Goal: Task Accomplishment & Management: Manage account settings

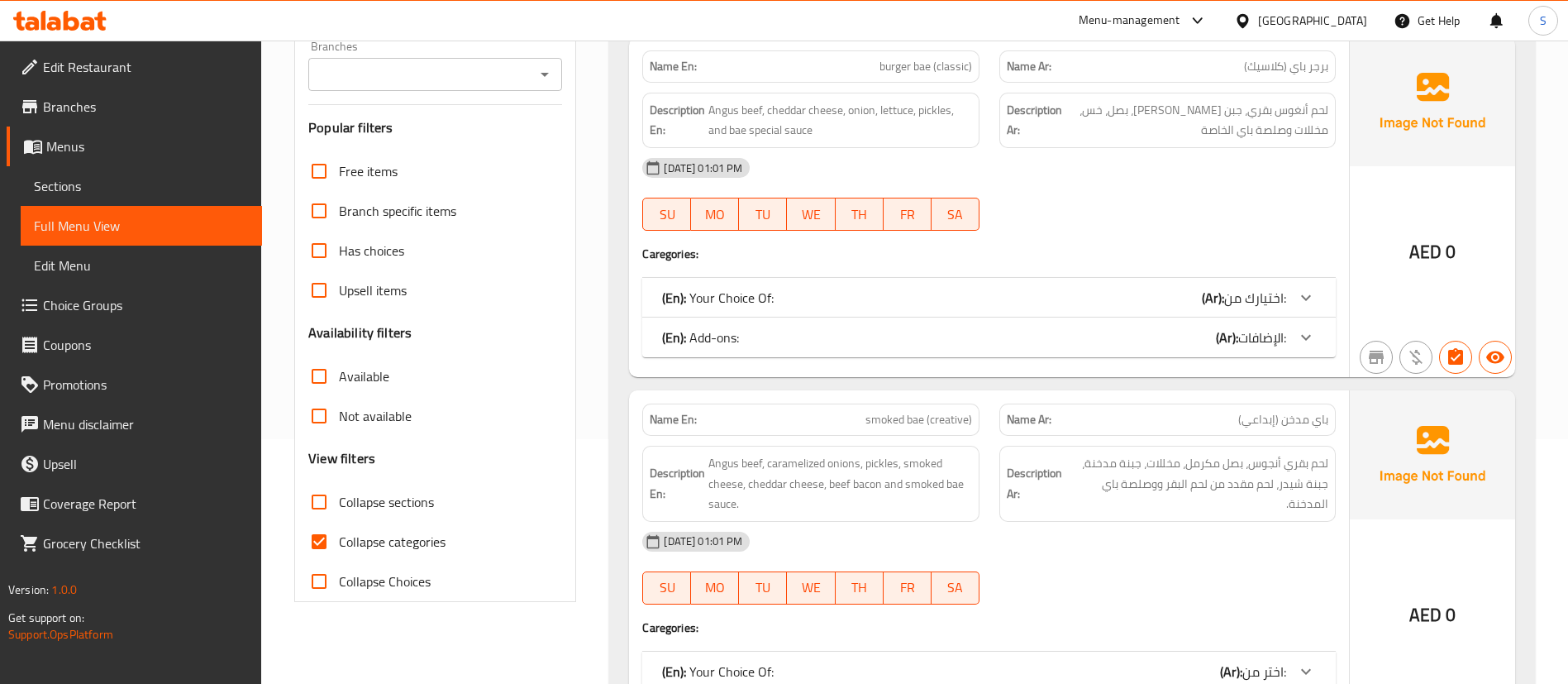
scroll to position [248, 0]
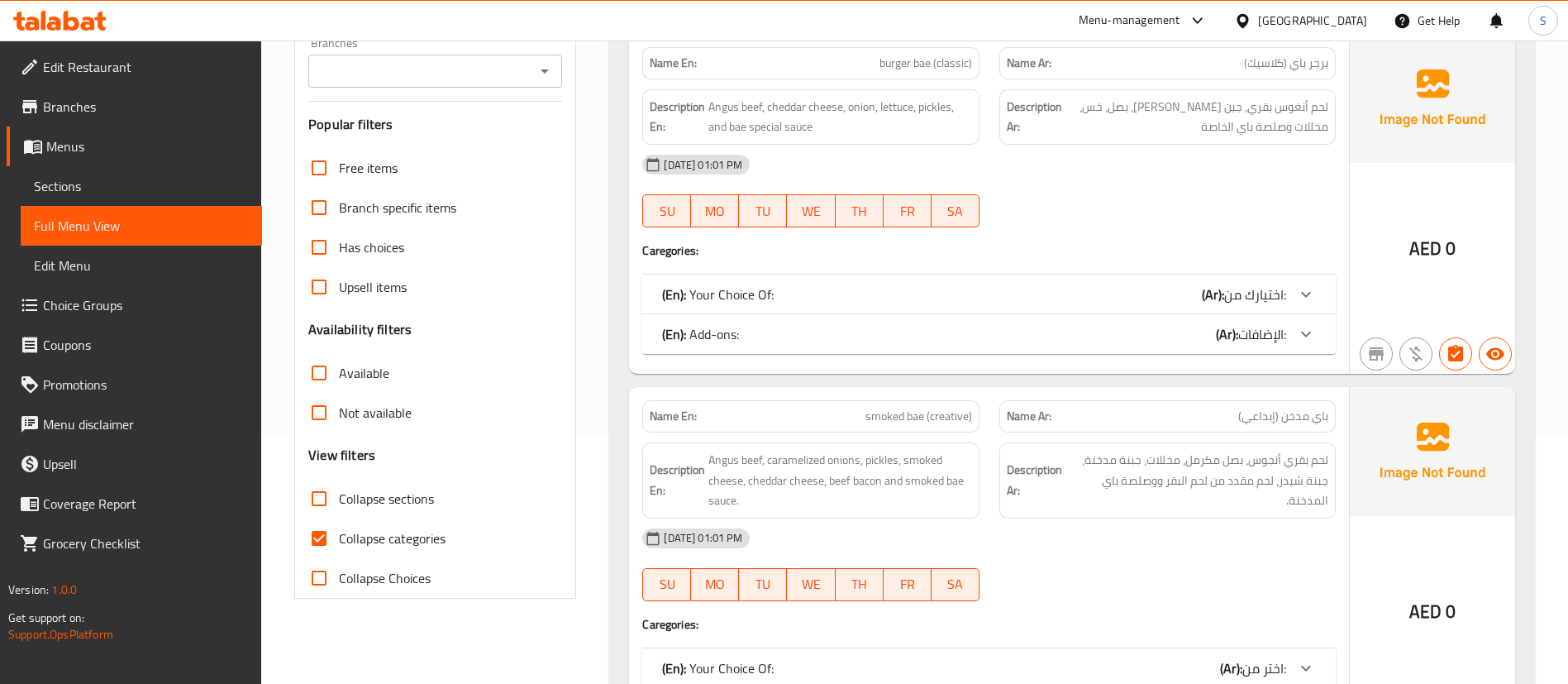
click at [315, 543] on input "Collapse categories" at bounding box center [319, 538] width 40 height 40
checkbox input "false"
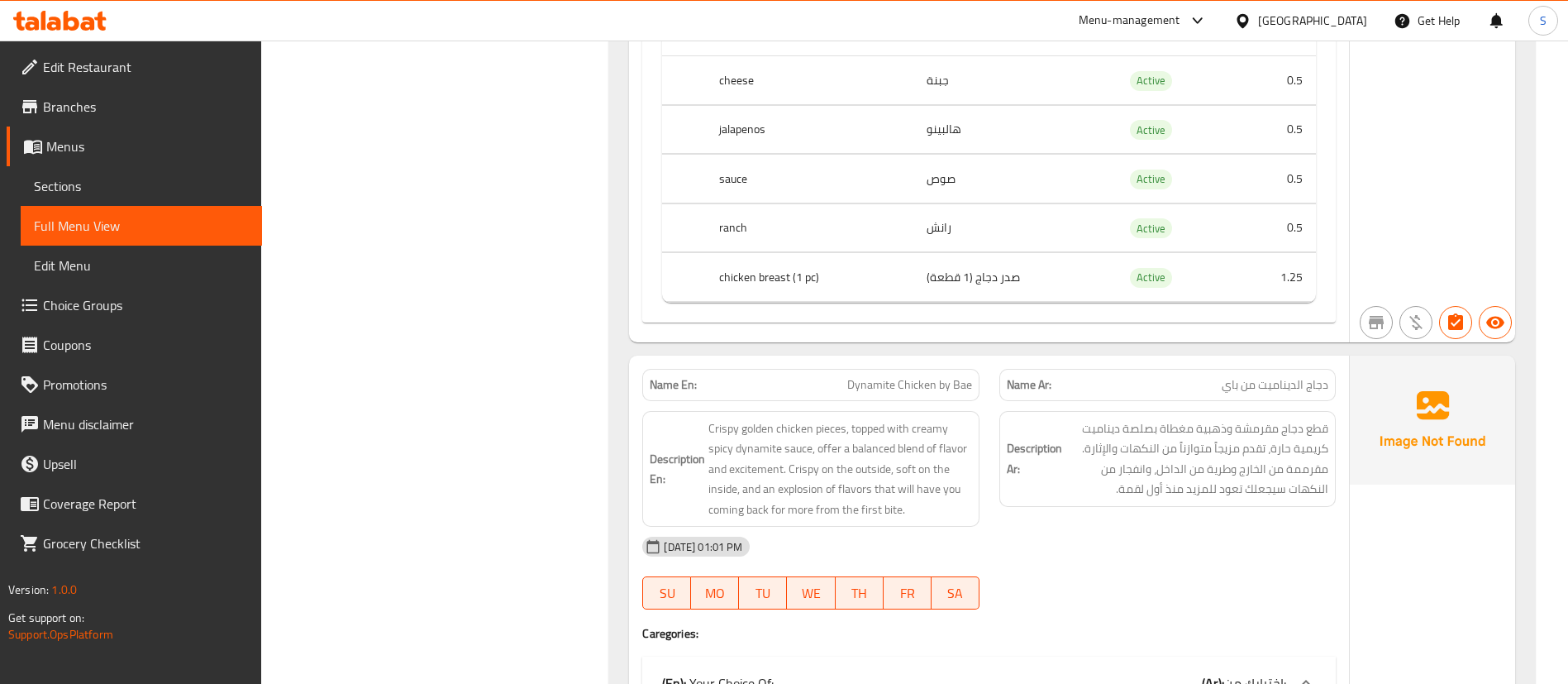
scroll to position [5584, 0]
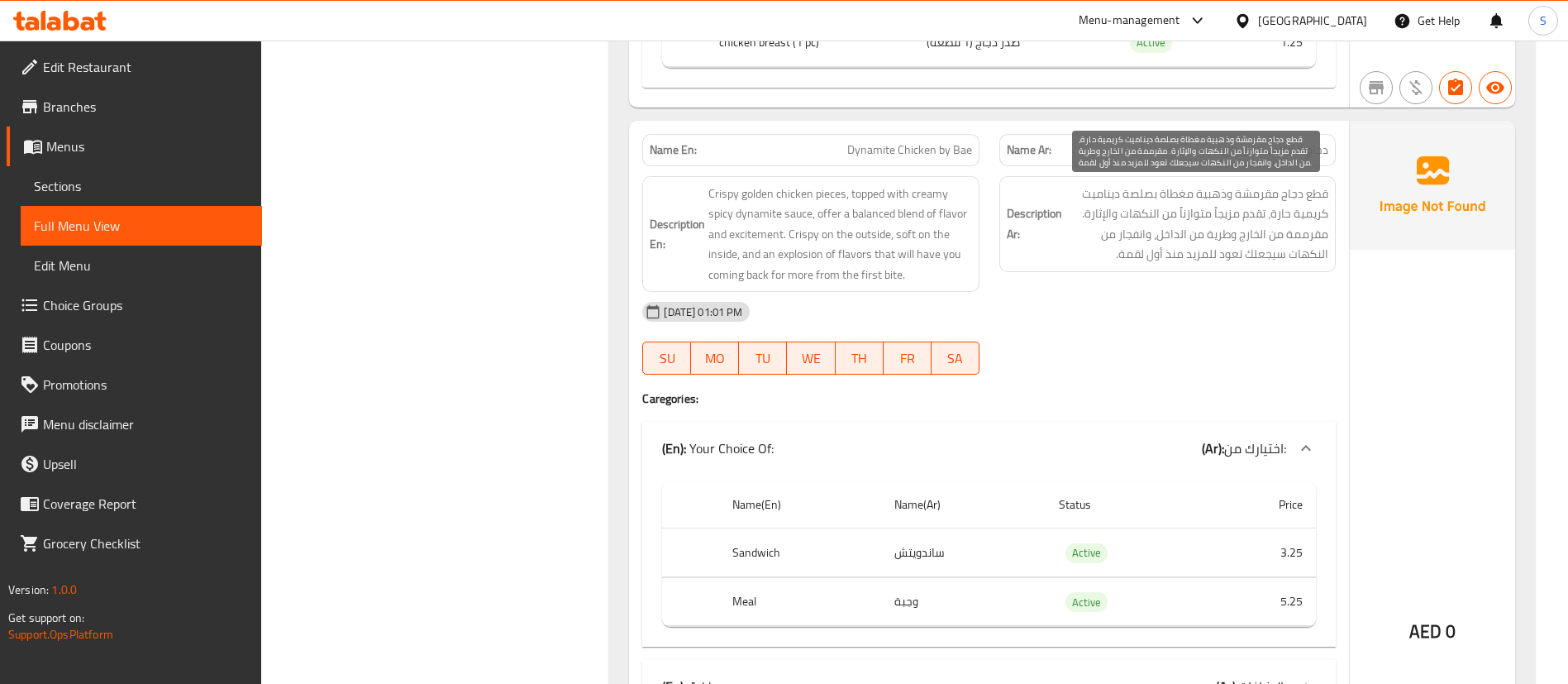
click at [1305, 237] on span "قطع دجاج مقرمشة وذهبية مغطاة بصلصة ديناميت كريمية حارة، تقدم مزيجاً متوازناً من…" at bounding box center [1197, 224] width 263 height 81
click at [1300, 238] on span "قطع دجاج مقرمشة وذهبية مغطاة بصلصة ديناميت كريمية حارة، تقدم مزيجاً متوازناً من…" at bounding box center [1197, 224] width 263 height 81
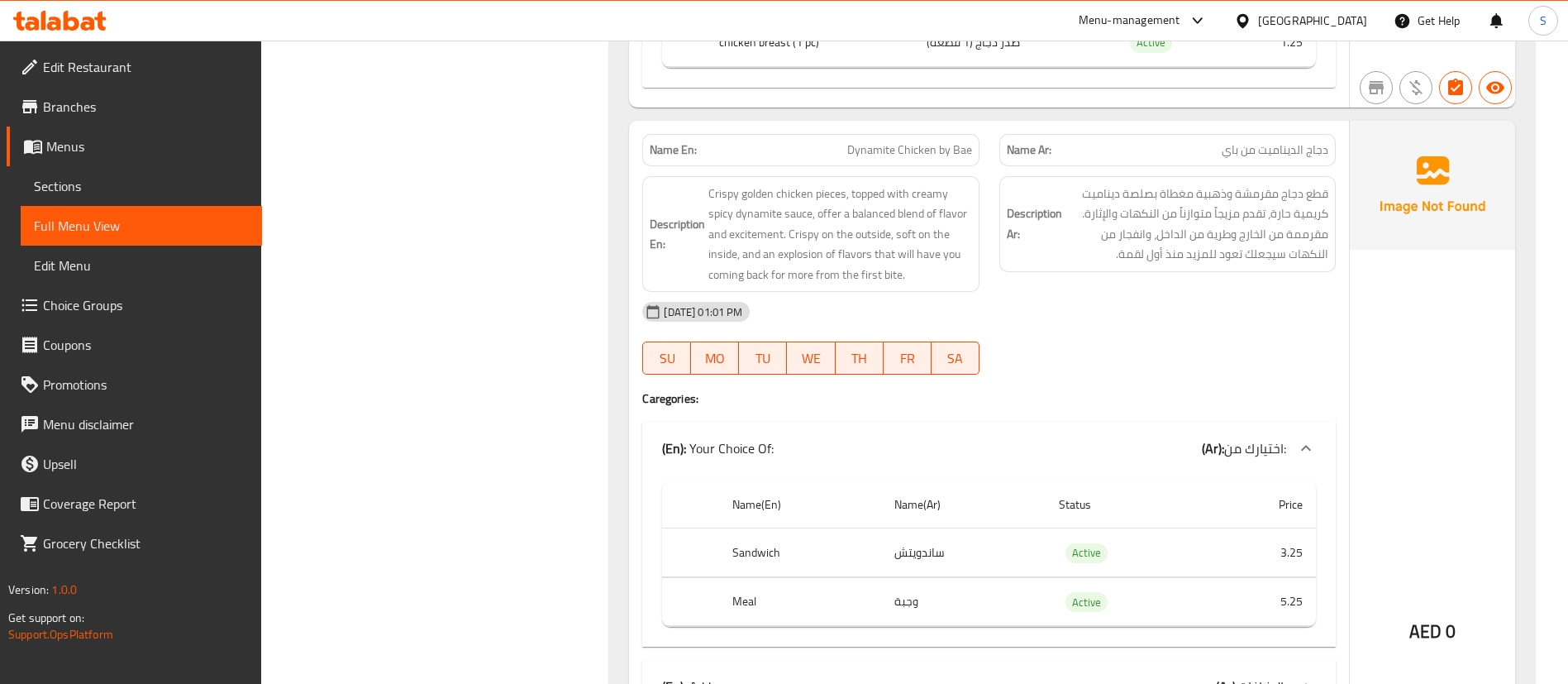
click at [841, 149] on p "Name En: Dynamite Chicken by Bae" at bounding box center [810, 149] width 322 height 18
copy span "Dynamite Chicken by Bae"
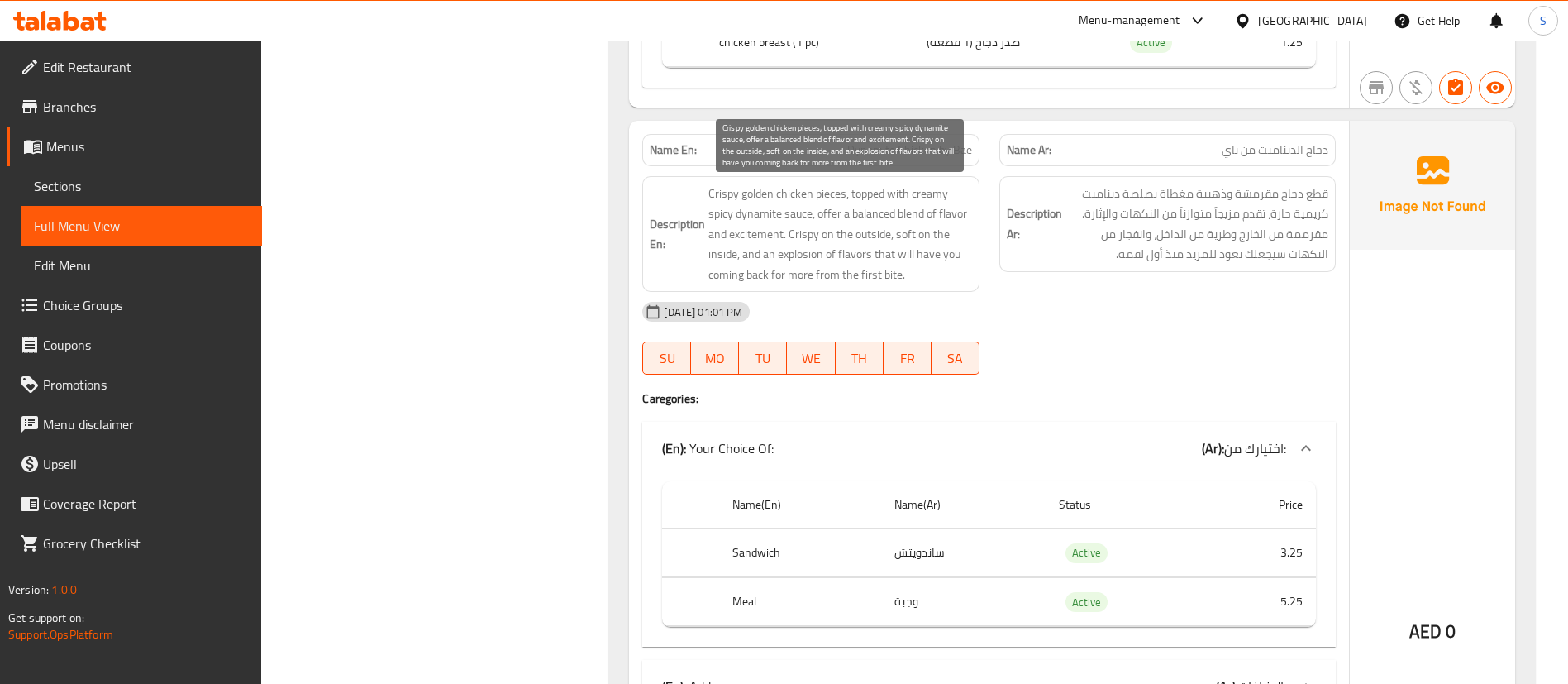
click at [801, 232] on span "Crispy golden chicken pieces, topped with creamy spicy dynamite sauce, offer a …" at bounding box center [839, 234] width 263 height 101
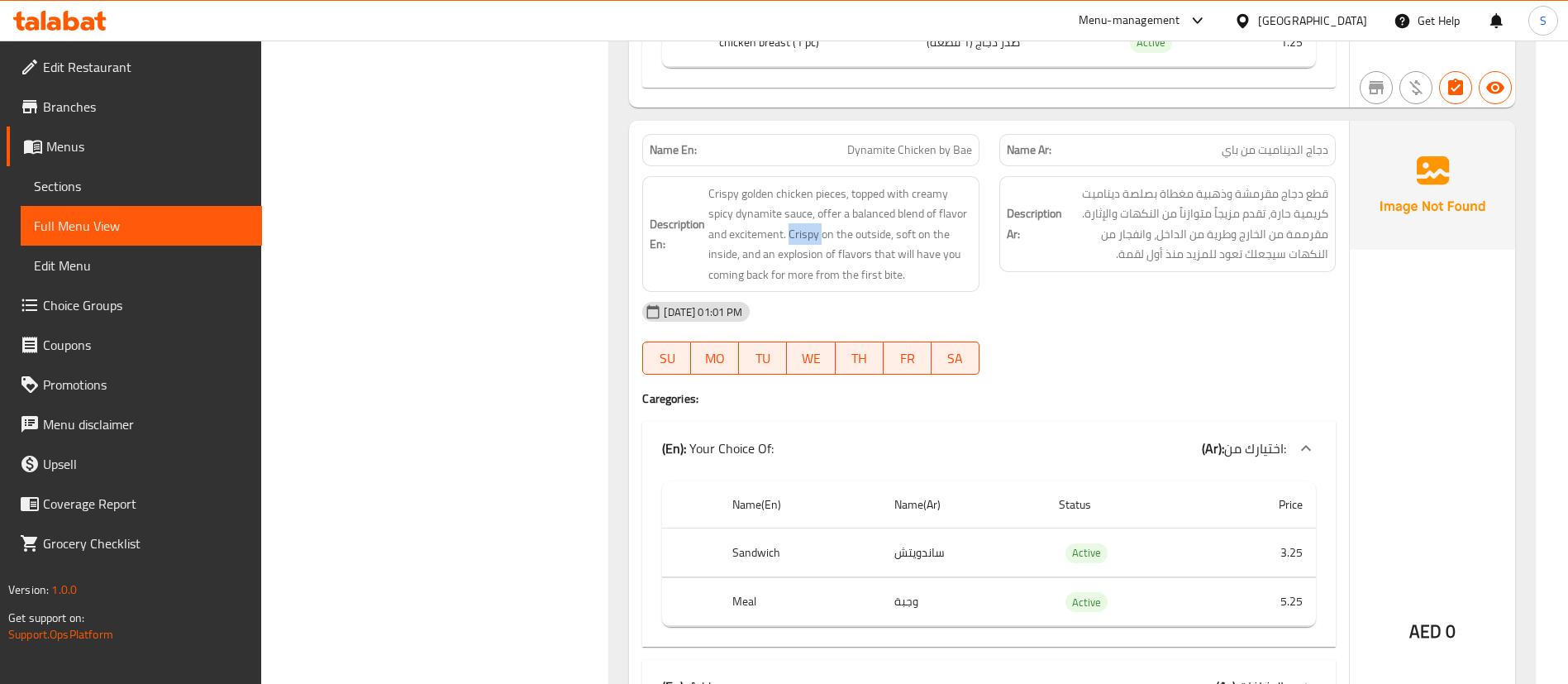
copy span "Crispy"
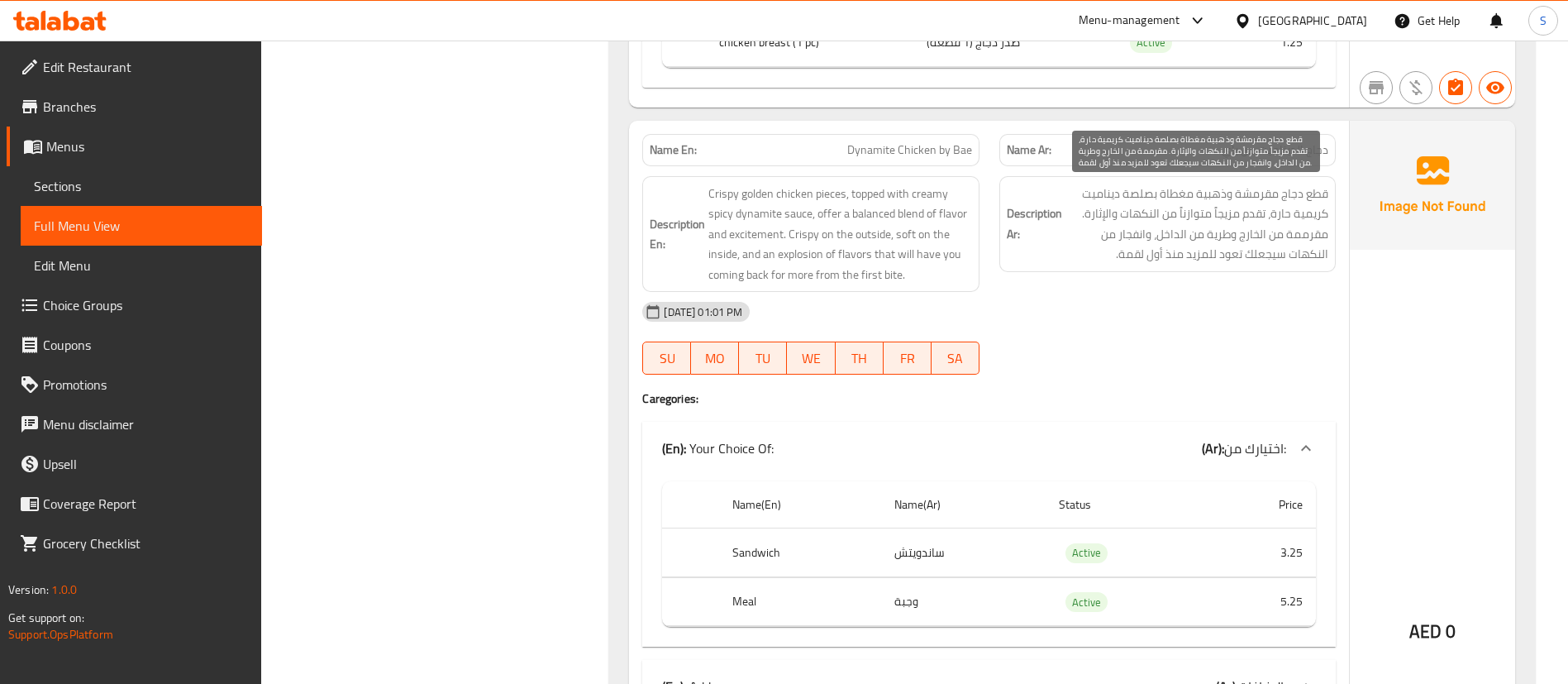
click at [1302, 238] on span "قطع دجاج مقرمشة وذهبية مغطاة بصلصة ديناميت كريمية حارة، تقدم مزيجاً متوازناً من…" at bounding box center [1197, 224] width 263 height 81
click at [1300, 238] on span "قطع دجاج مقرمشة وذهبية مغطاة بصلصة ديناميت كريمية حارة، تقدم مزيجاً متوازناً من…" at bounding box center [1197, 224] width 263 height 81
copy span "مقرممة"
click at [1304, 232] on span "قطع دجاج مقرمشة وذهبية مغطاة بصلصة ديناميت كريمية حارة، تقدم مزيجاً متوازناً من…" at bounding box center [1197, 224] width 263 height 81
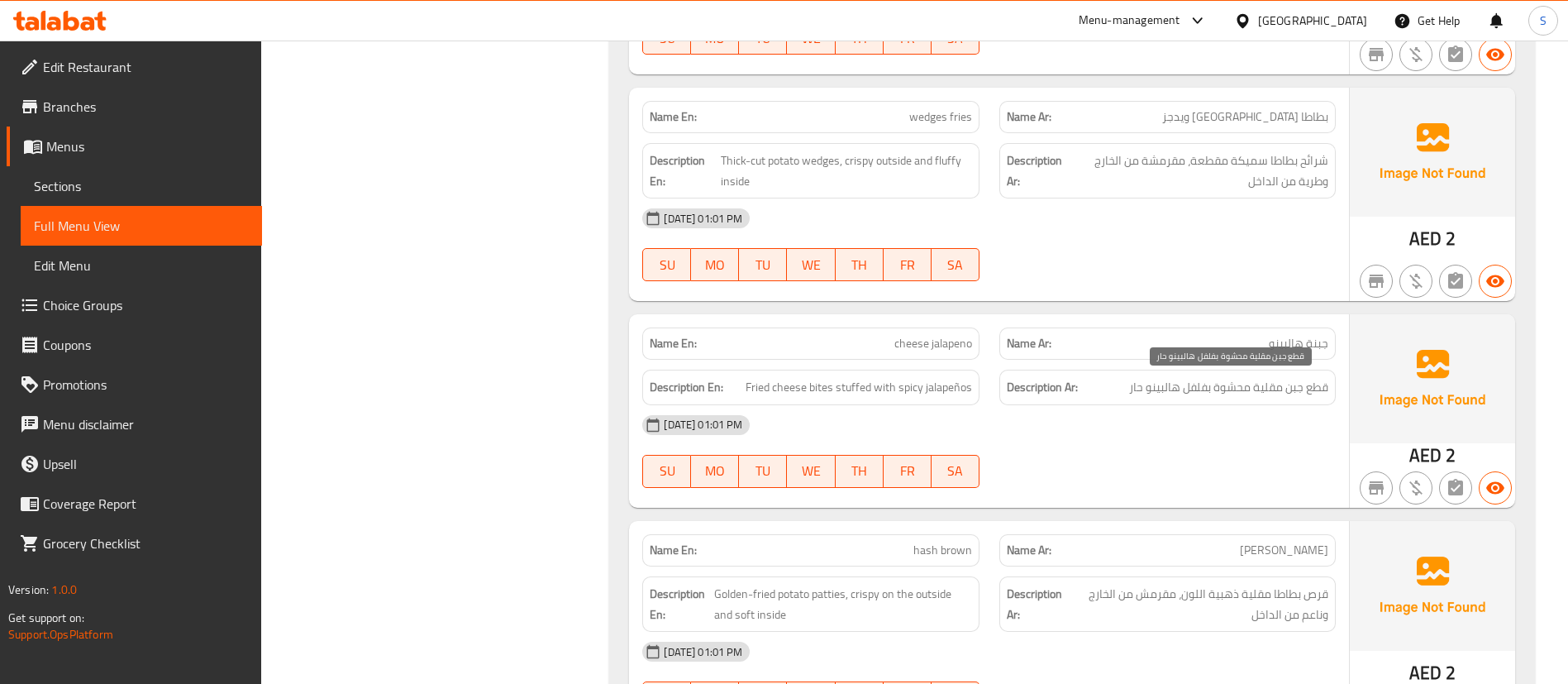
scroll to position [7938, 0]
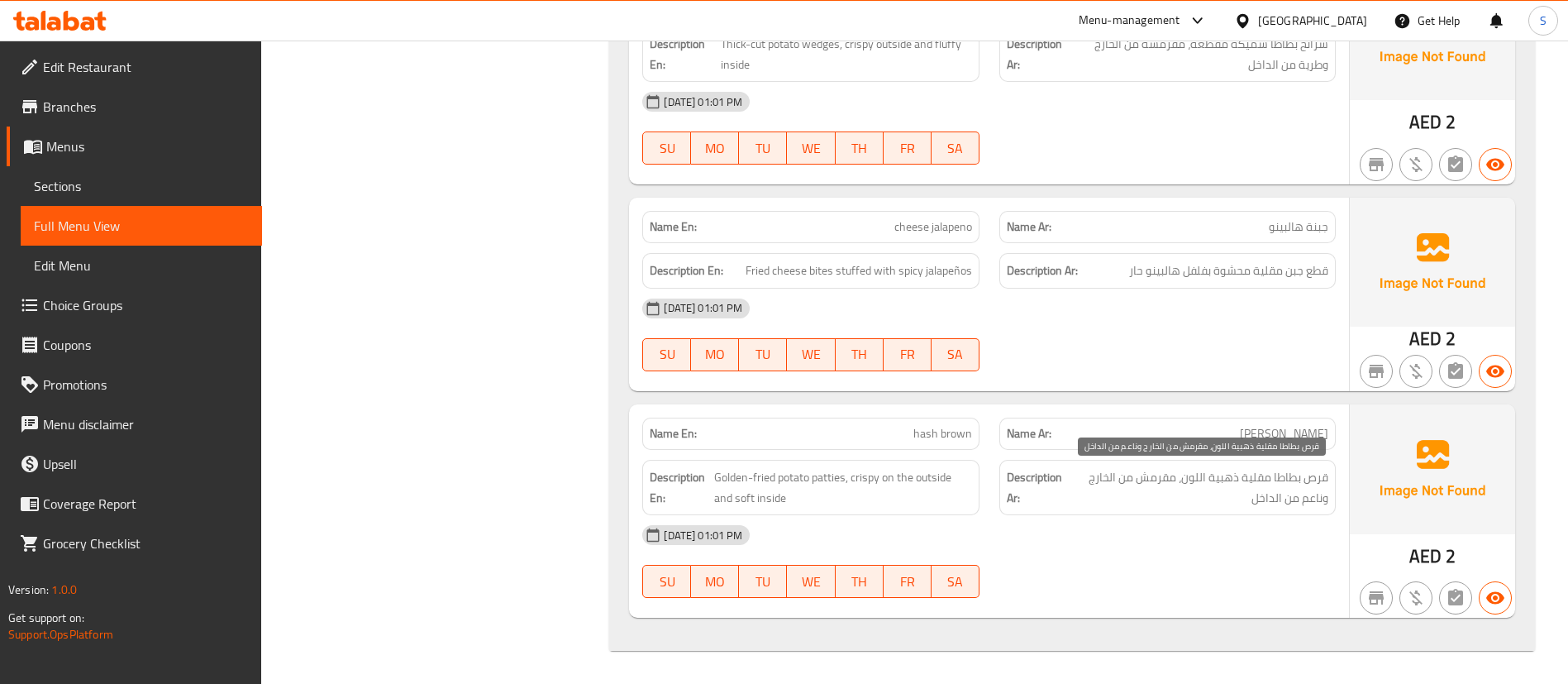
click at [1107, 495] on span "قرص بطاطا مقلية ذهبية اللون، مقرمش من الخارج وناعم من الداخل" at bounding box center [1198, 488] width 261 height 41
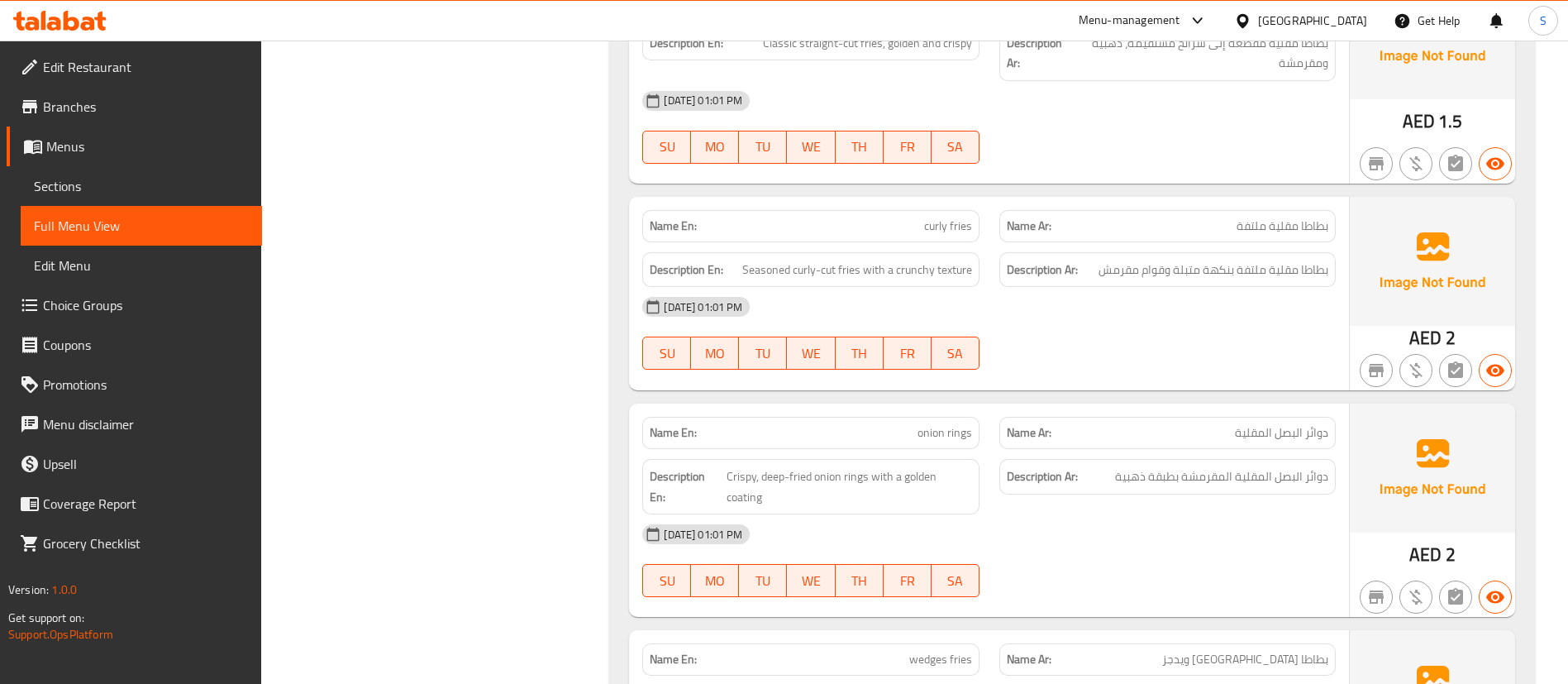
scroll to position [7318, 0]
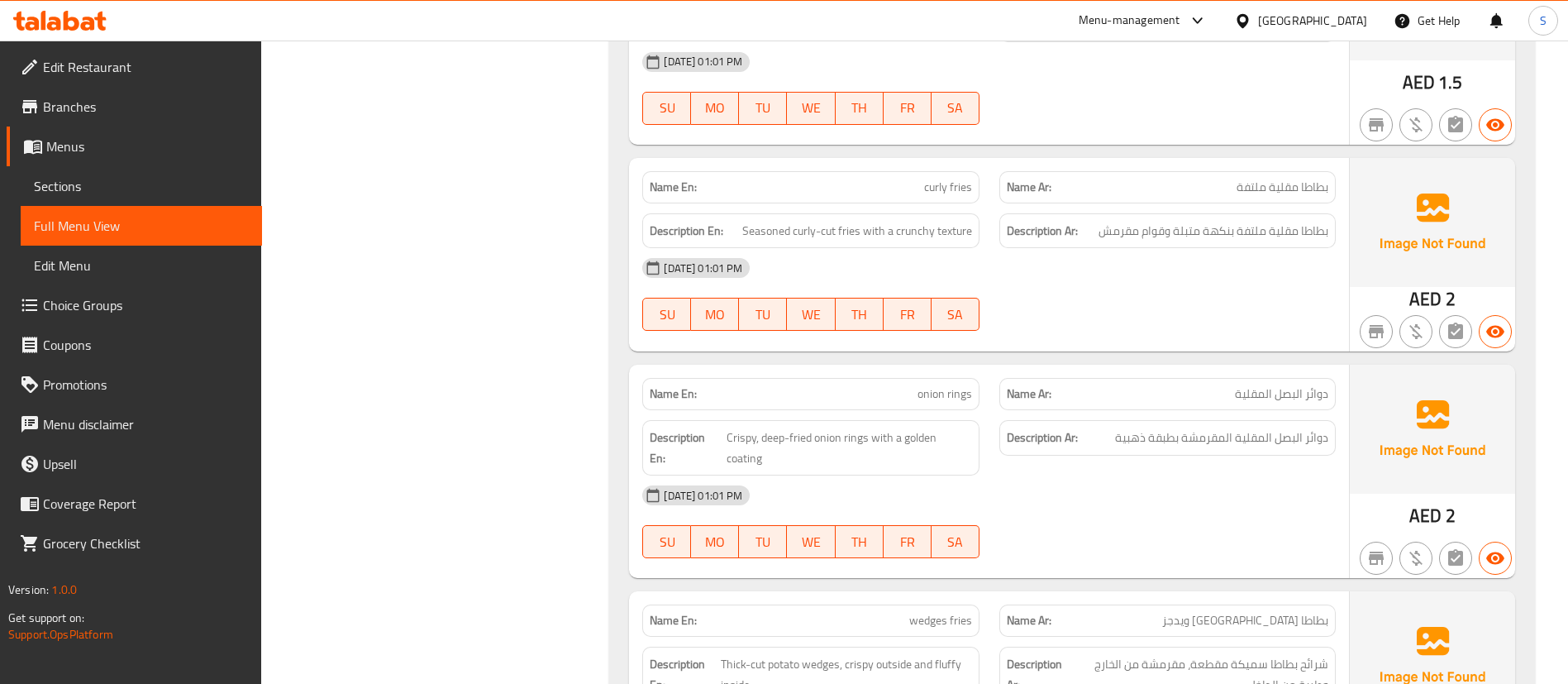
click at [1253, 180] on span "بطاطا مقلية ملتفة" at bounding box center [1282, 187] width 92 height 18
click at [1326, 181] on span "بطاطا مقلية ملتفة" at bounding box center [1282, 187] width 92 height 18
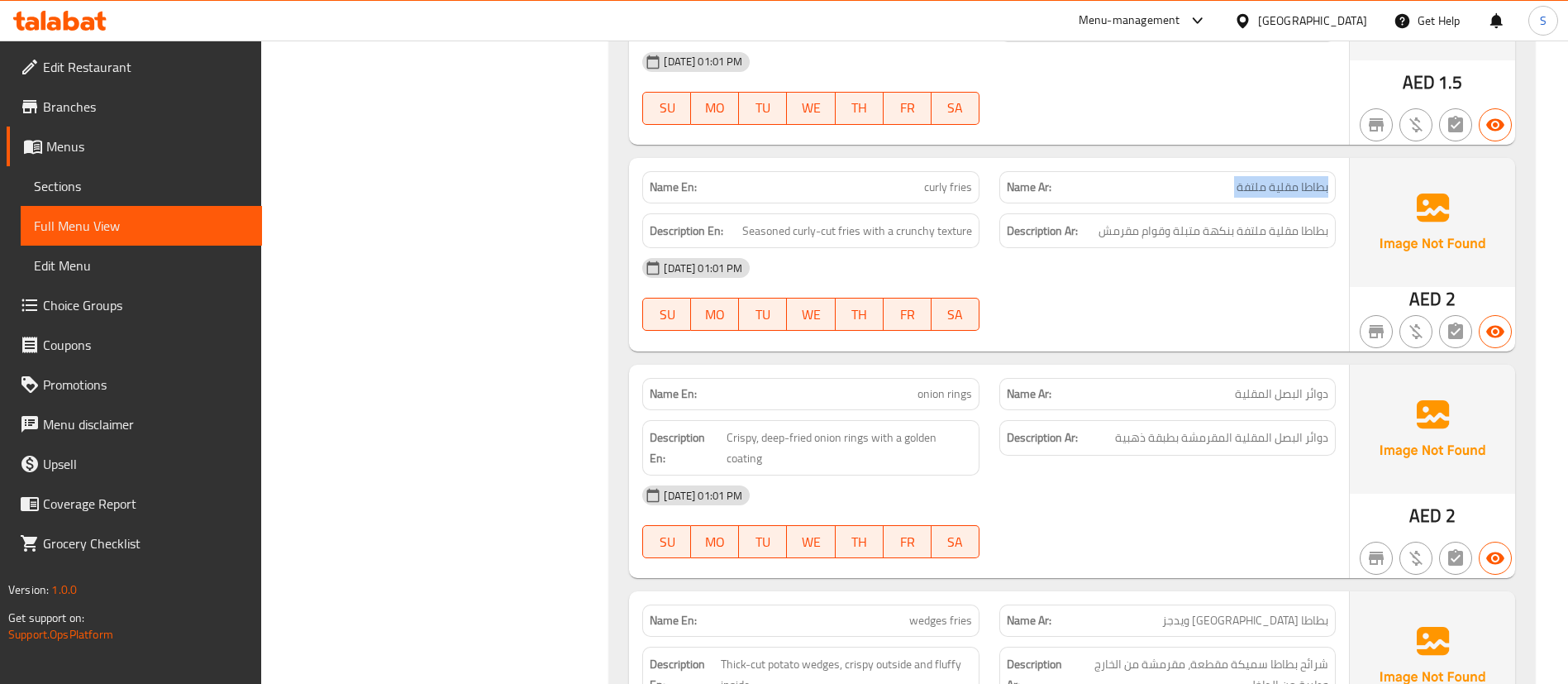
click at [1277, 189] on span "بطاطا مقلية ملتفة" at bounding box center [1282, 187] width 92 height 18
click at [1283, 399] on span "دوائر البصل المقلية" at bounding box center [1281, 394] width 93 height 18
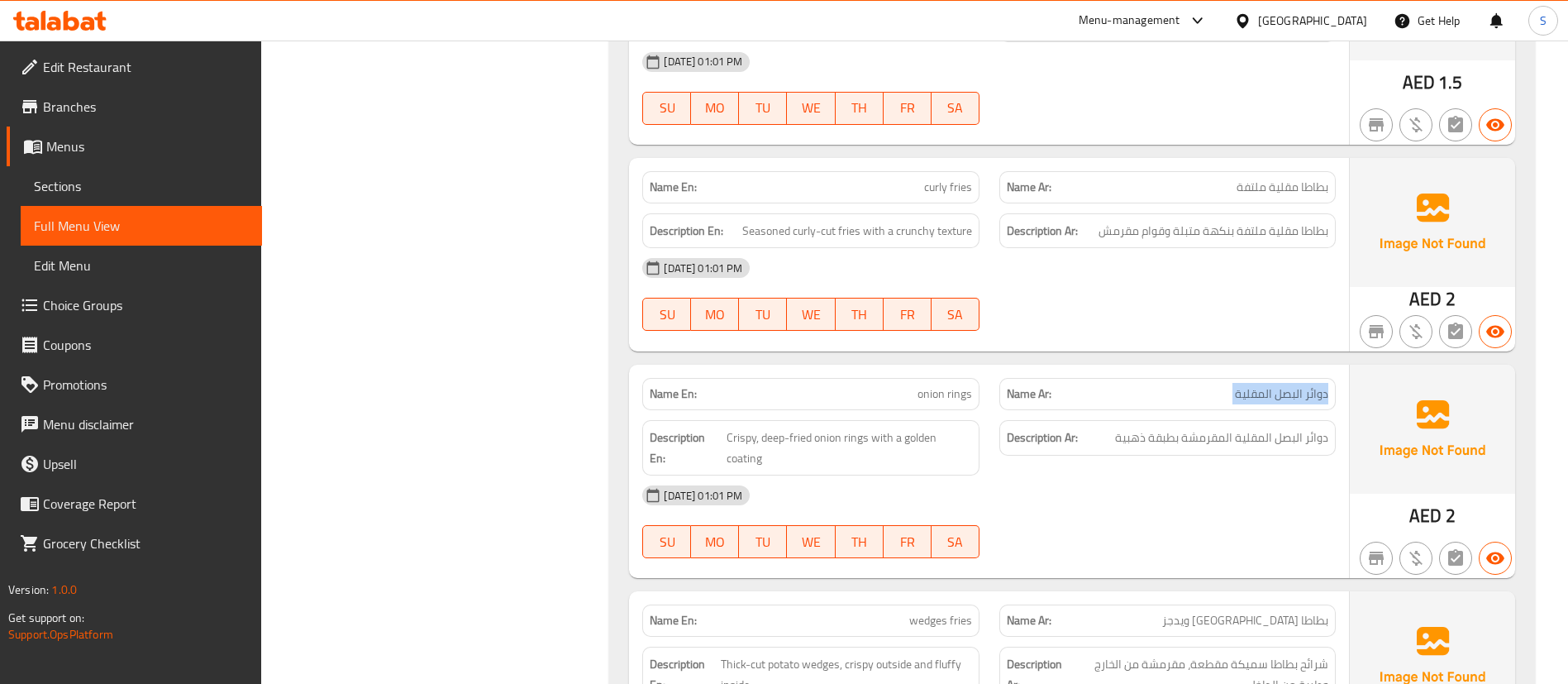
click at [1283, 399] on span "دوائر البصل المقلية" at bounding box center [1281, 394] width 93 height 18
copy span "دوائر البصل المقلية"
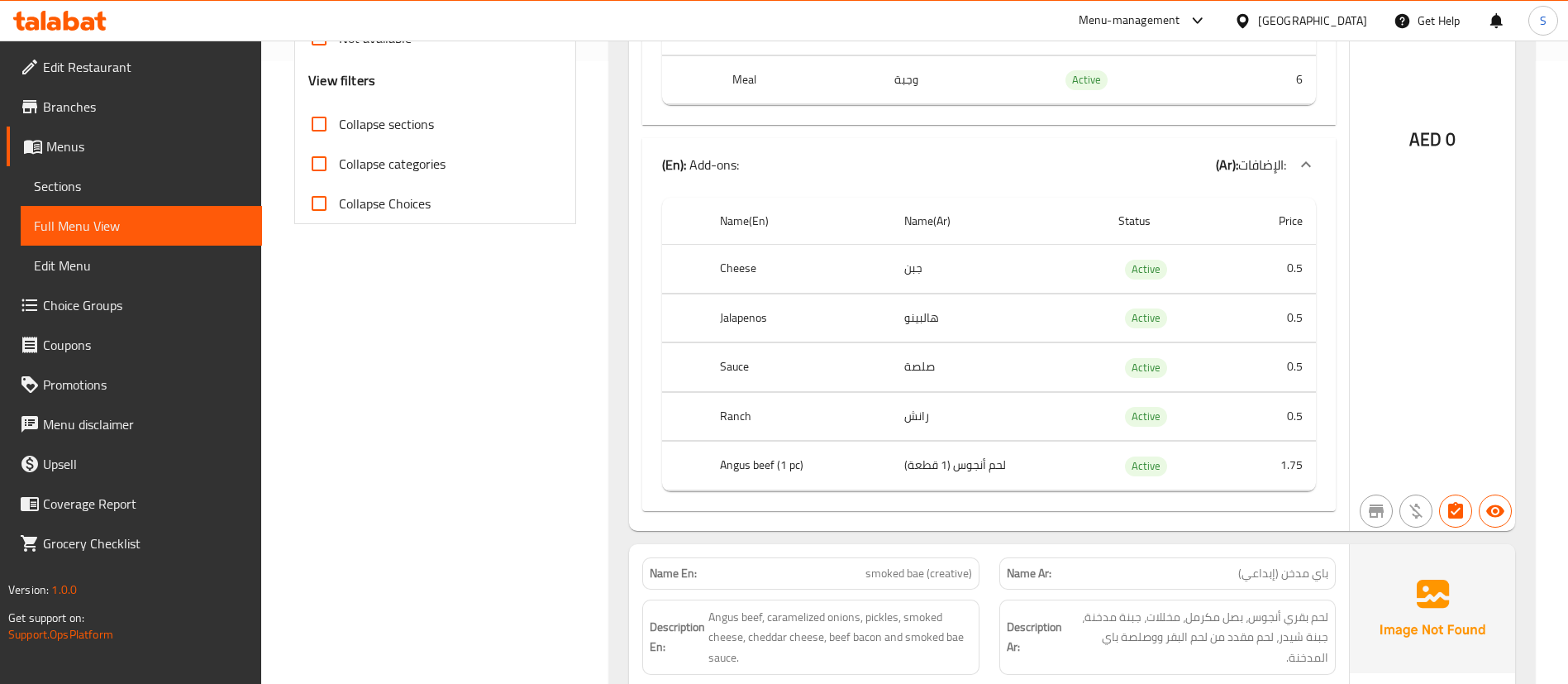
scroll to position [0, 0]
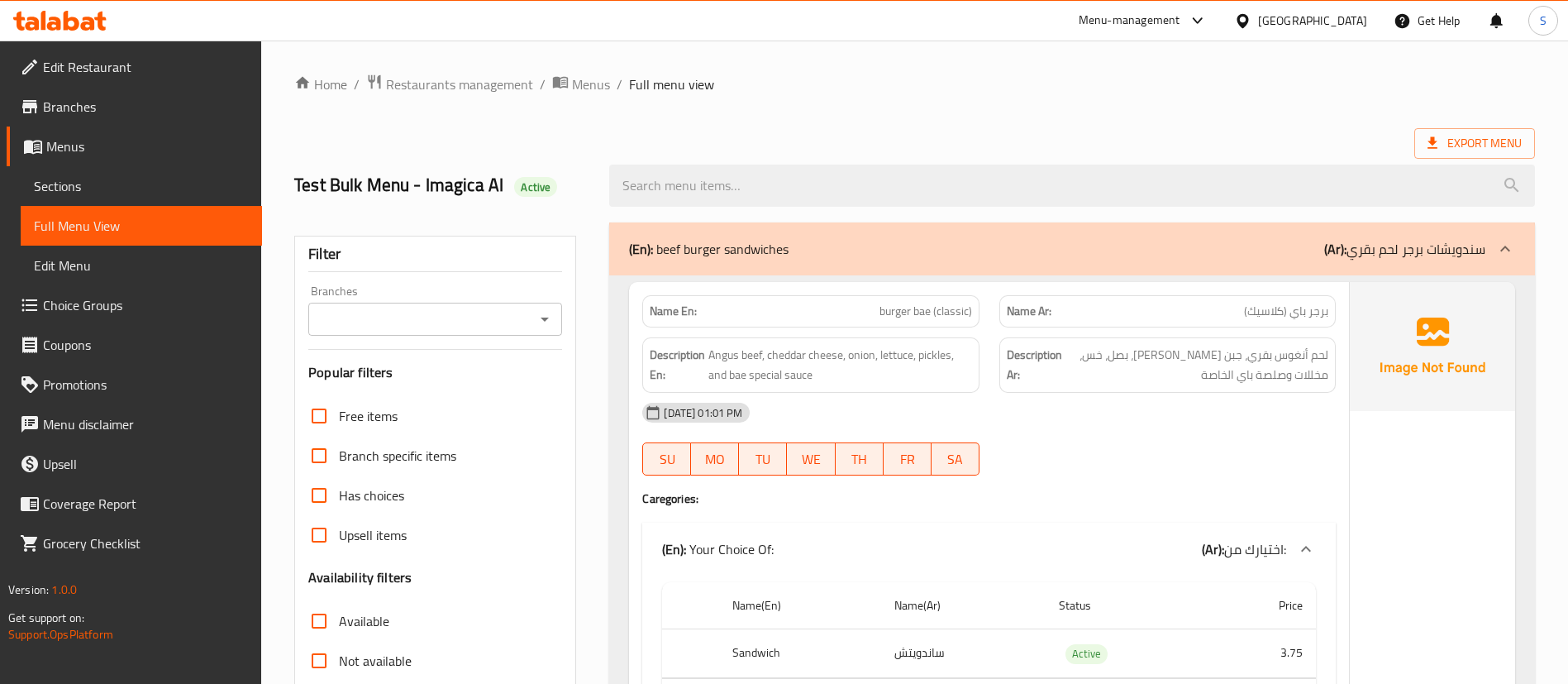
click at [88, 264] on span "Edit Menu" at bounding box center [141, 265] width 215 height 20
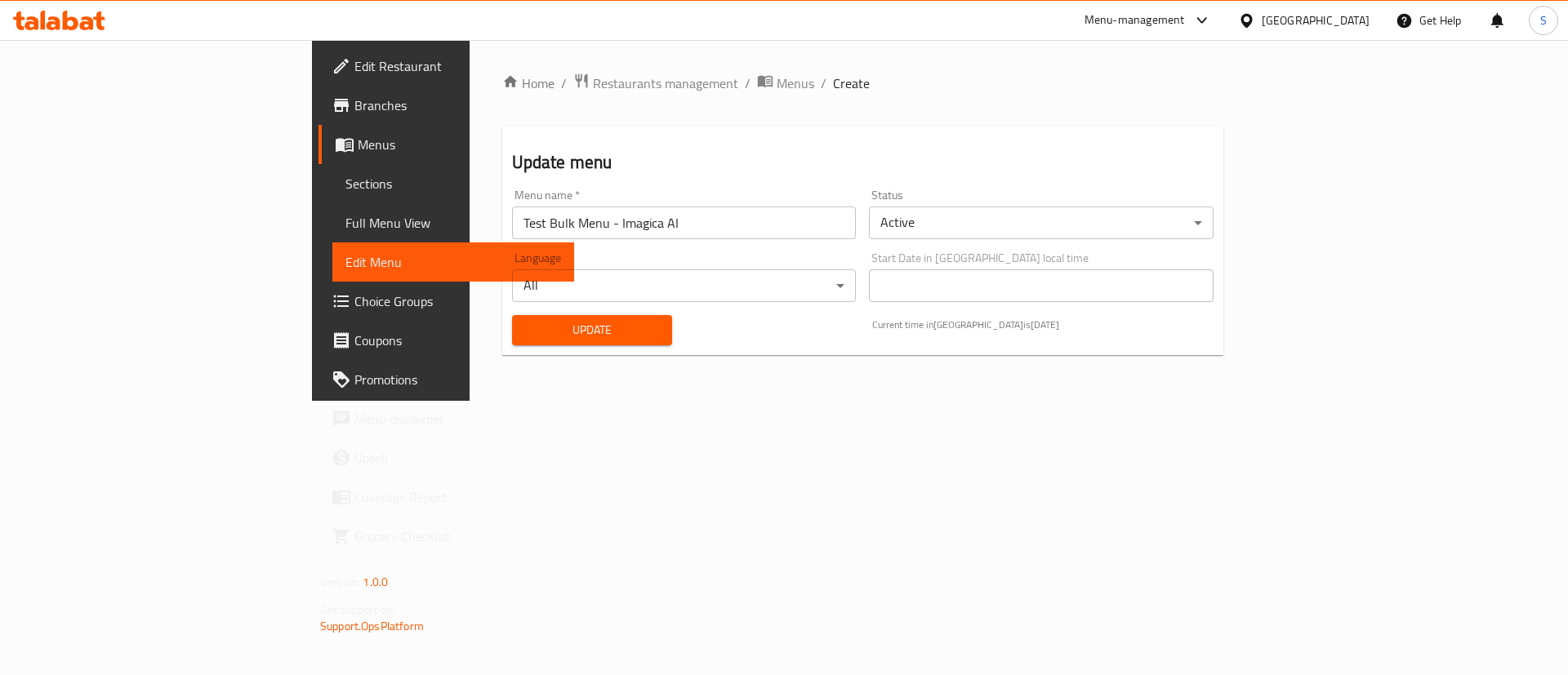
click at [346, 183] on span "Sections" at bounding box center [453, 184] width 216 height 20
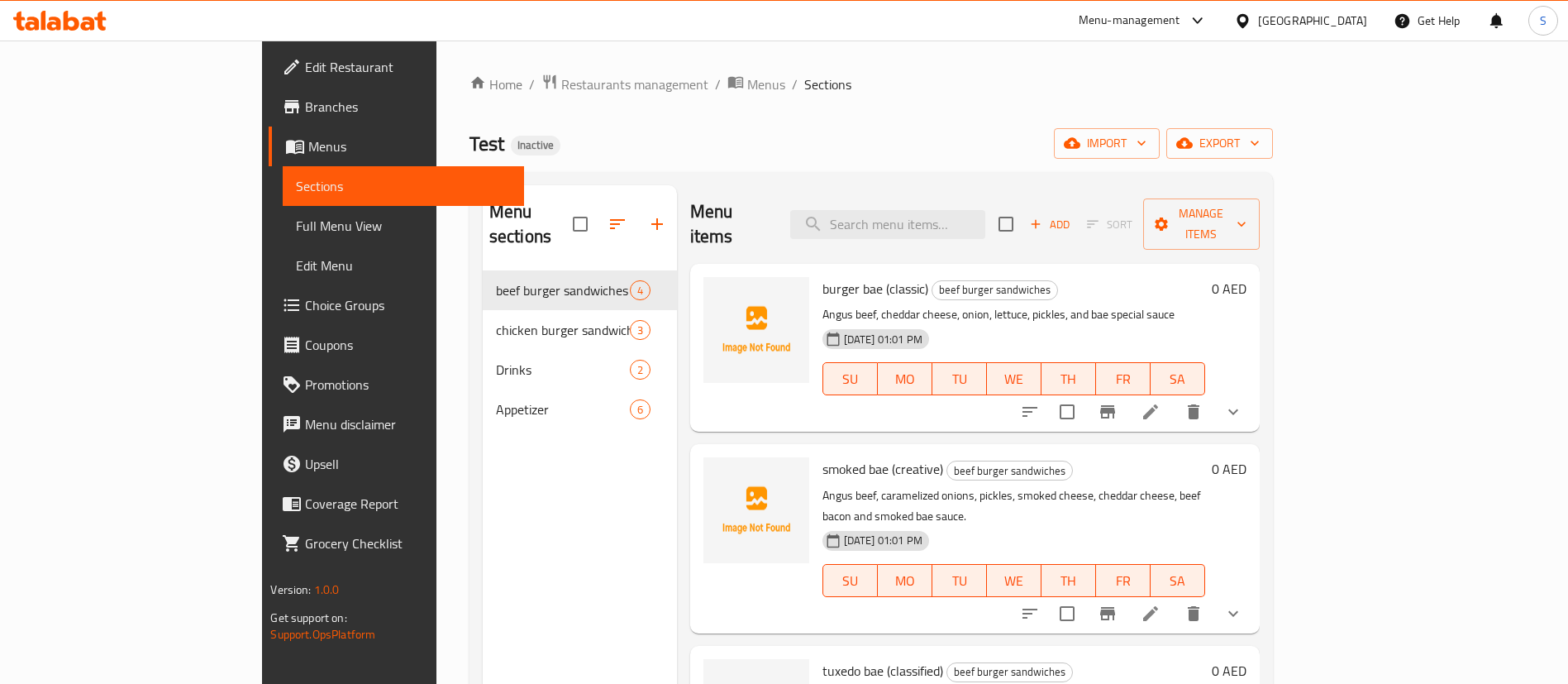
click at [1161, 402] on icon at bounding box center [1151, 412] width 20 height 20
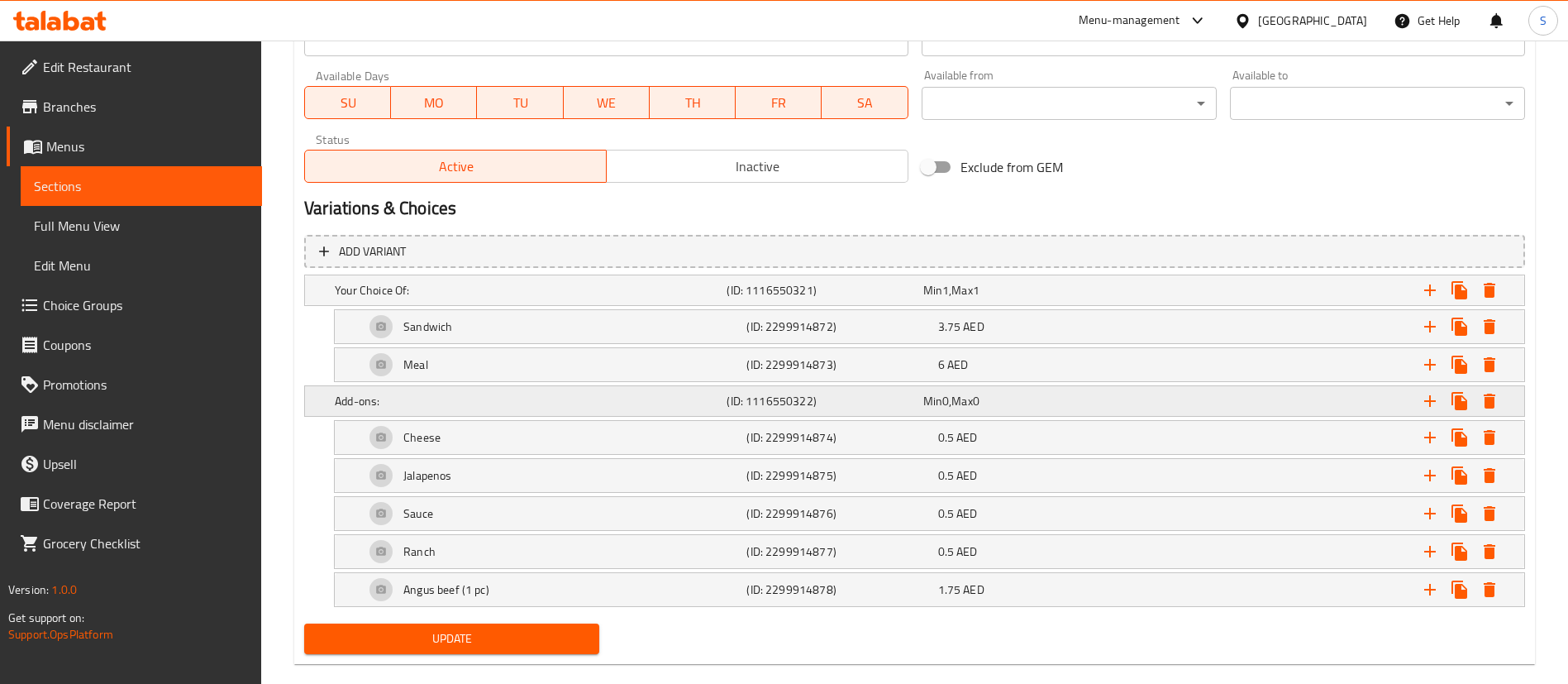
scroll to position [745, 0]
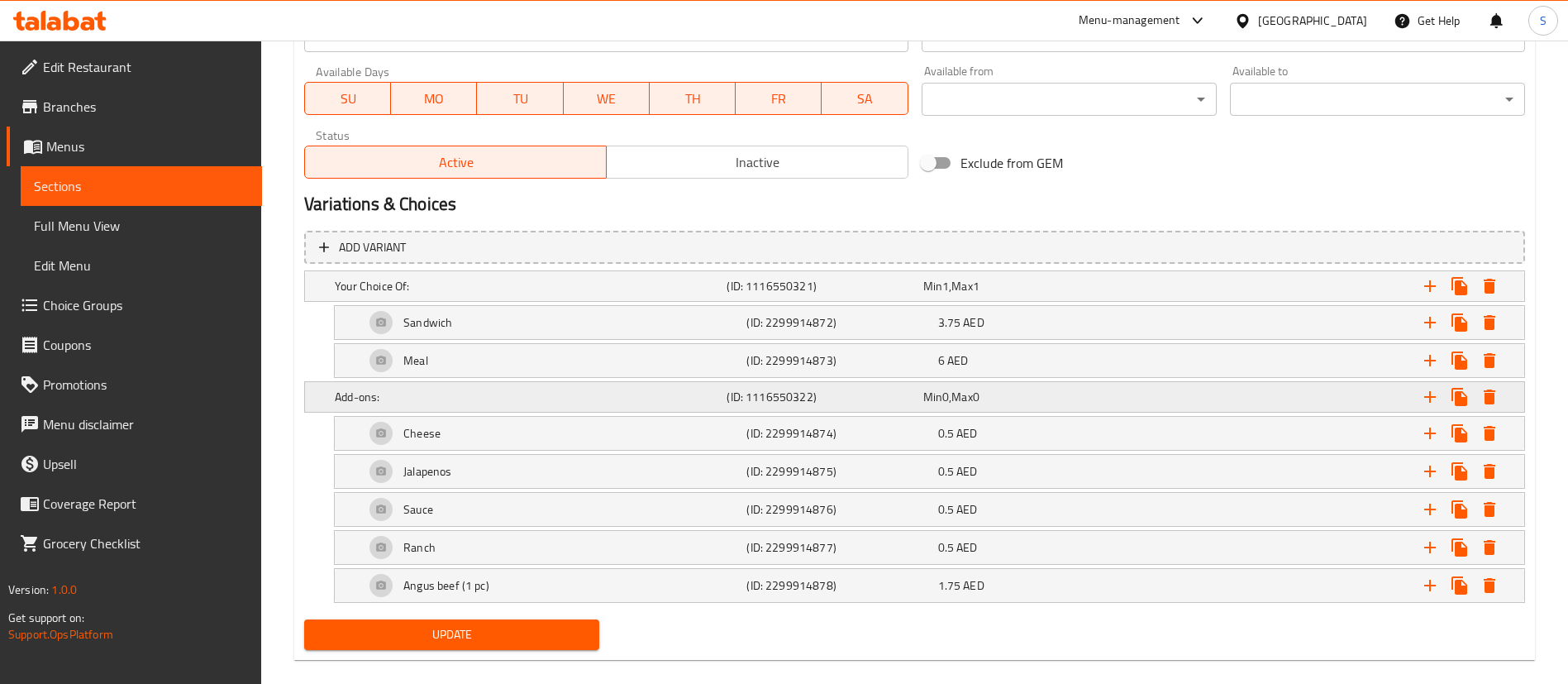
click at [514, 405] on h5 "Add-ons:" at bounding box center [527, 397] width 385 height 17
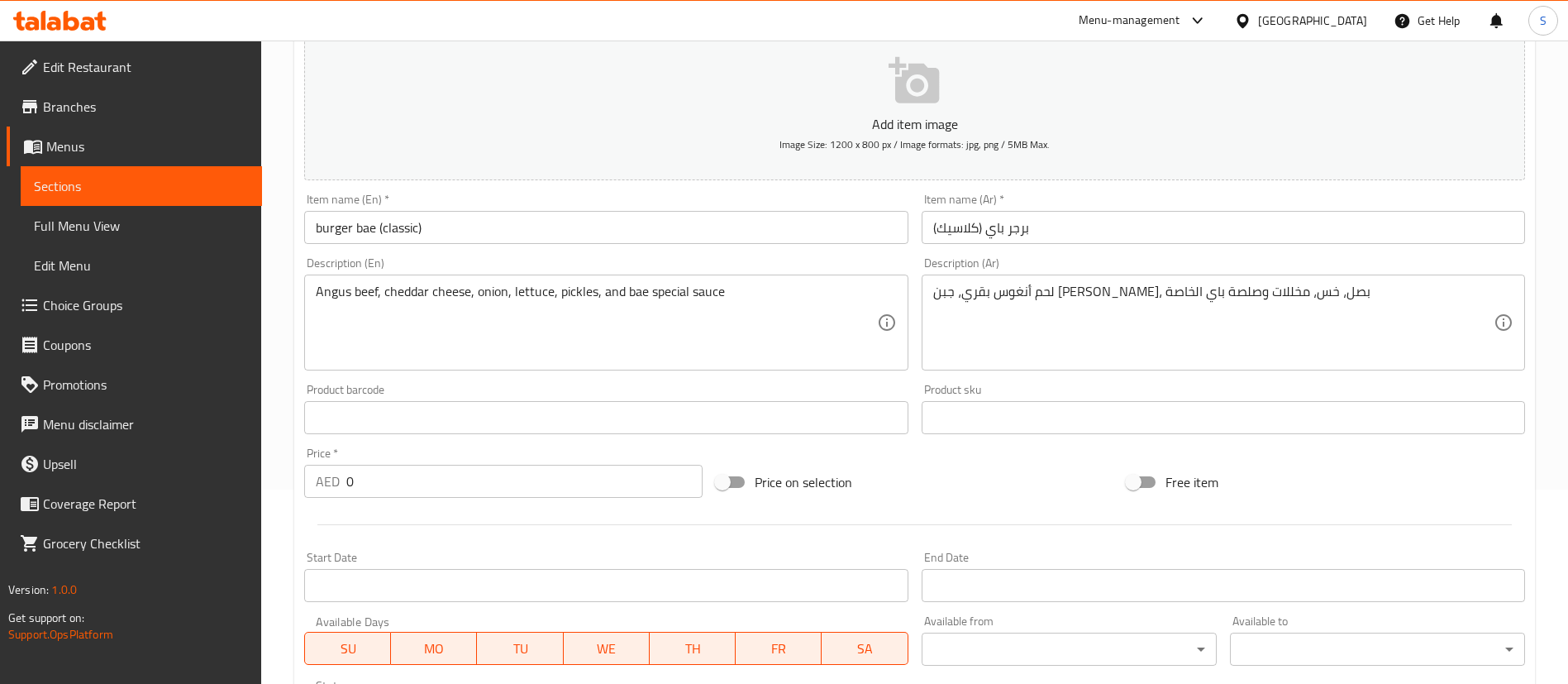
scroll to position [0, 0]
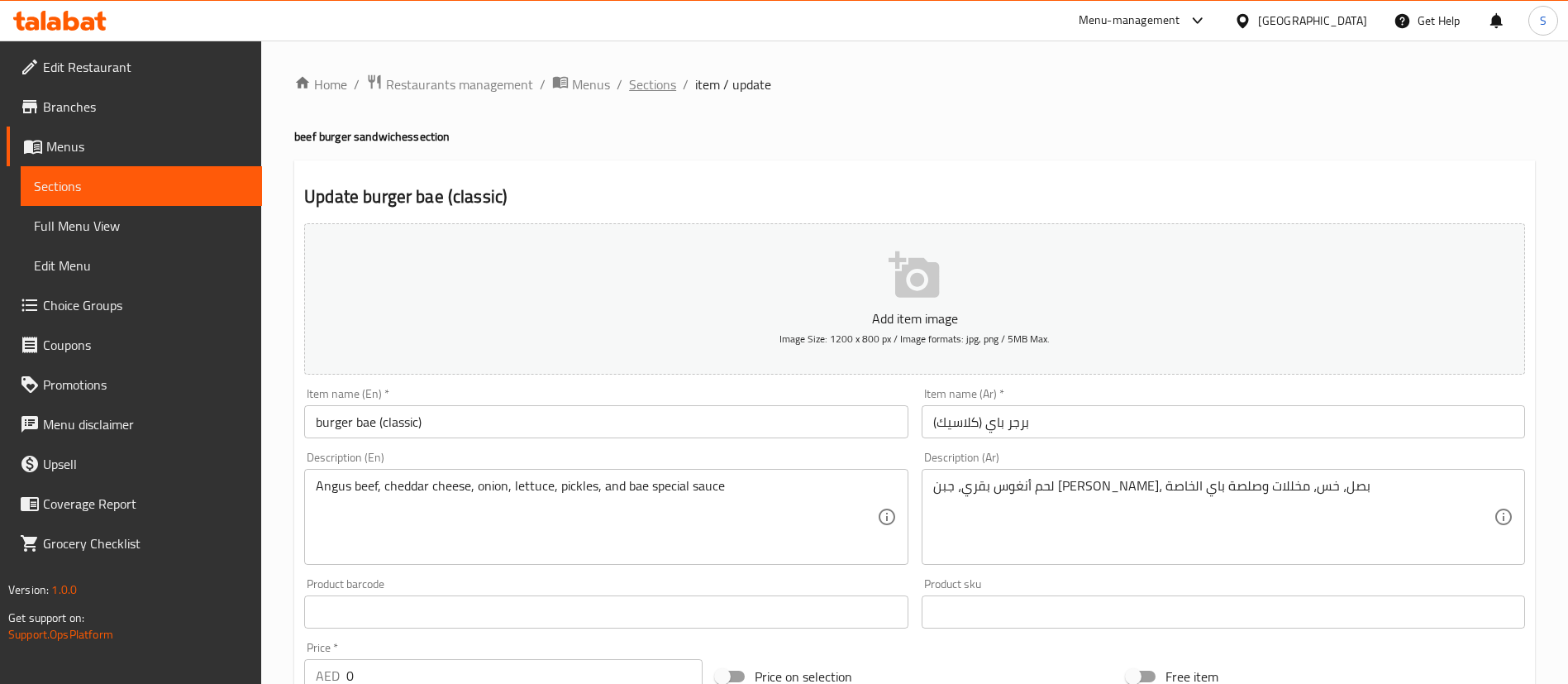
click at [656, 93] on span "Sections" at bounding box center [652, 85] width 47 height 20
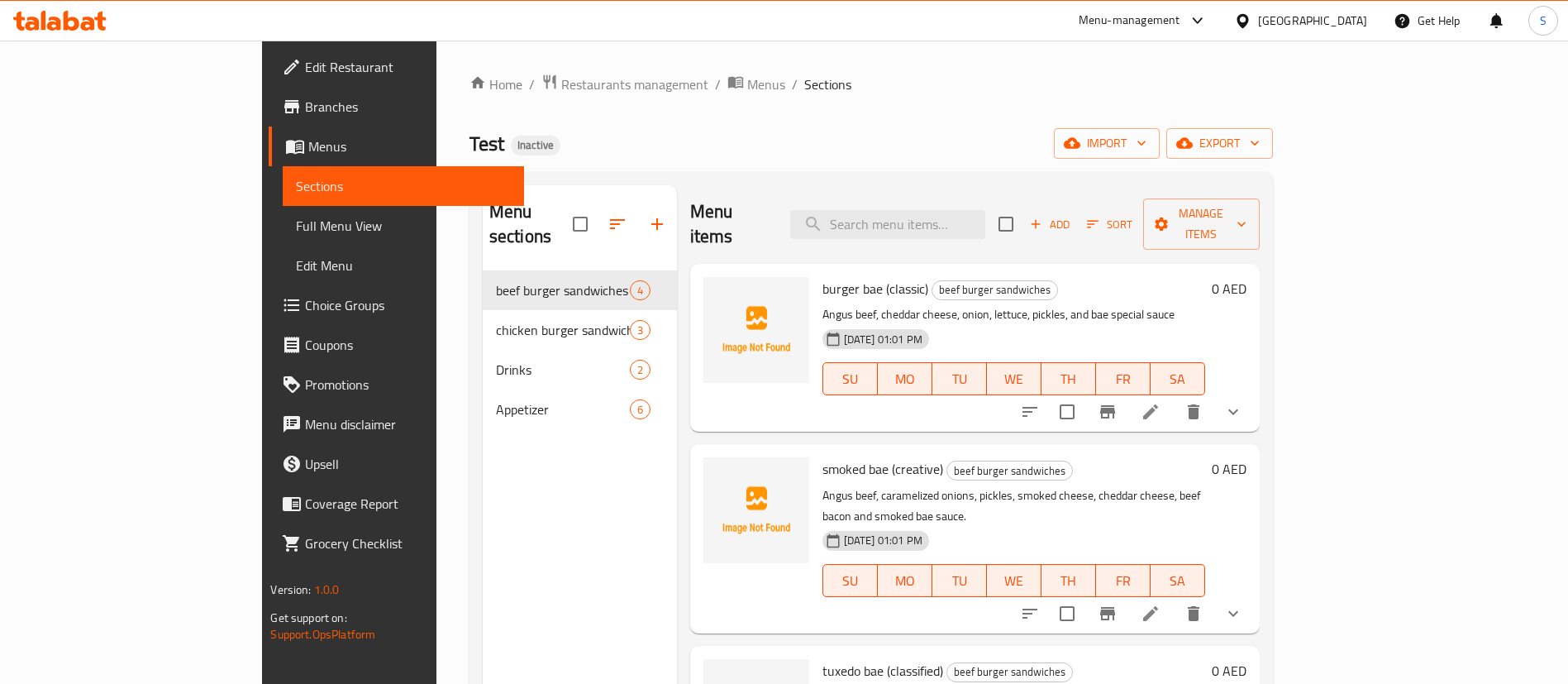
click at [1174, 599] on li at bounding box center [1151, 614] width 46 height 29
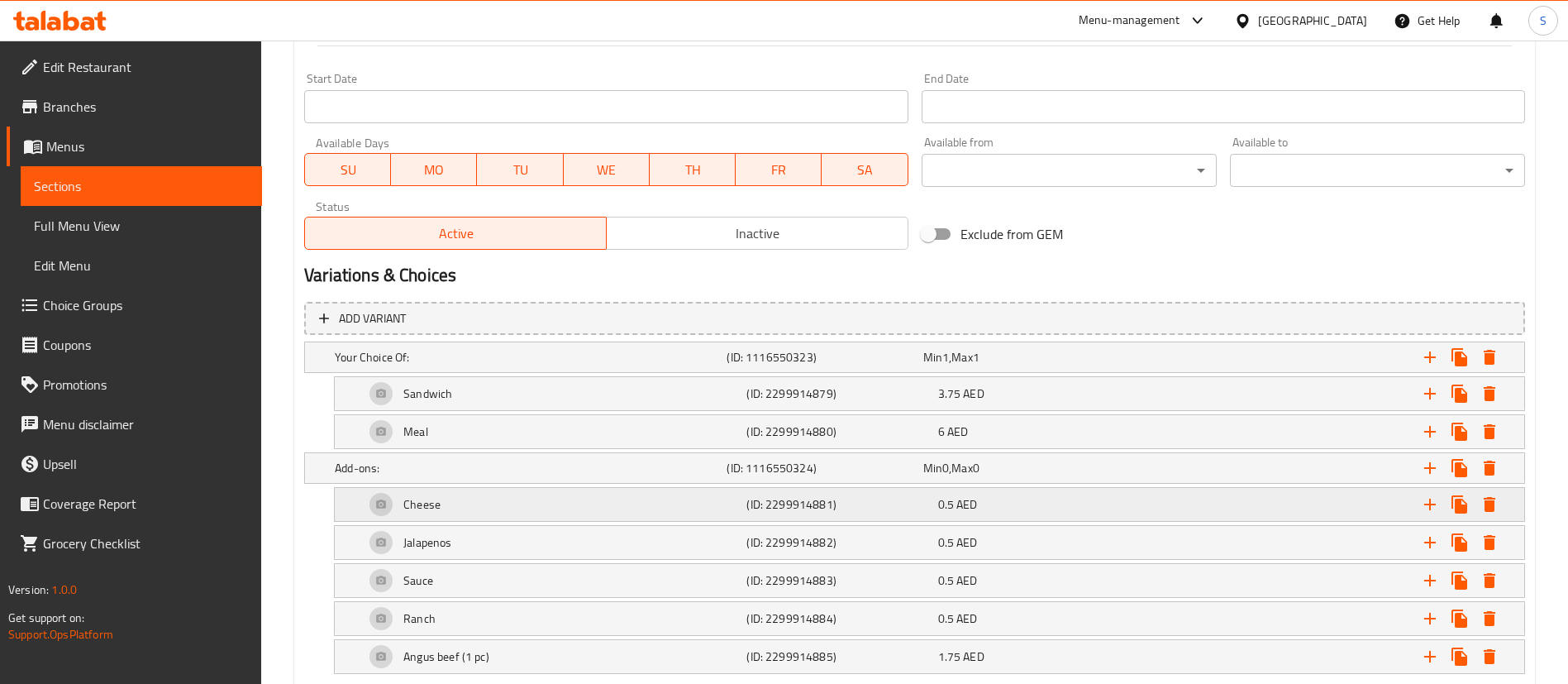
scroll to position [767, 0]
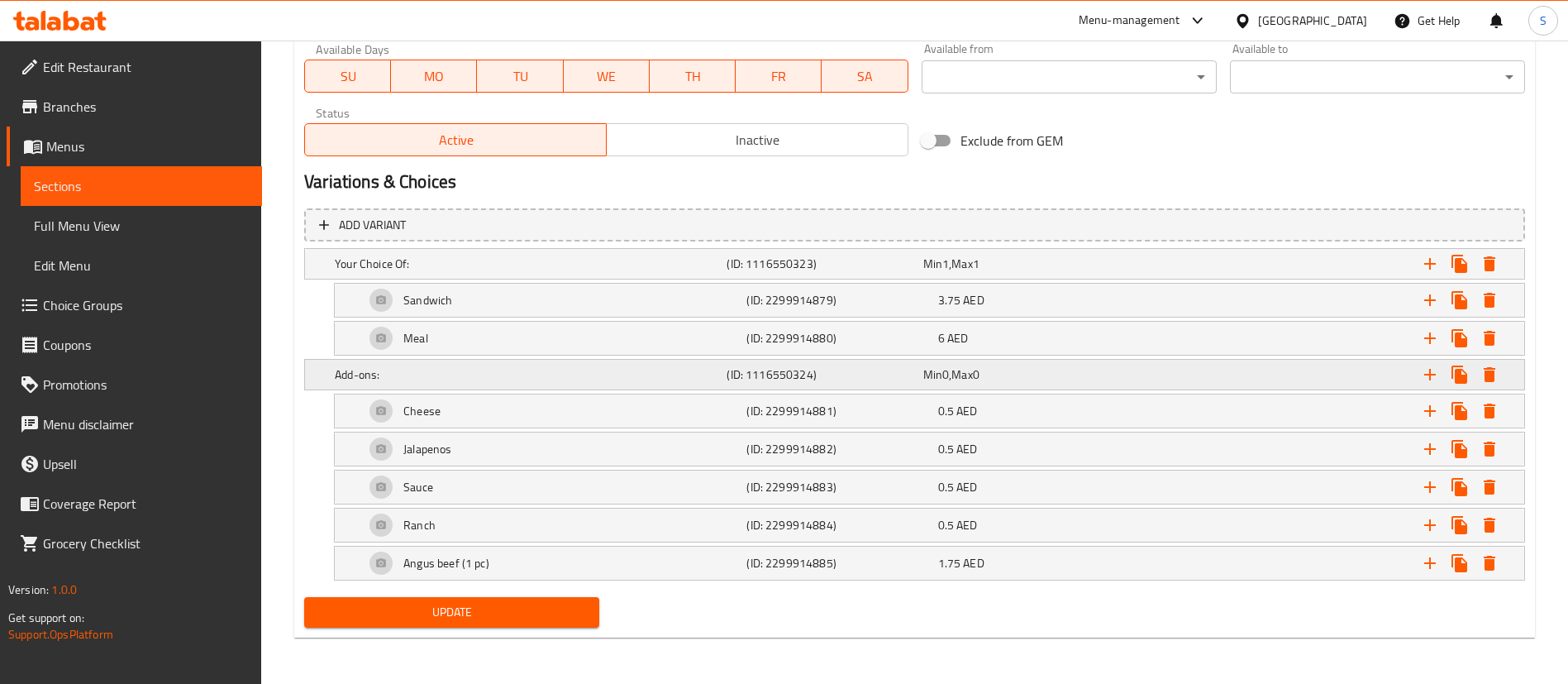
click at [972, 374] on span "Max" at bounding box center [962, 374] width 20 height 21
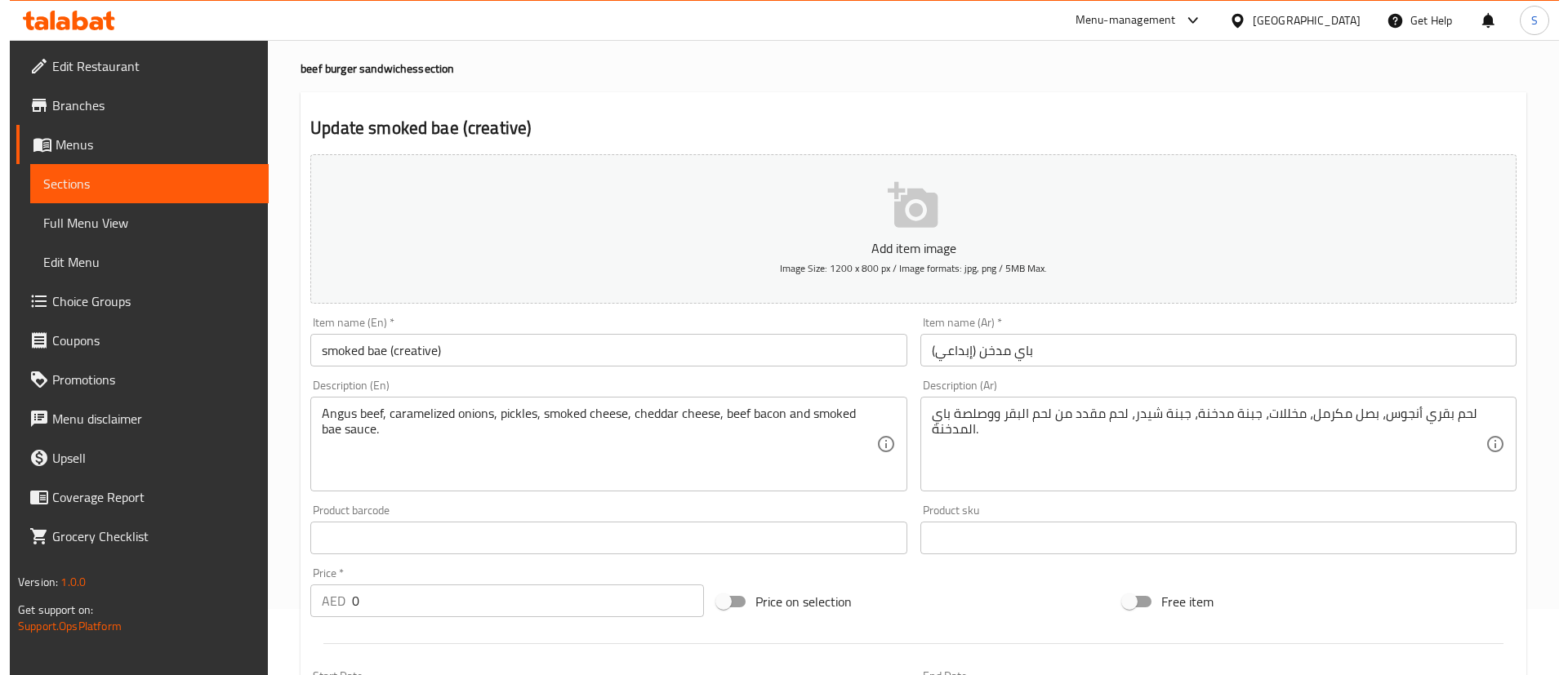
scroll to position [0, 0]
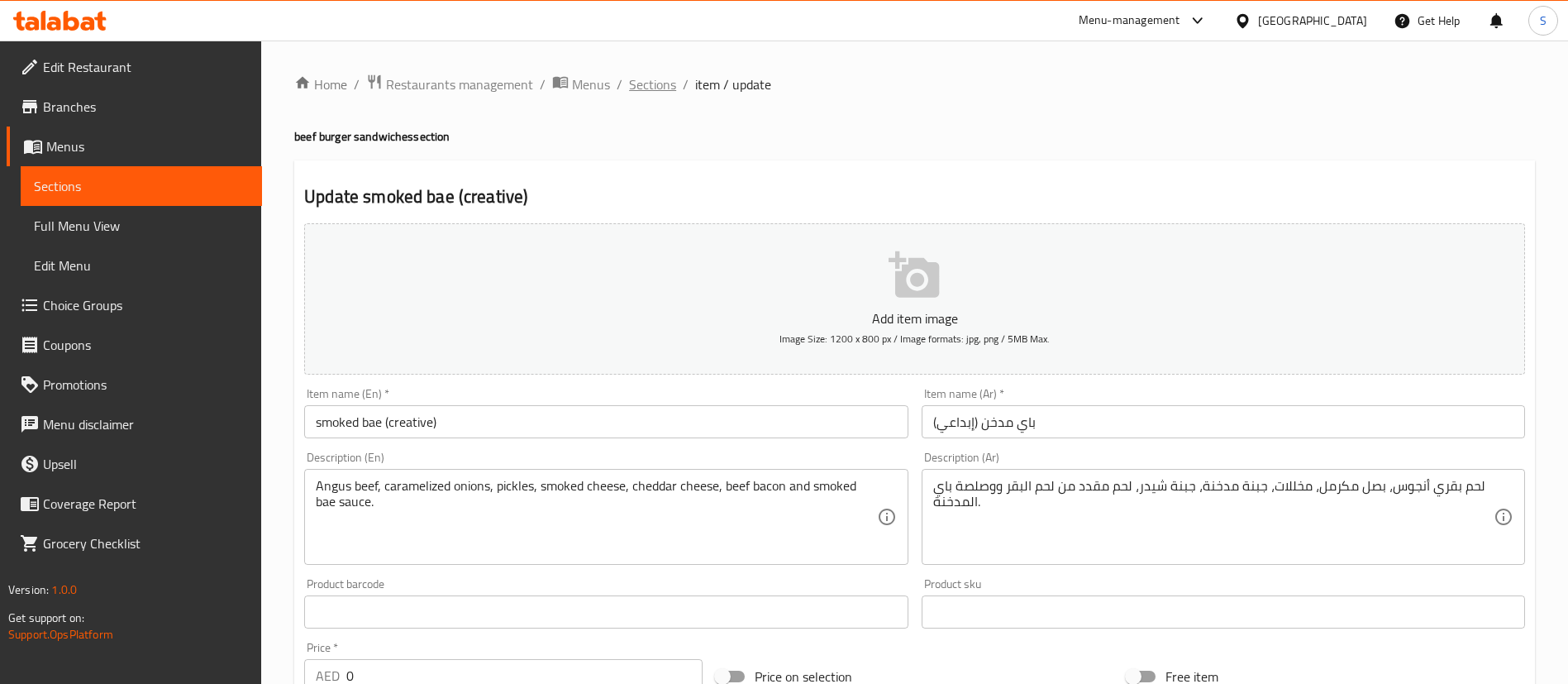
drag, startPoint x: 652, startPoint y: 97, endPoint x: 649, endPoint y: 87, distance: 10.4
click at [649, 85] on span "Sections" at bounding box center [652, 85] width 47 height 20
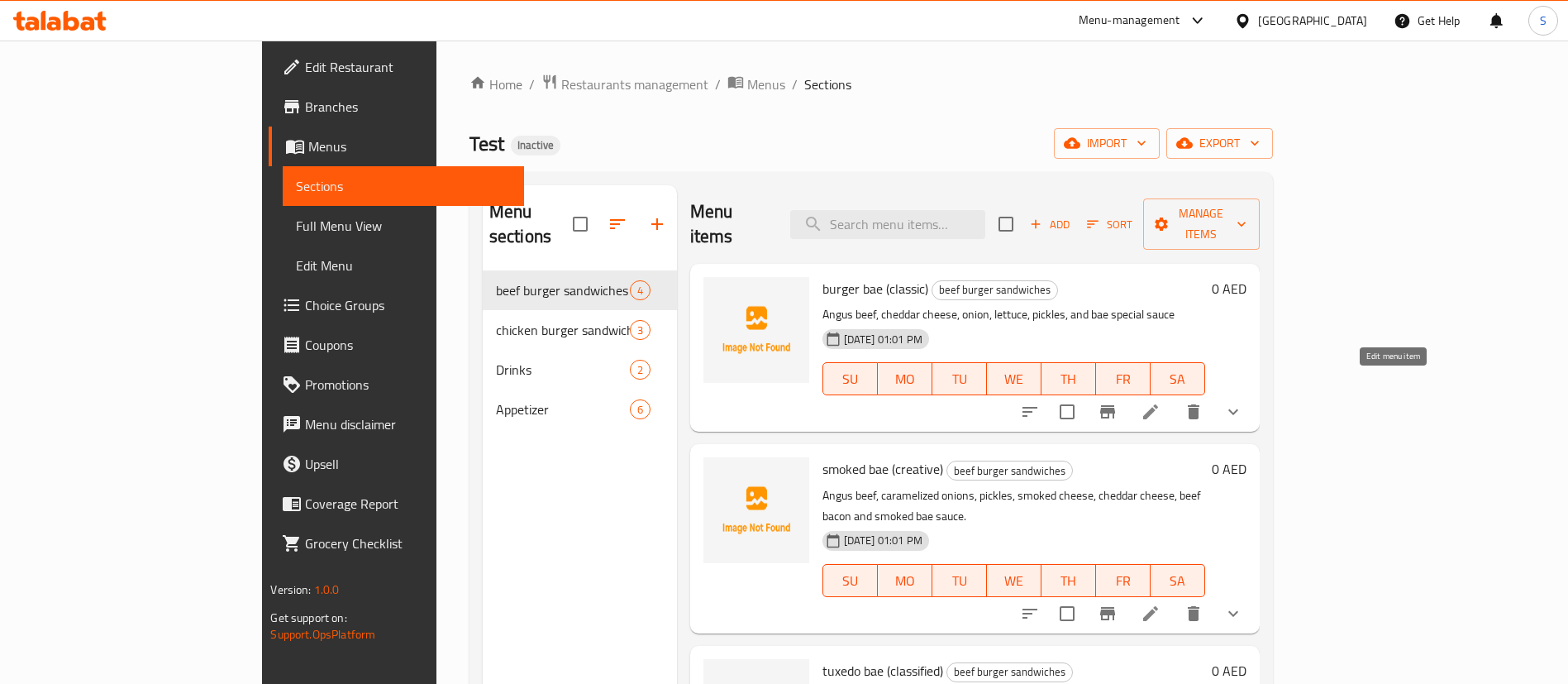
click at [1161, 402] on icon at bounding box center [1151, 412] width 20 height 20
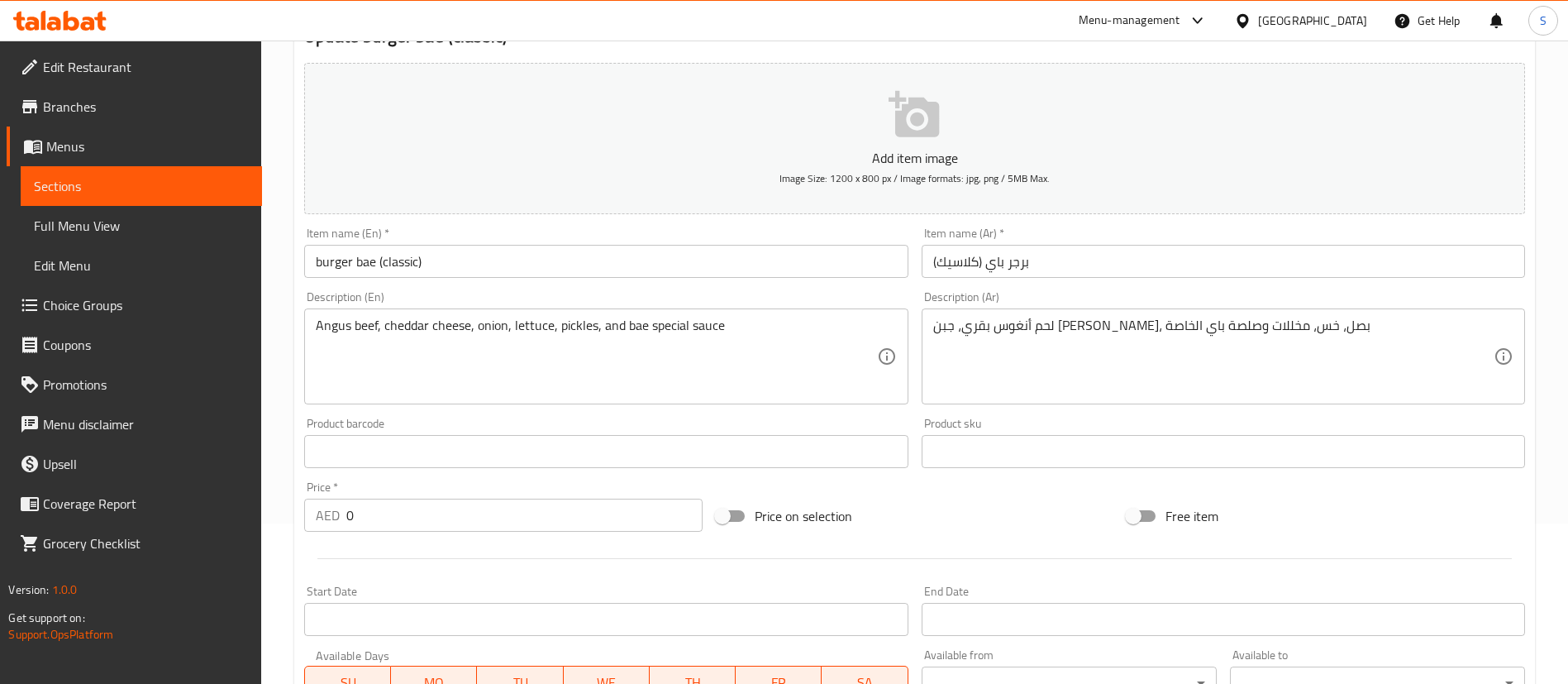
scroll to position [767, 0]
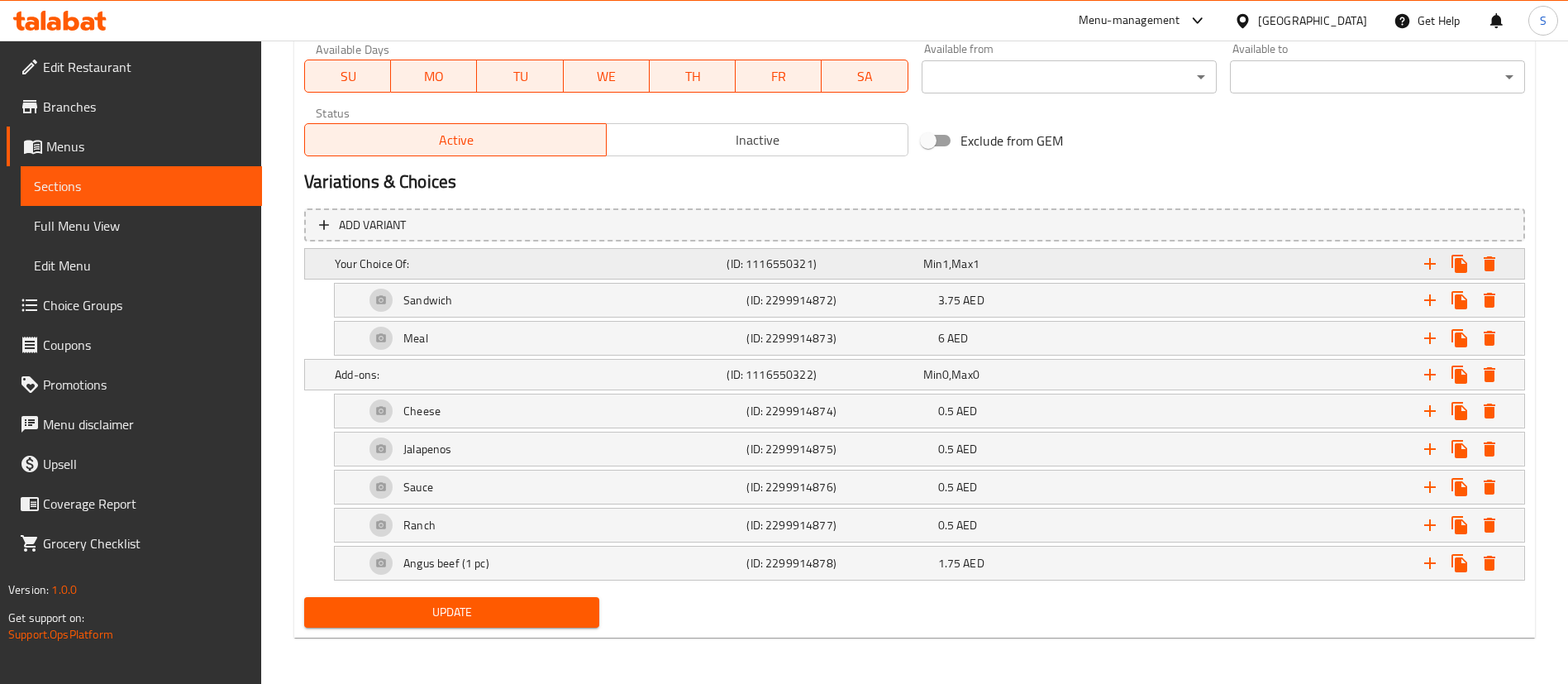
click at [1026, 254] on div "Min 1 , Max 1" at bounding box center [1018, 264] width 196 height 23
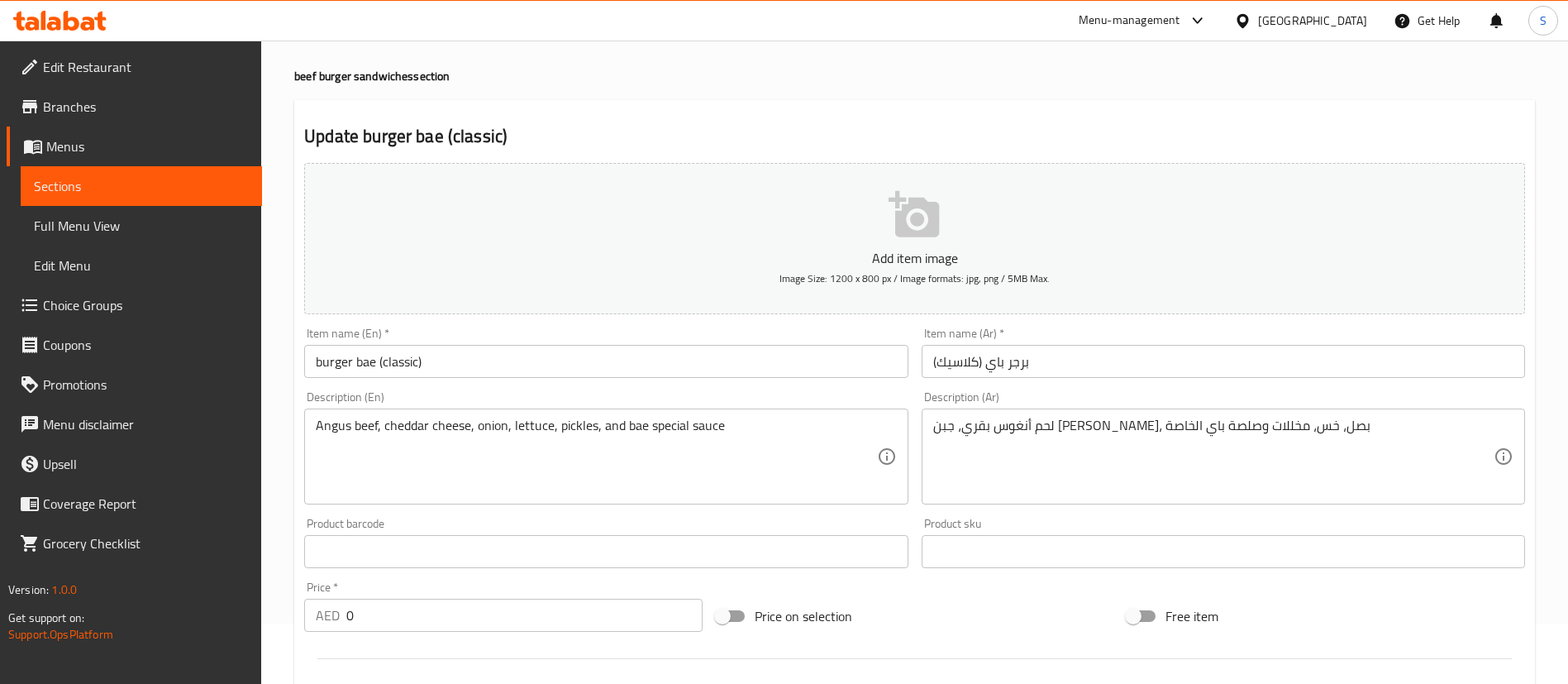
scroll to position [0, 0]
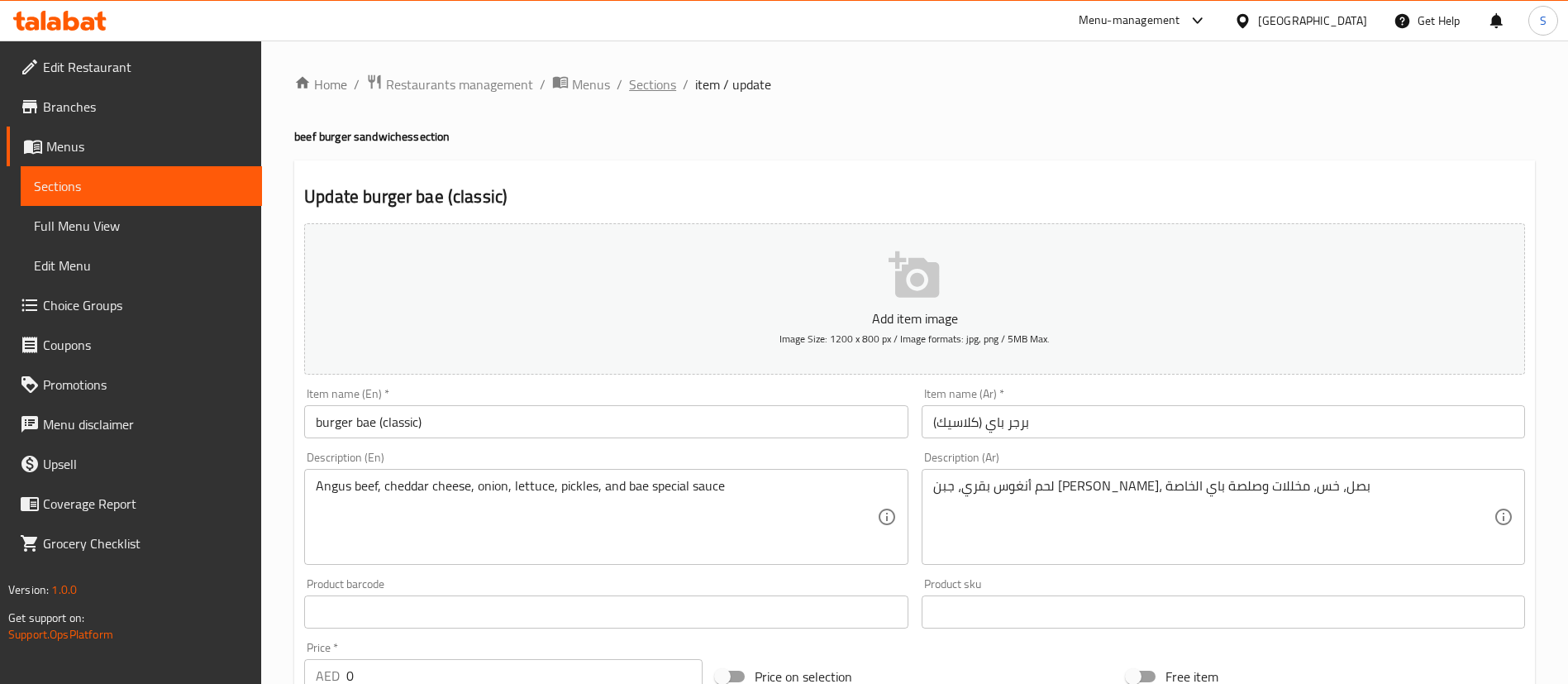
click at [656, 85] on span "Sections" at bounding box center [652, 85] width 47 height 20
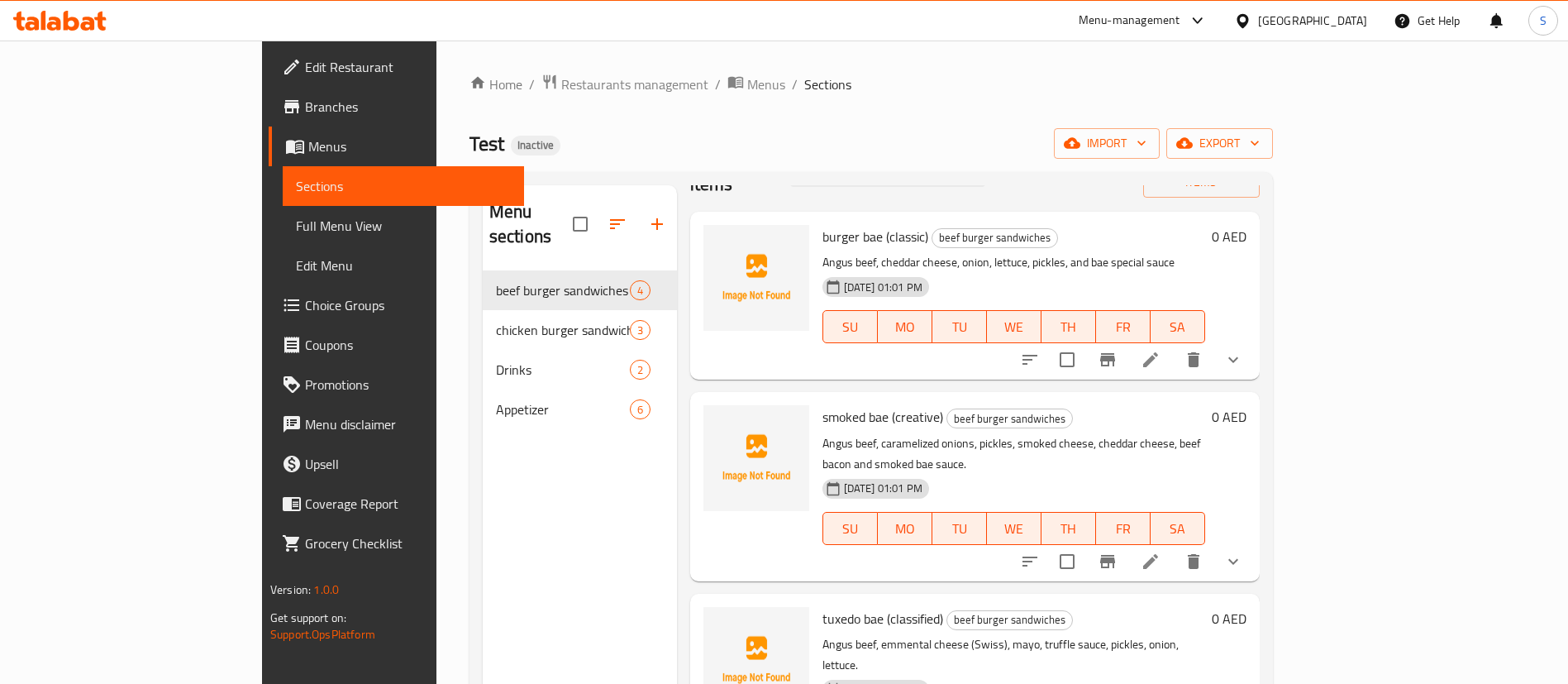
scroll to position [80, 0]
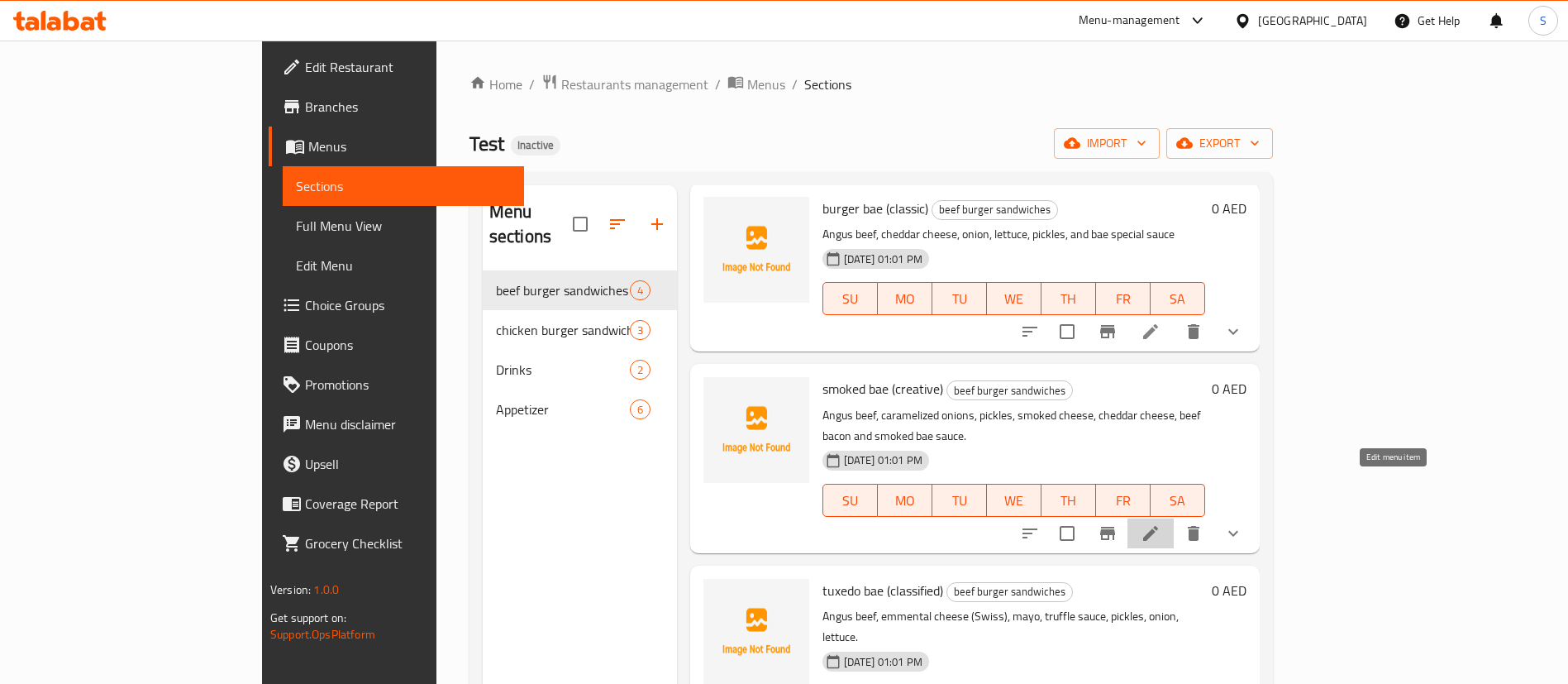
click at [1161, 524] on icon at bounding box center [1151, 534] width 20 height 20
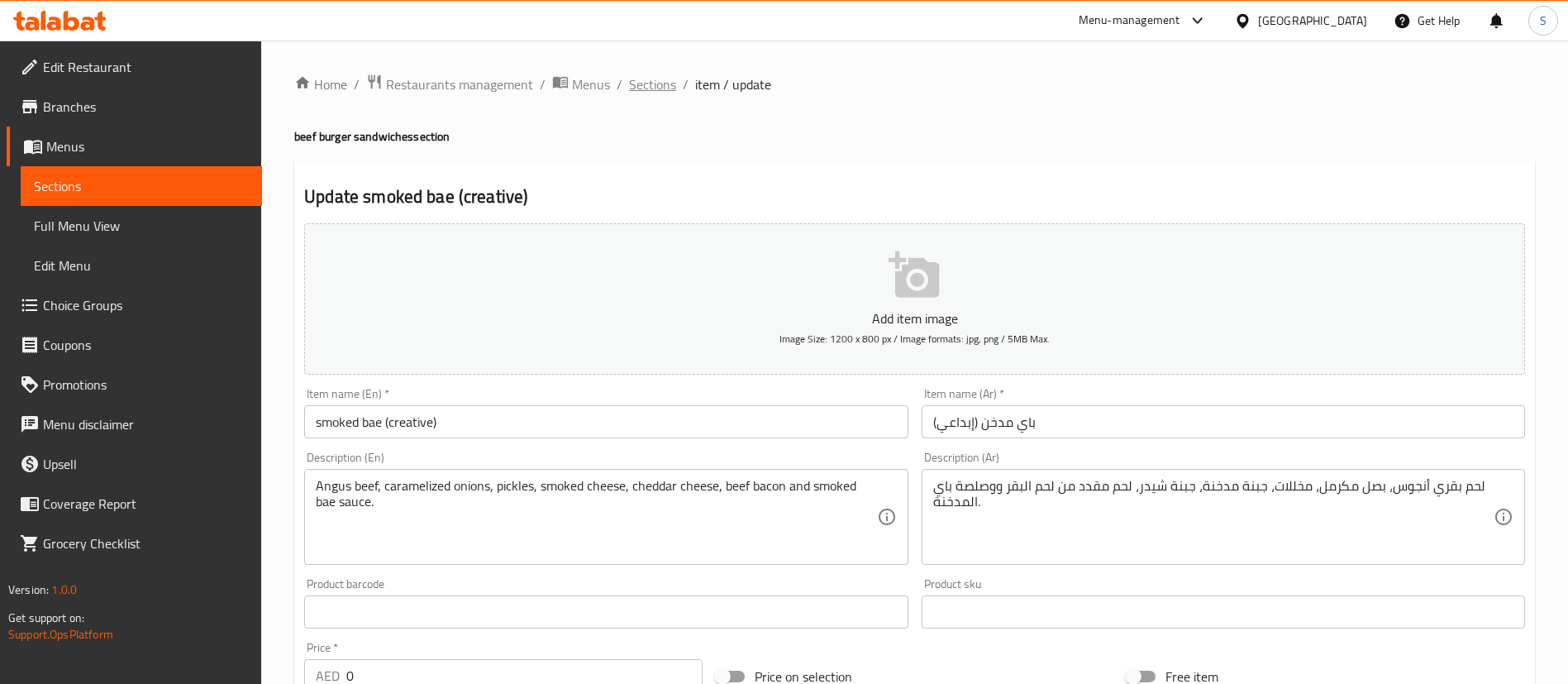
click at [664, 86] on span "Sections" at bounding box center [652, 85] width 47 height 20
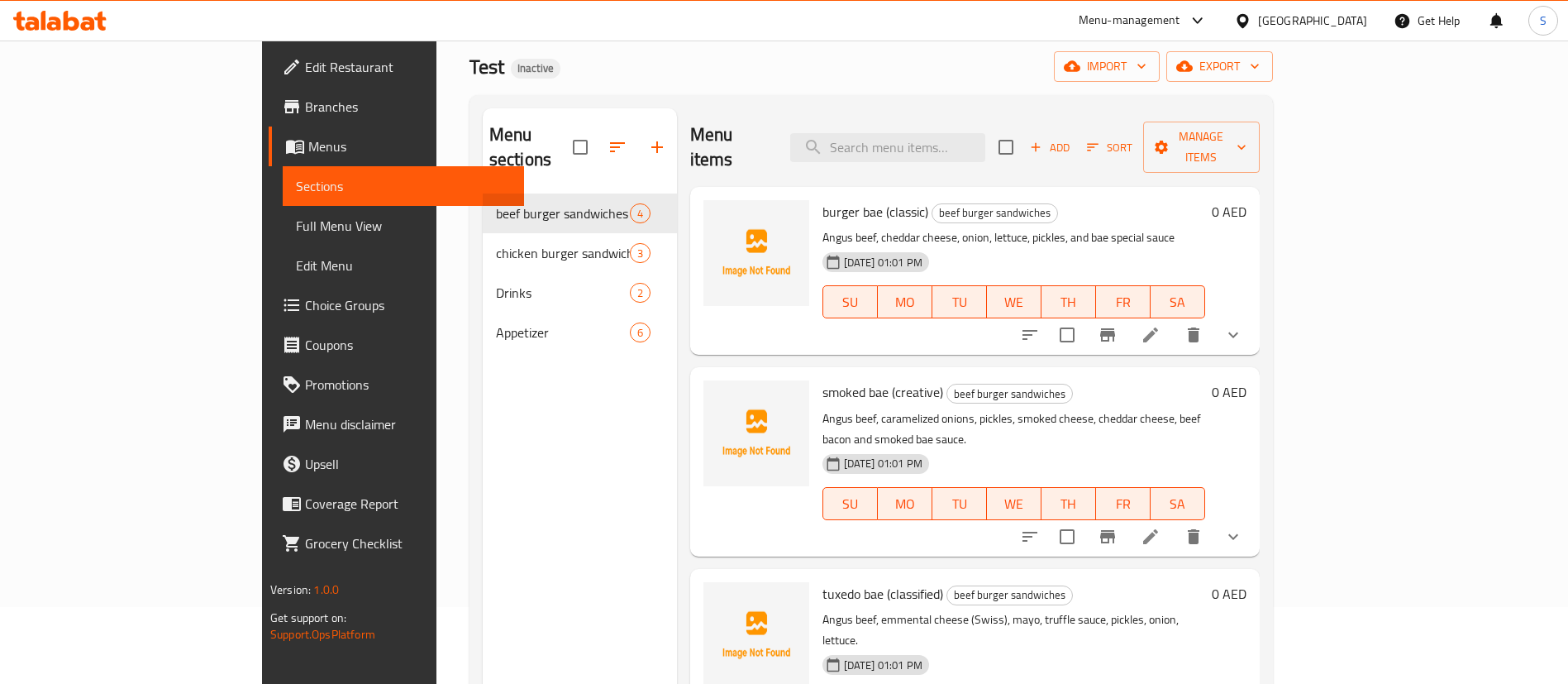
scroll to position [231, 0]
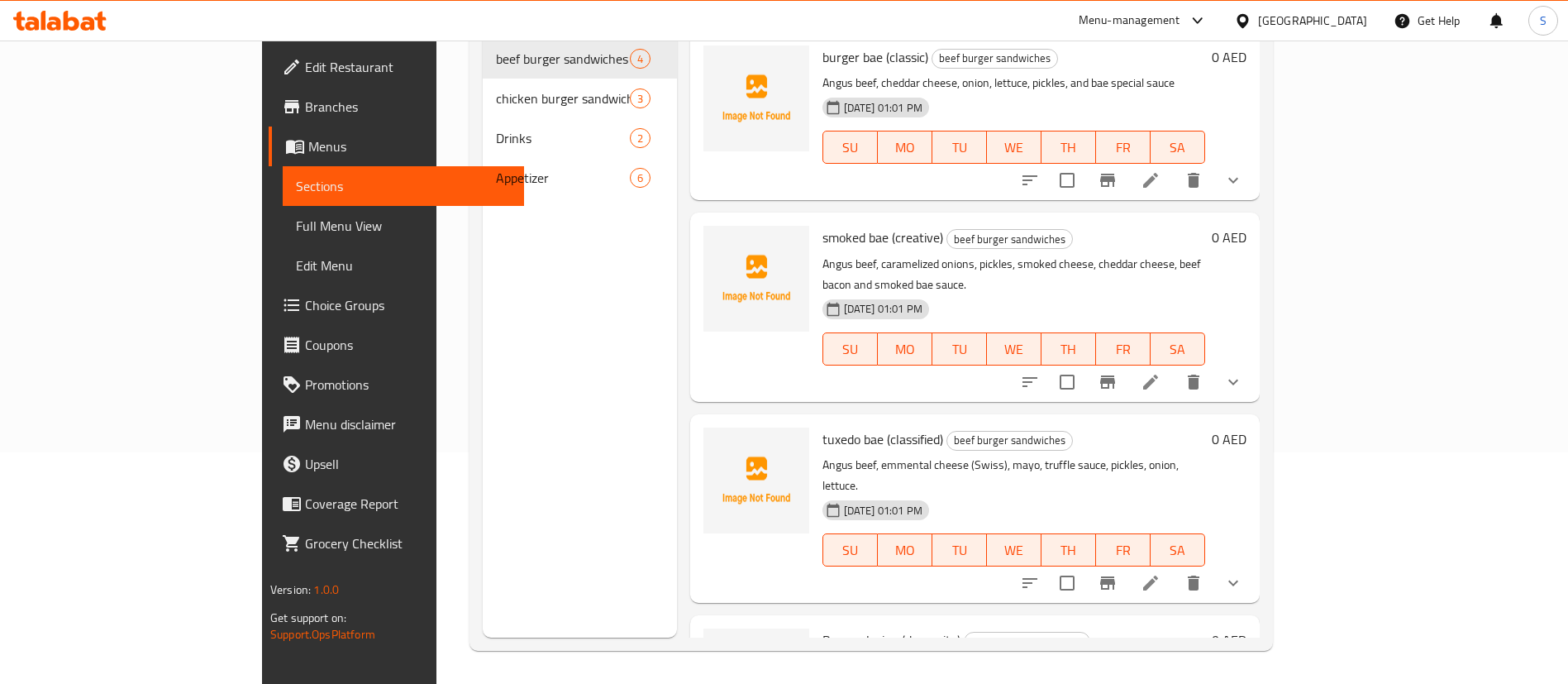
click at [1174, 568] on li at bounding box center [1151, 583] width 46 height 29
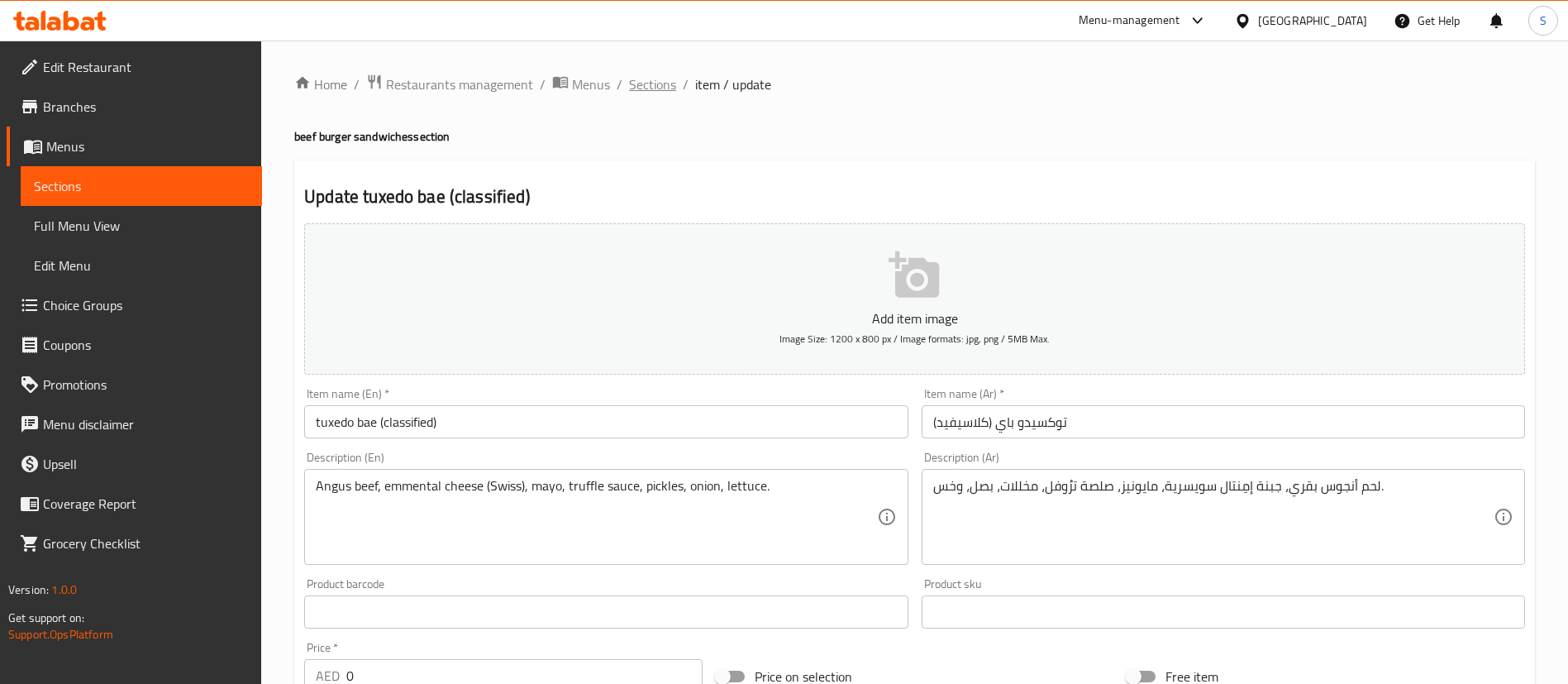
click at [658, 93] on span "Sections" at bounding box center [652, 85] width 47 height 20
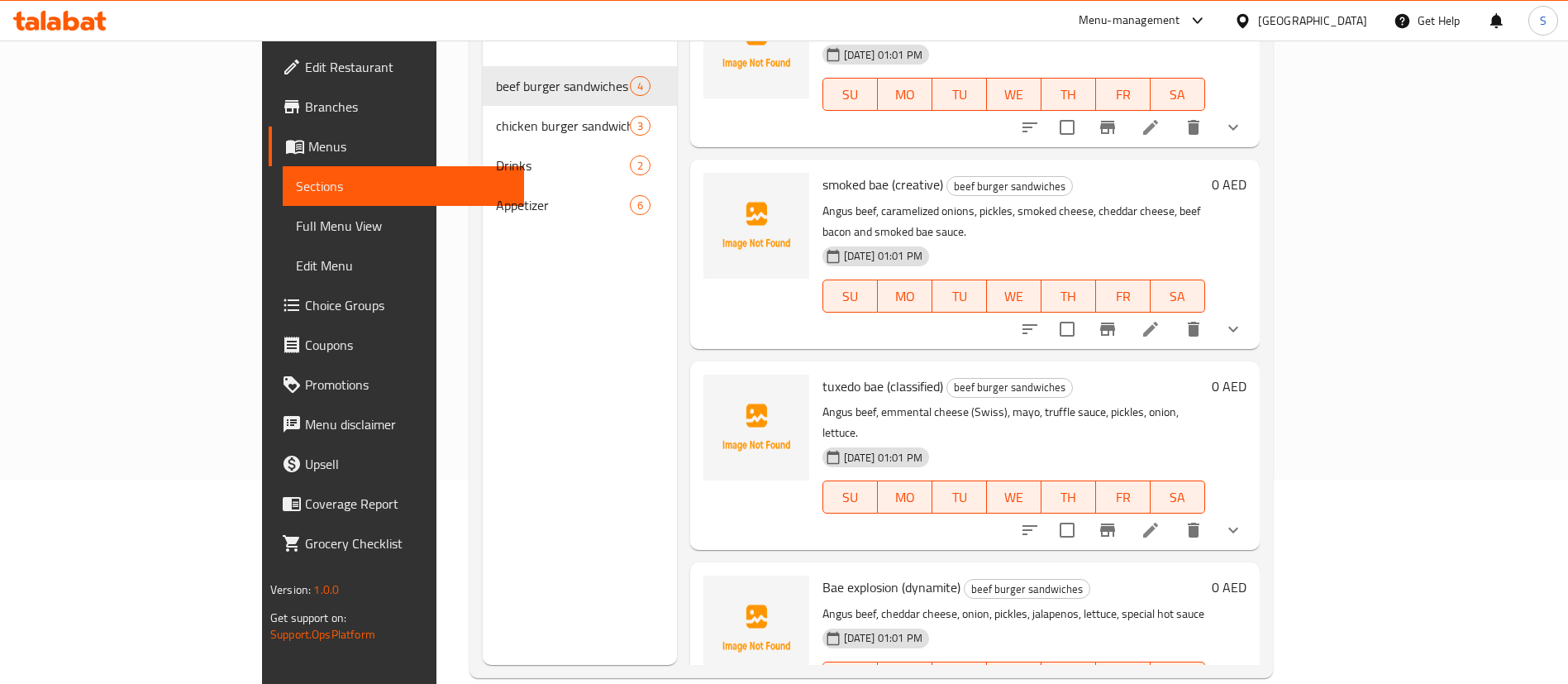
scroll to position [231, 0]
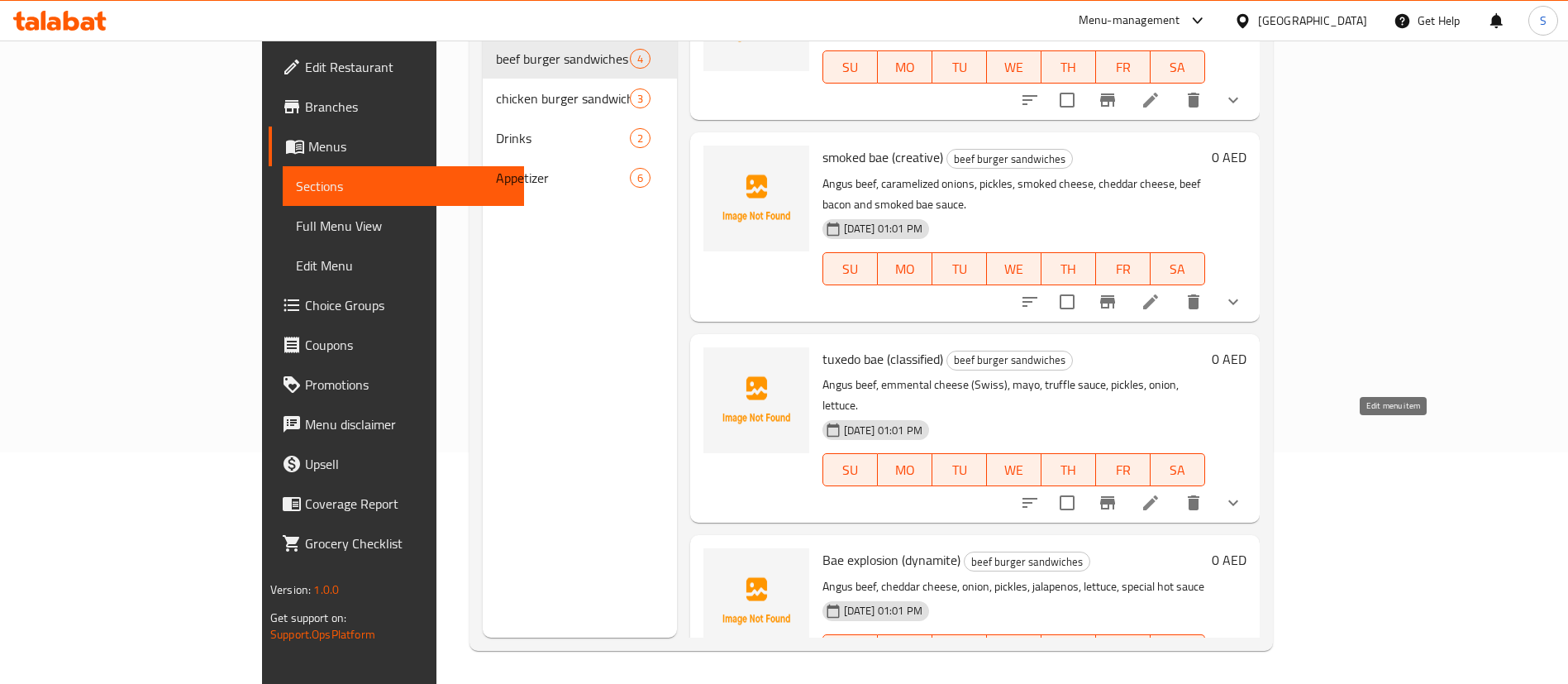
click at [1161, 493] on icon at bounding box center [1151, 503] width 20 height 20
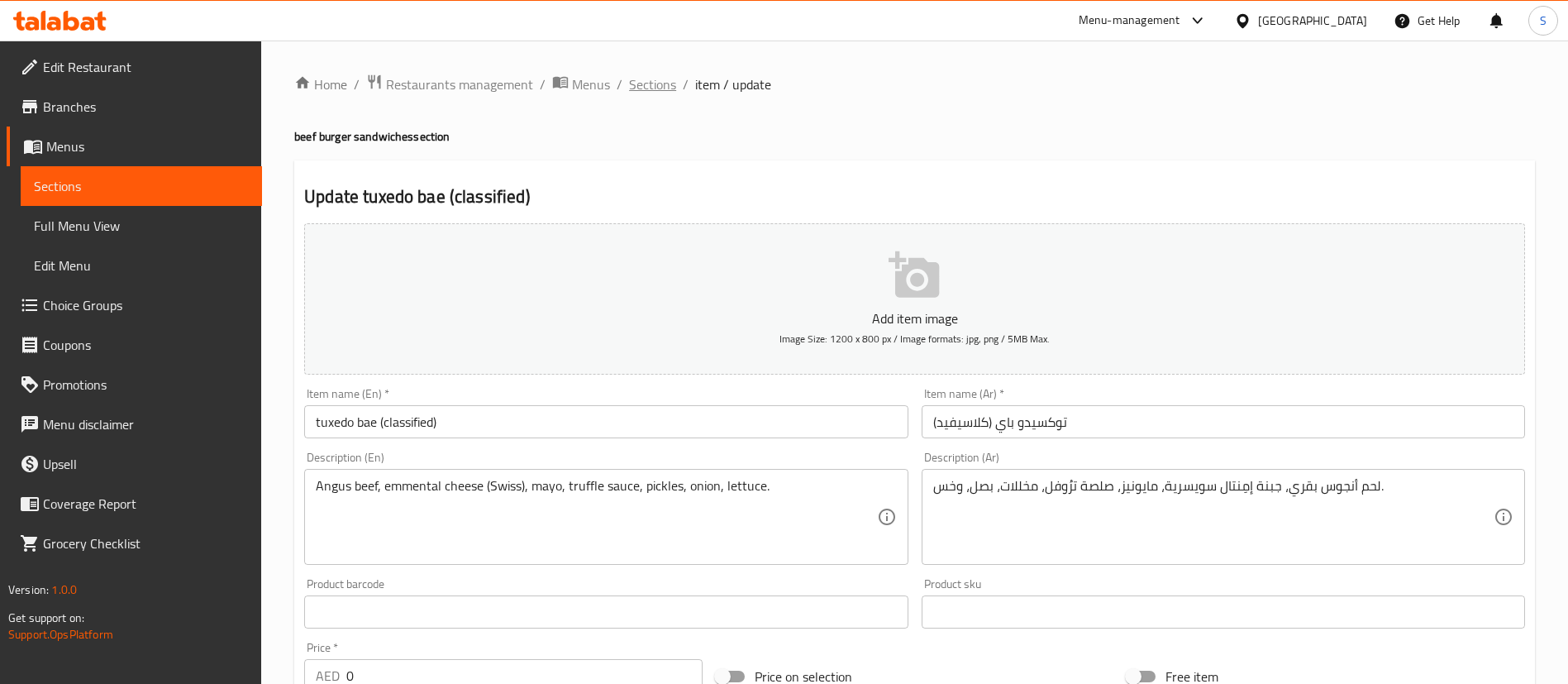
click at [650, 92] on span "Sections" at bounding box center [652, 85] width 47 height 20
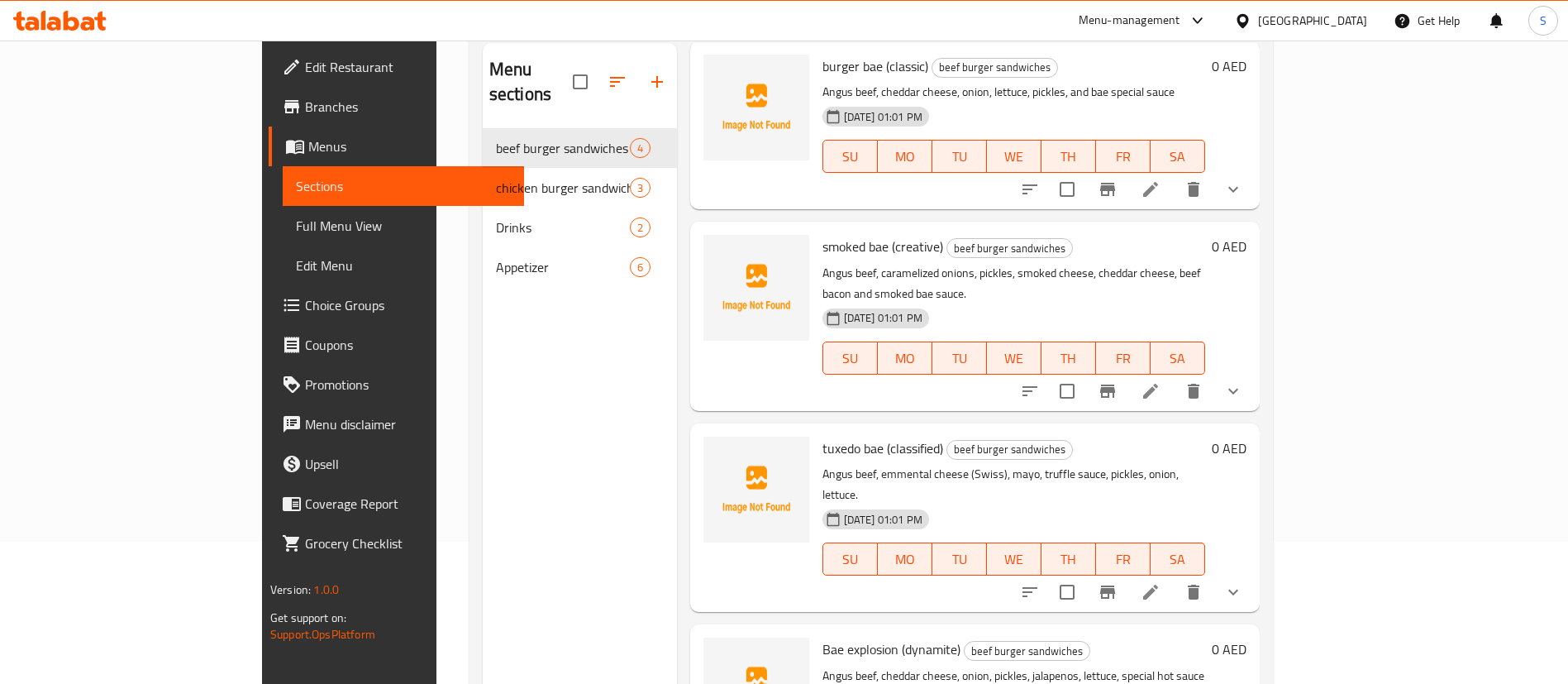
scroll to position [231, 0]
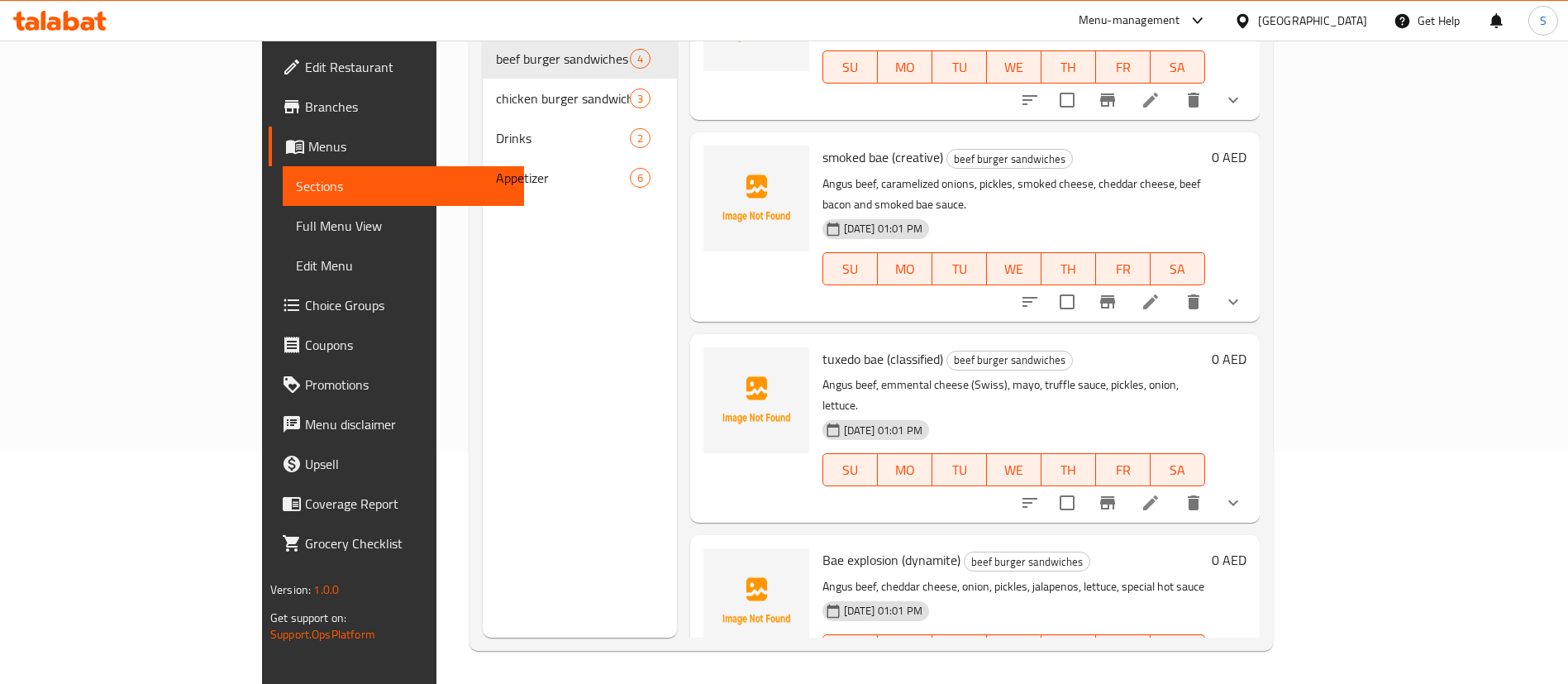
click at [1161, 674] on icon at bounding box center [1151, 684] width 20 height 20
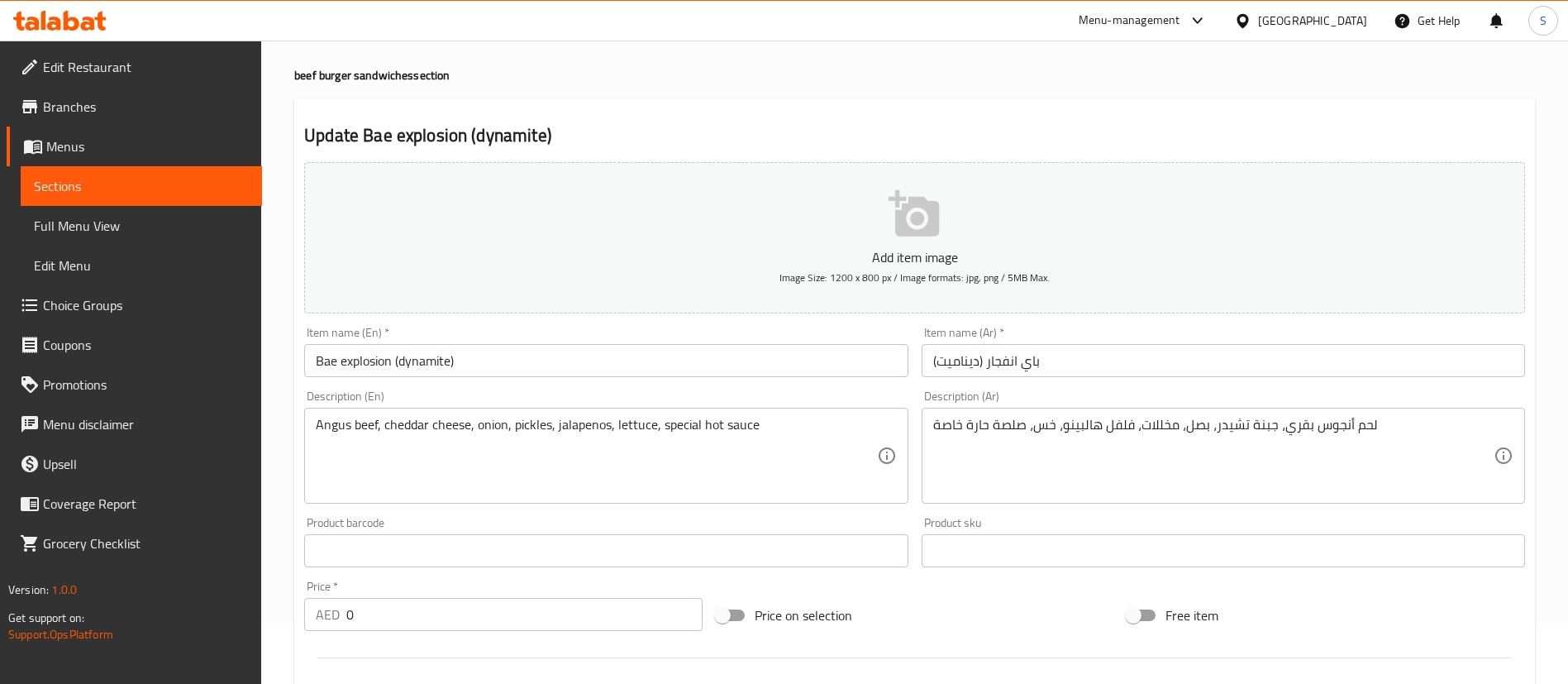
scroll to position [22, 0]
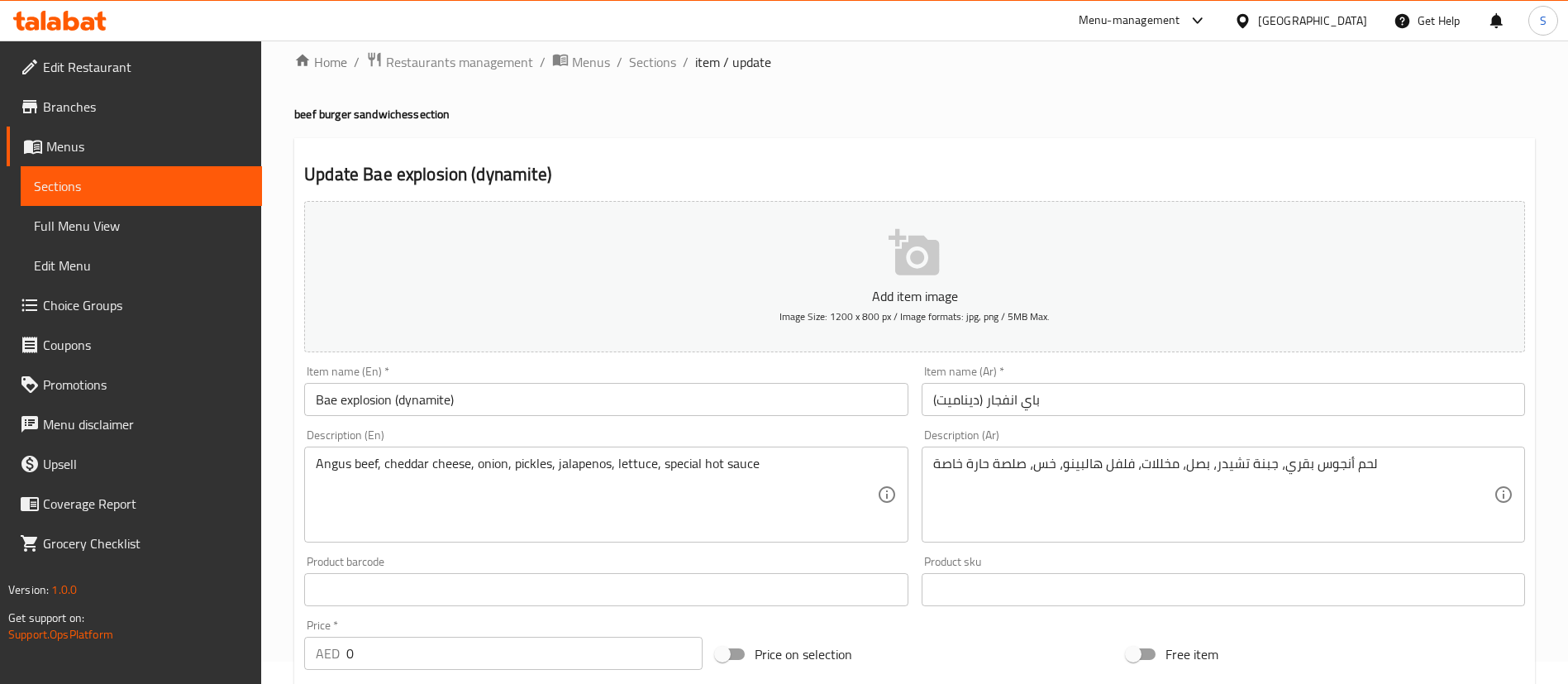
click at [377, 410] on input "Bae explosion (dynamite)" at bounding box center [605, 399] width 603 height 33
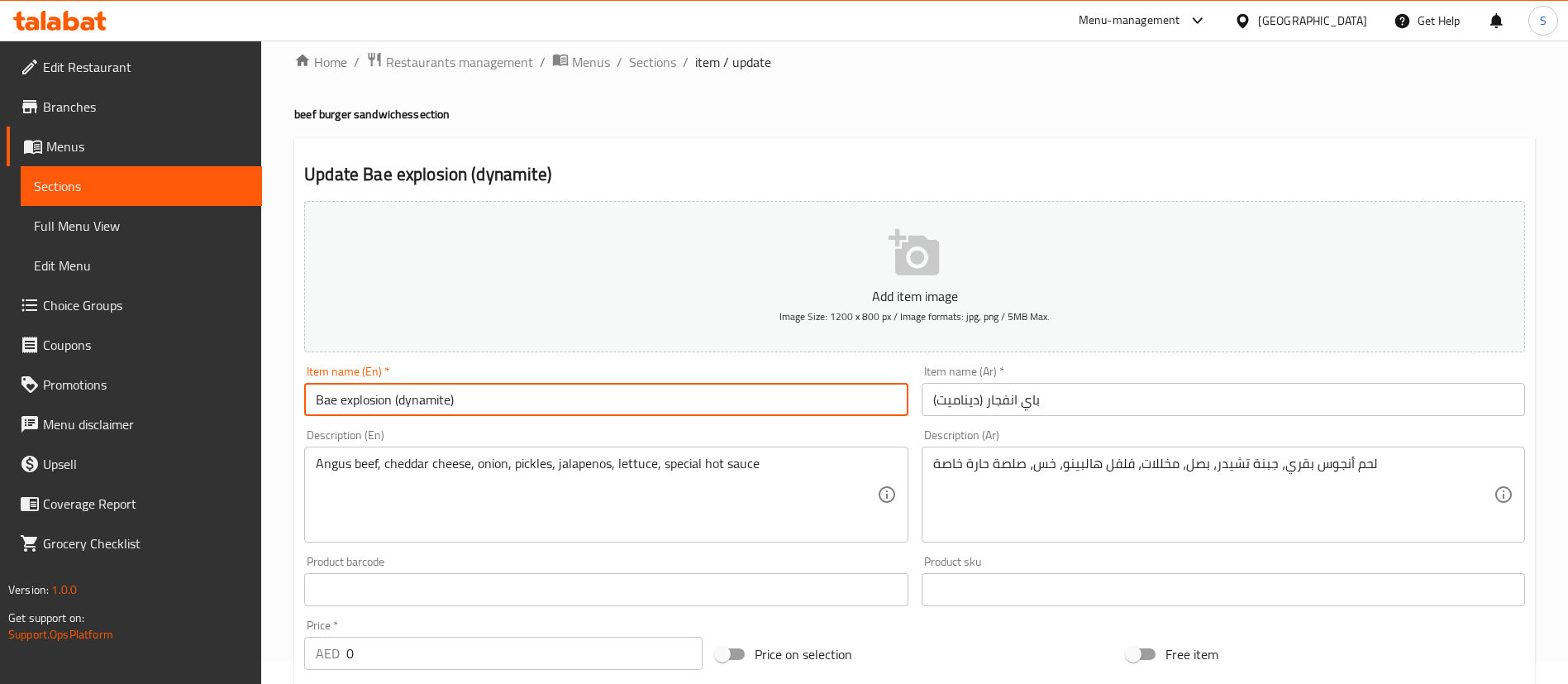
click at [377, 410] on input "Bae explosion (dynamite)" at bounding box center [605, 399] width 603 height 33
click at [368, 411] on input "Bae explosion (dynamite)" at bounding box center [605, 399] width 603 height 33
click at [366, 412] on input "Bae explosion (dynamite)" at bounding box center [605, 399] width 603 height 33
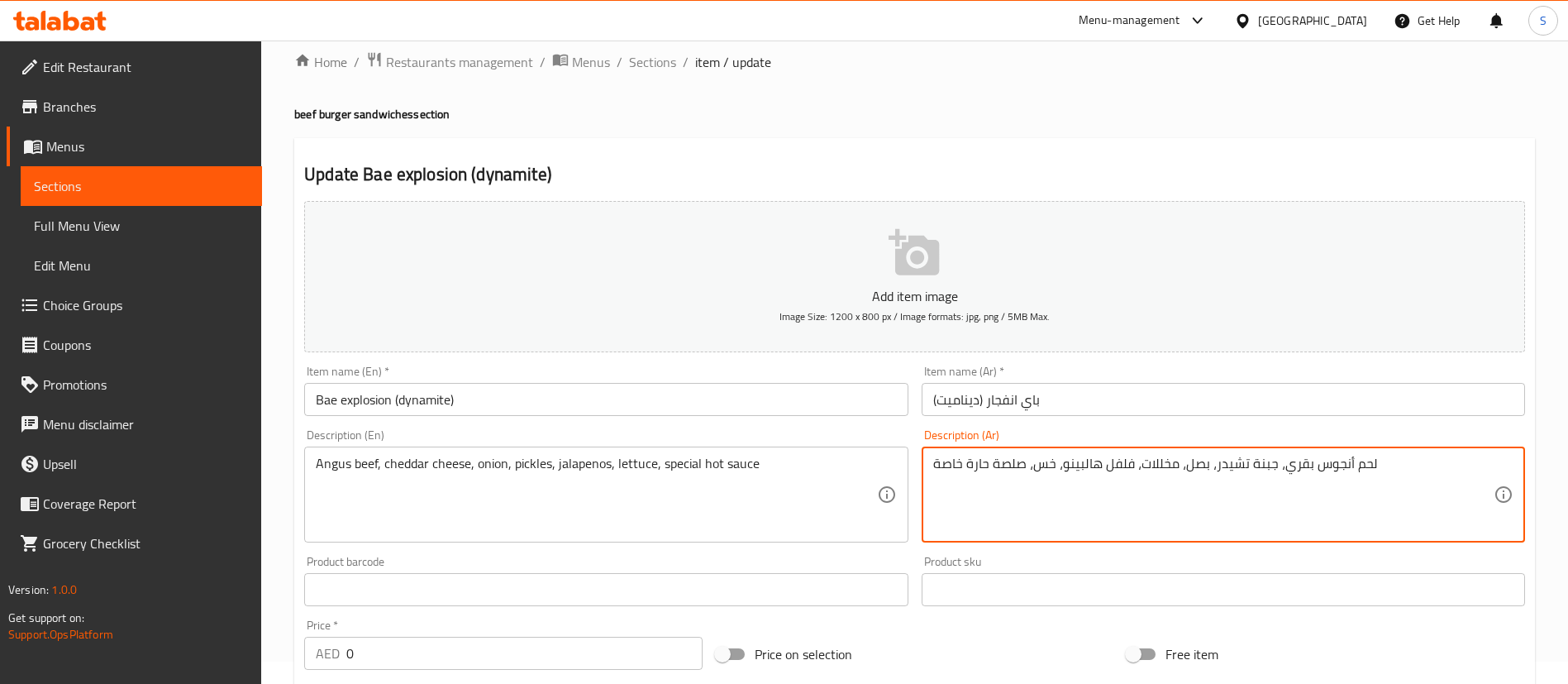
click at [1195, 465] on textarea "لحم أنجوس بقري، جبنة تشيدر، بصل، مخللات، فلفل هالبينو، خس، صلصة حارة خاصة" at bounding box center [1213, 494] width 560 height 78
click at [1165, 462] on textarea "لحم أنجوس بقري، جبنة تشيدر، بصل، مخللات، فلفل هالبينو، خس، صلصة حارة خاصة" at bounding box center [1213, 494] width 560 height 78
click at [1117, 466] on textarea "لحم أنجوس بقري، جبنة تشيدر، بصل، مخللات، فلفل هالبينو، خس، صلصة حارة خاصة" at bounding box center [1213, 494] width 560 height 78
click at [1115, 466] on textarea "لحم أنجوس بقري، جبنة تشيدر، بصل، مخللات، فلفل هالبينو، خس، صلصة حارة خاصة" at bounding box center [1213, 494] width 560 height 78
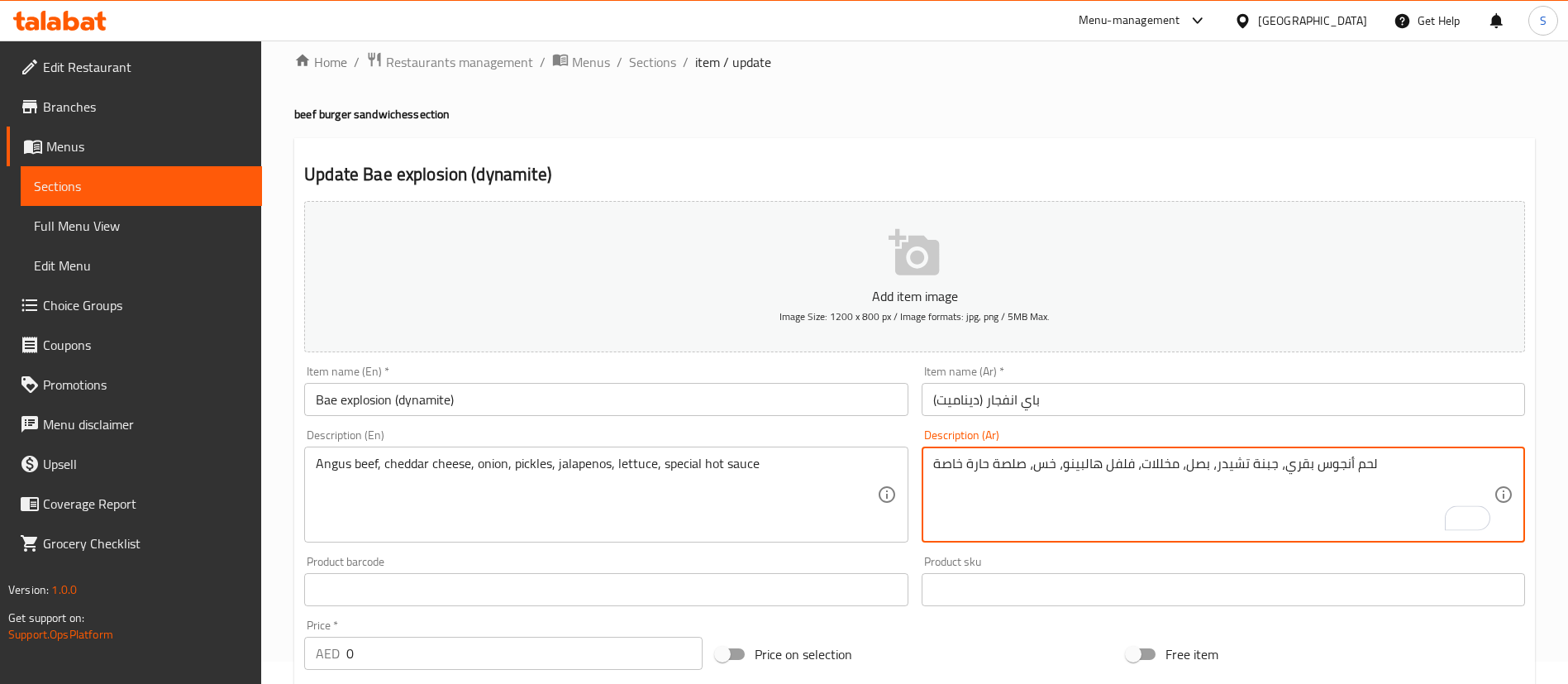
click at [1047, 465] on textarea "لحم أنجوس بقري، جبنة تشيدر، بصل، مخللات، فلفل هالبينو، خس، صلصة حارة خاصة" at bounding box center [1213, 494] width 560 height 78
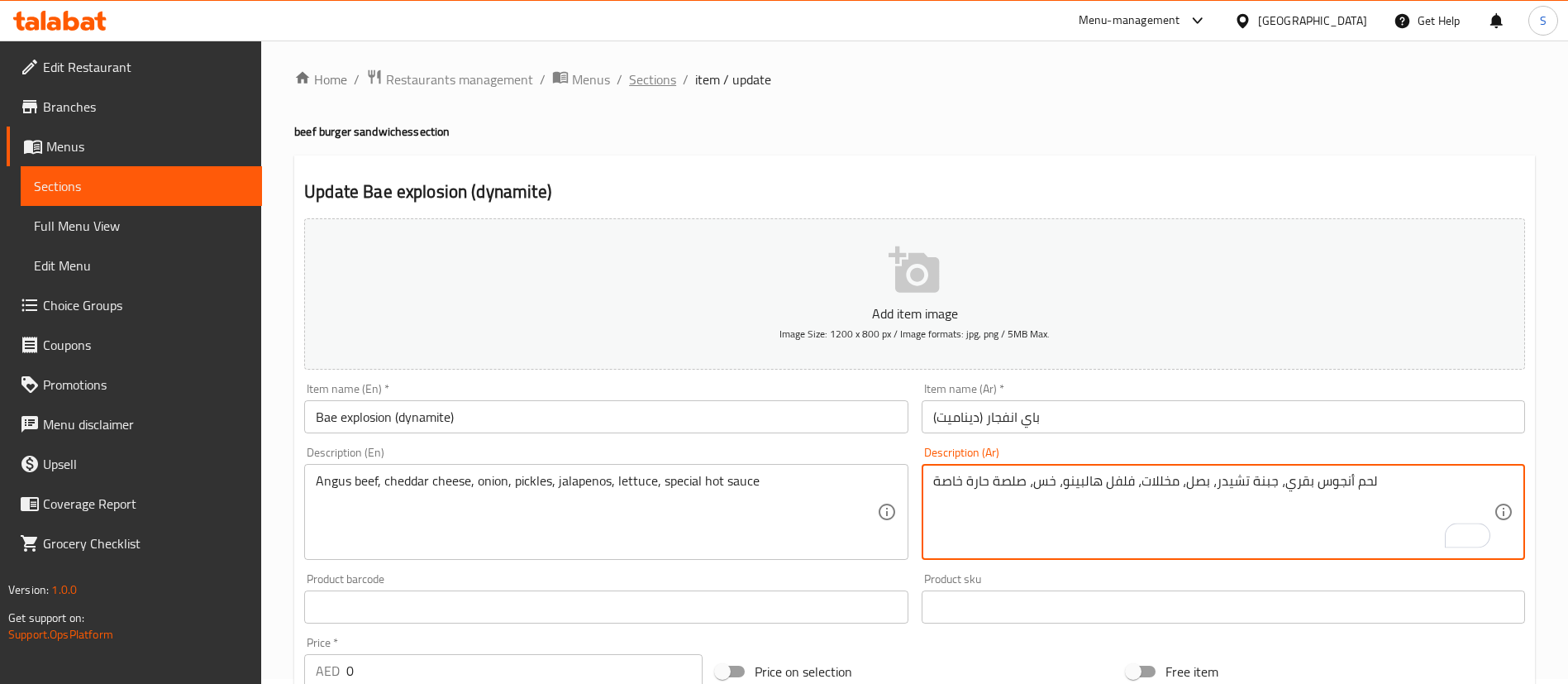
scroll to position [0, 0]
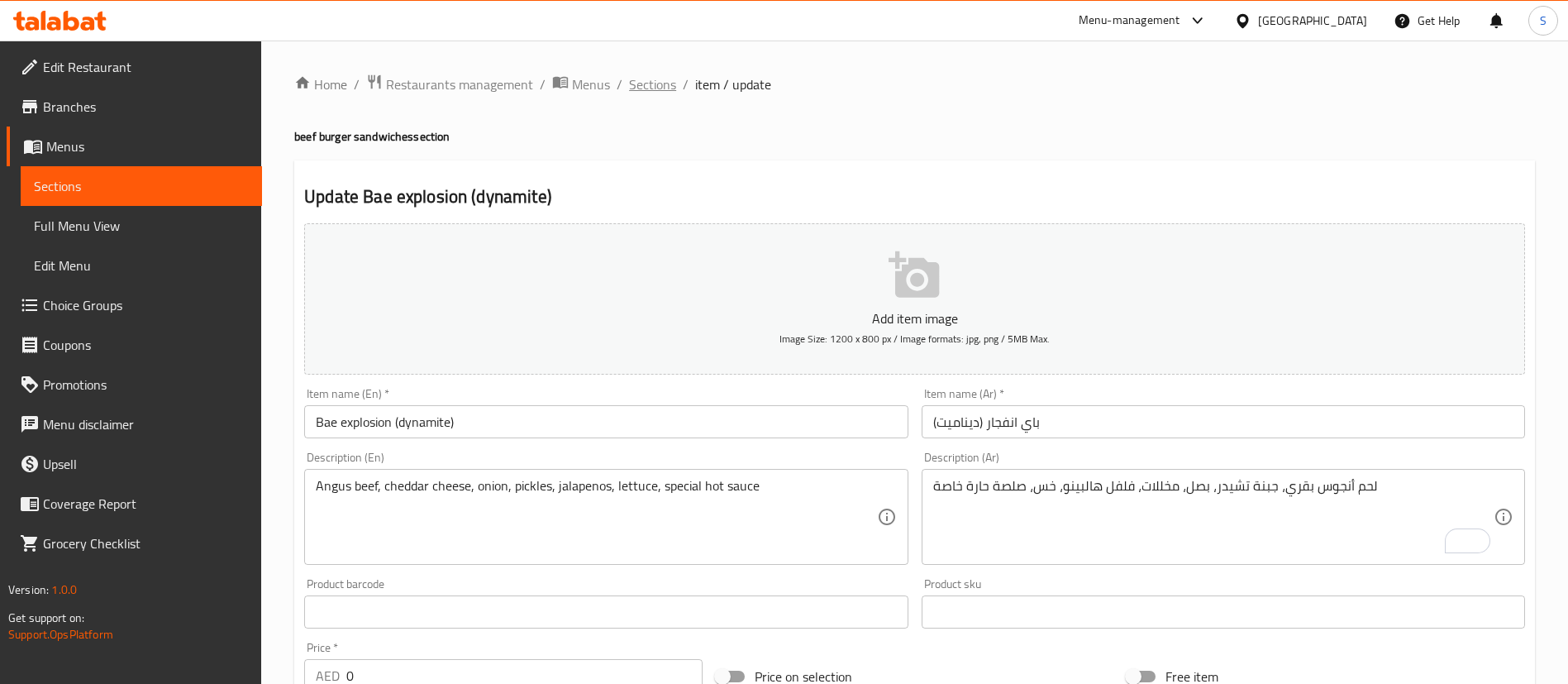
click at [641, 79] on span "Sections" at bounding box center [652, 85] width 47 height 20
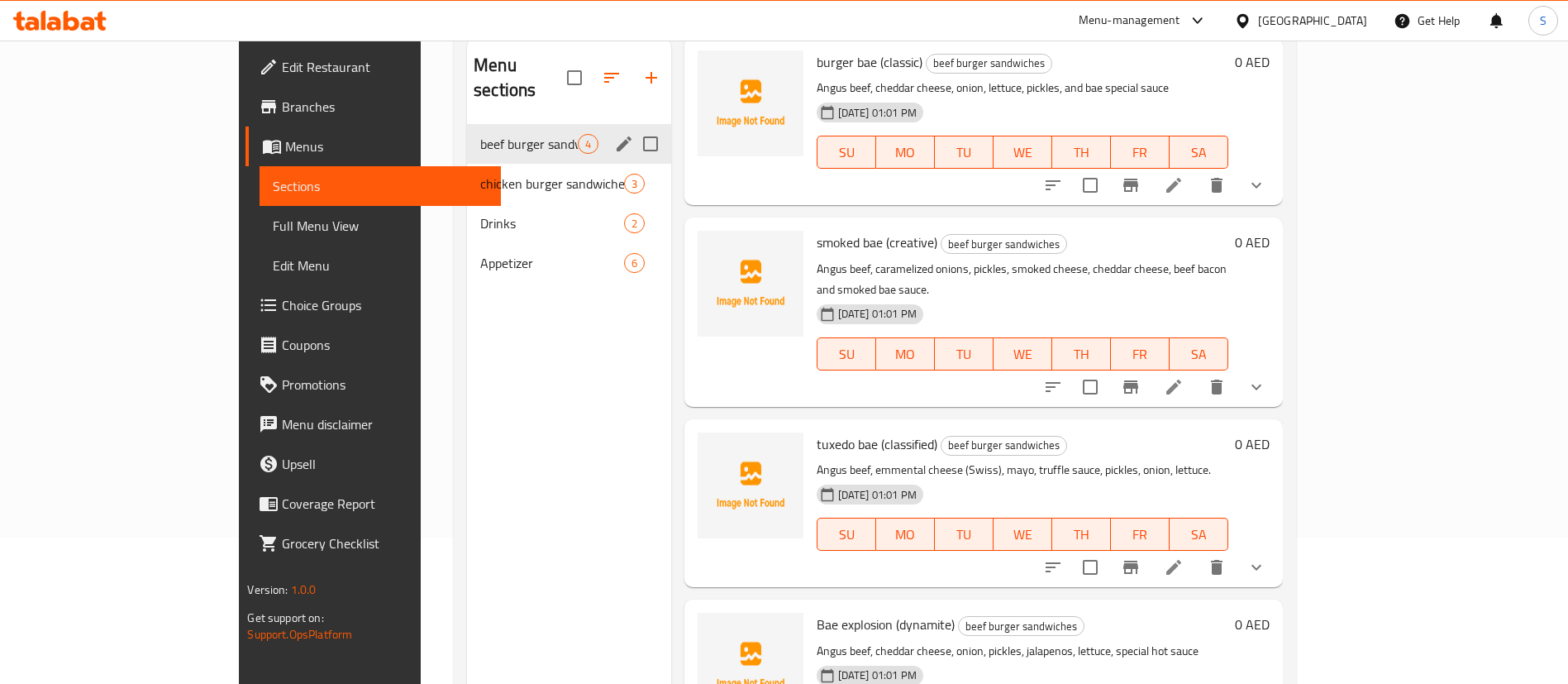
scroll to position [108, 0]
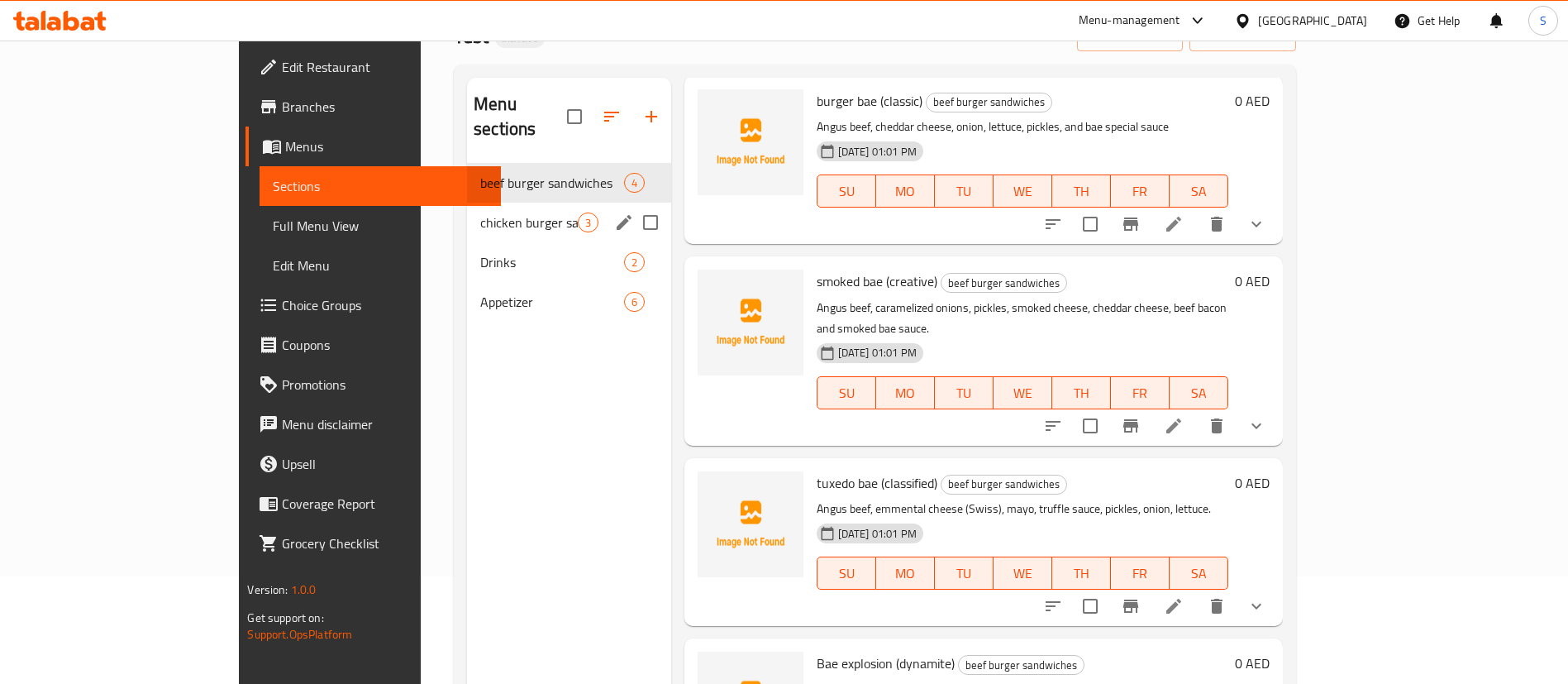
click at [480, 213] on span "chicken burger sandwiches" at bounding box center [528, 223] width 97 height 20
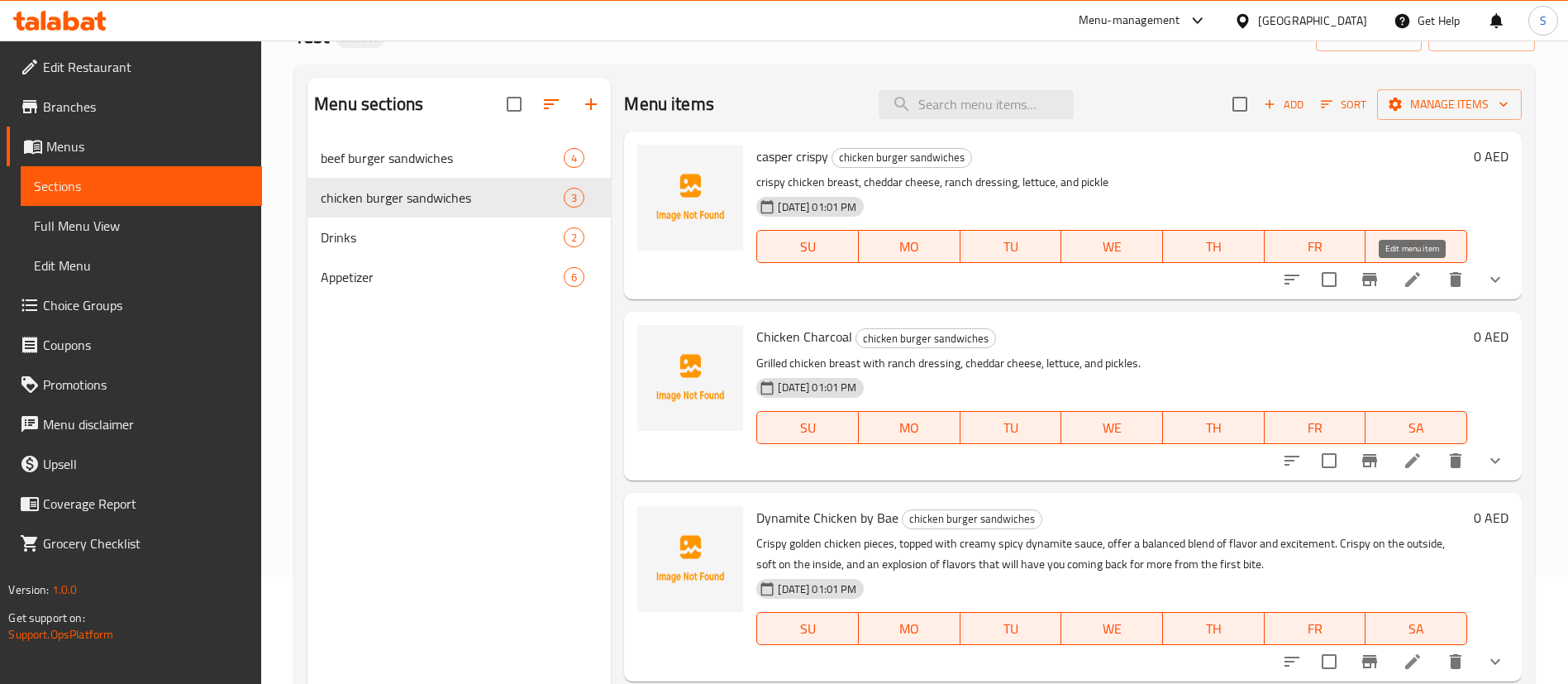
click at [1416, 278] on icon at bounding box center [1412, 279] width 15 height 15
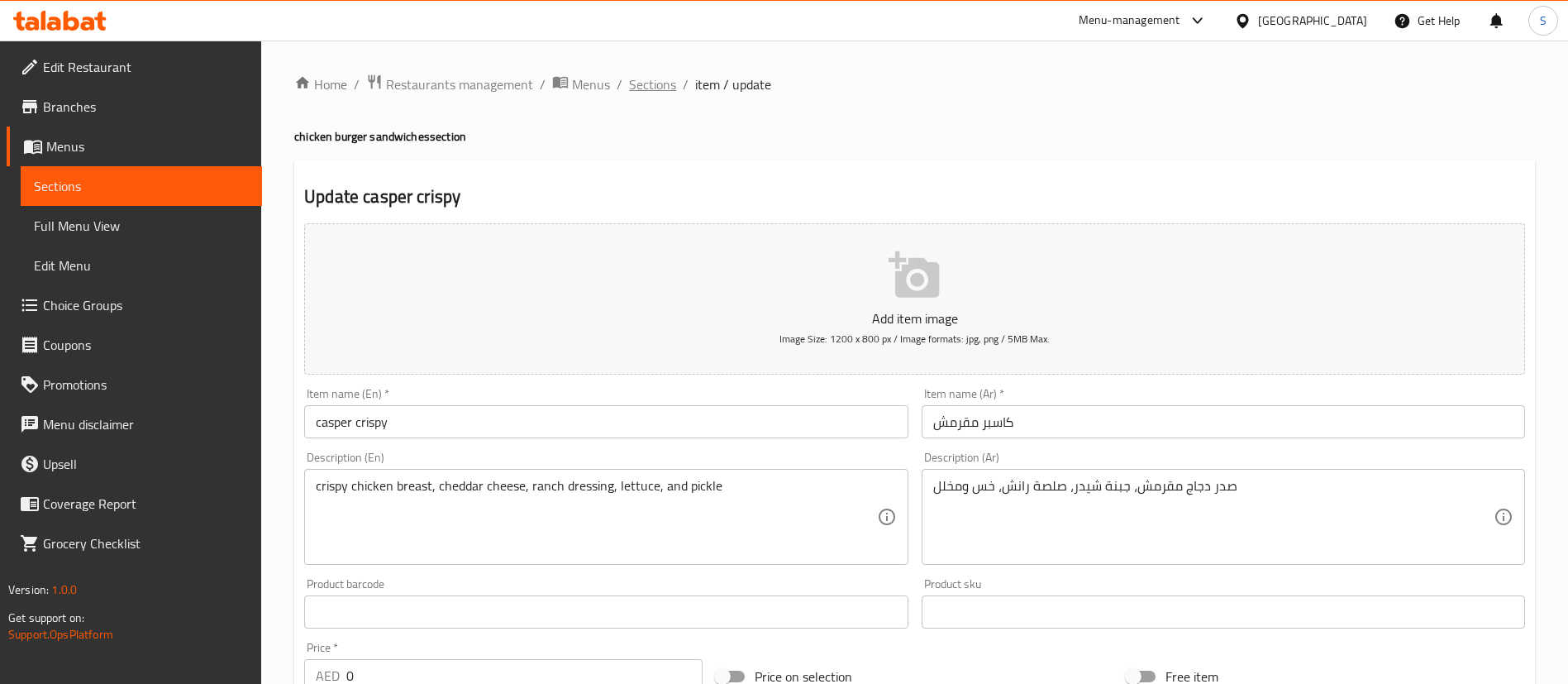
click at [655, 84] on span "Sections" at bounding box center [652, 85] width 47 height 20
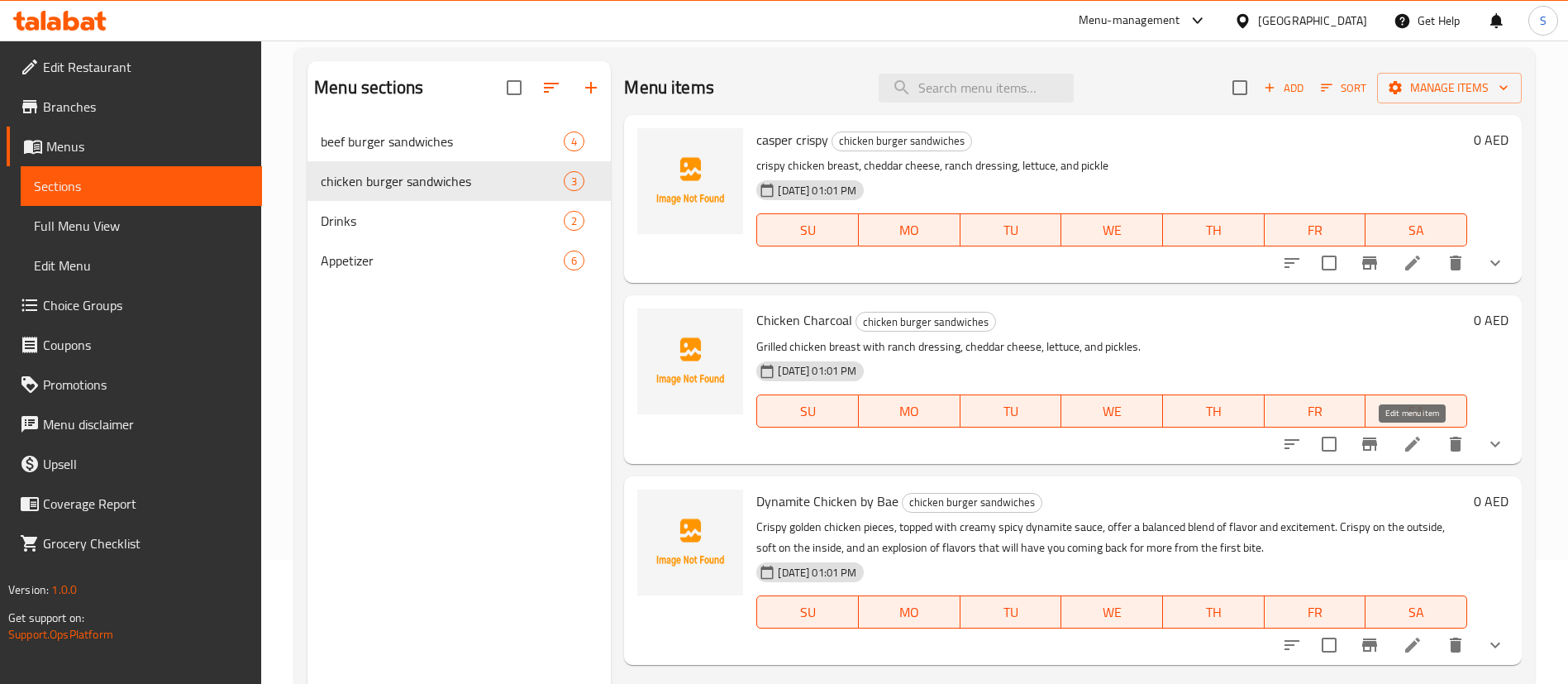
click at [1410, 437] on icon at bounding box center [1413, 444] width 20 height 20
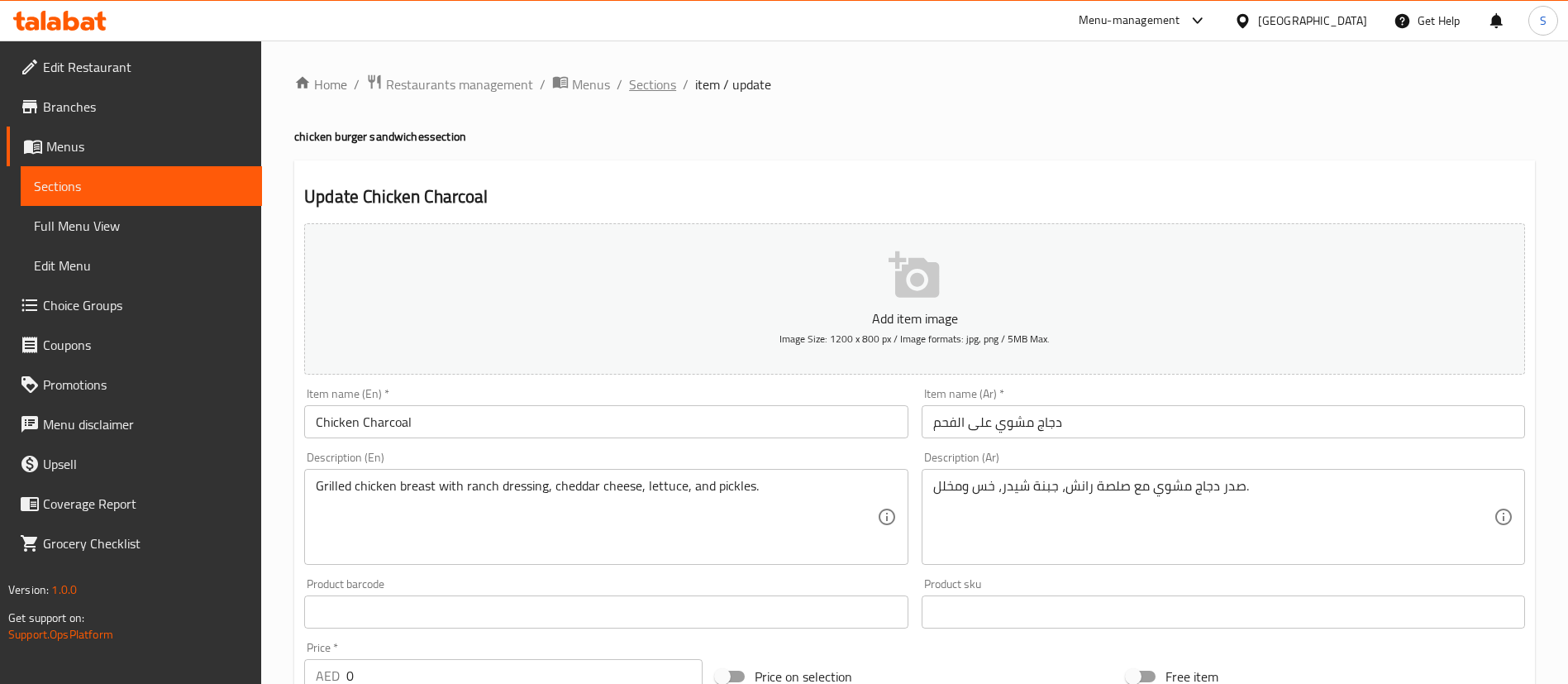
click at [649, 86] on span "Sections" at bounding box center [652, 85] width 47 height 20
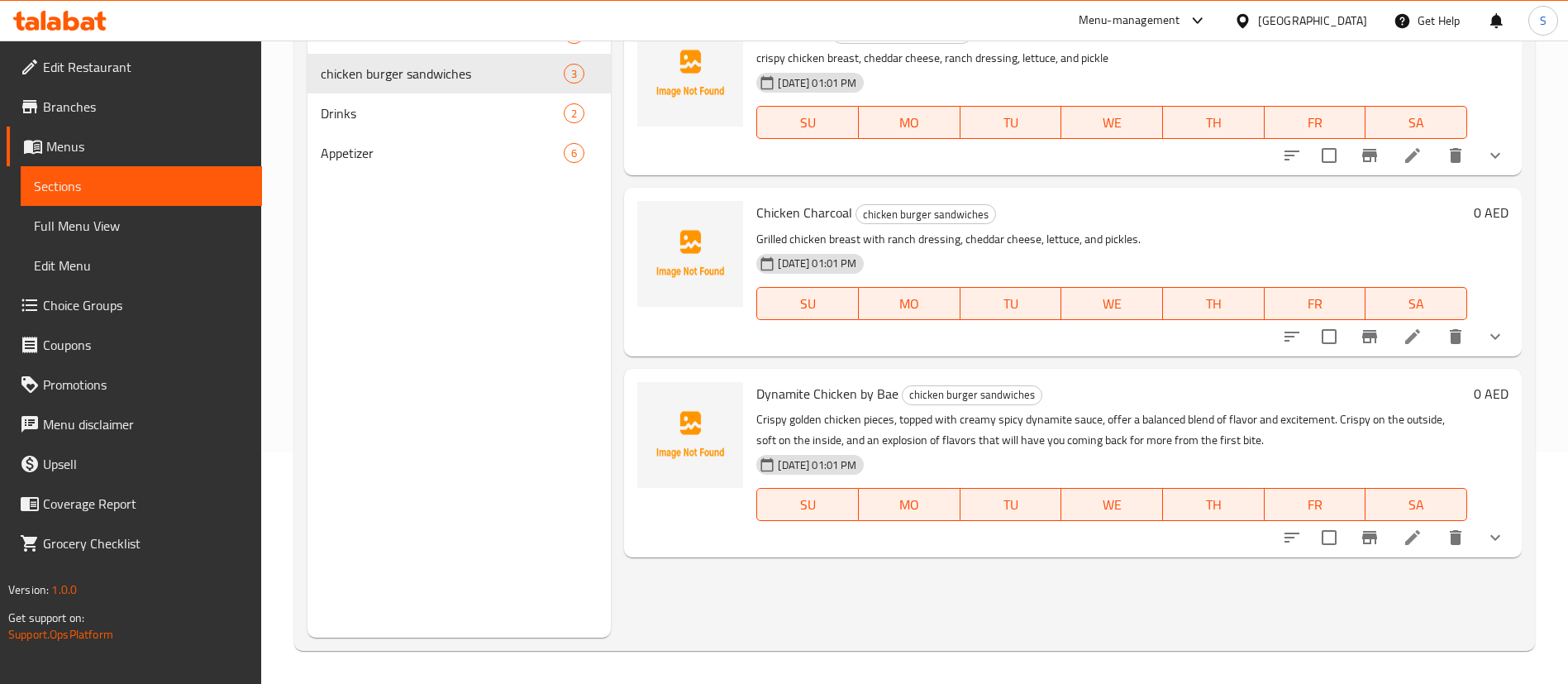
click at [1408, 537] on icon at bounding box center [1413, 537] width 20 height 20
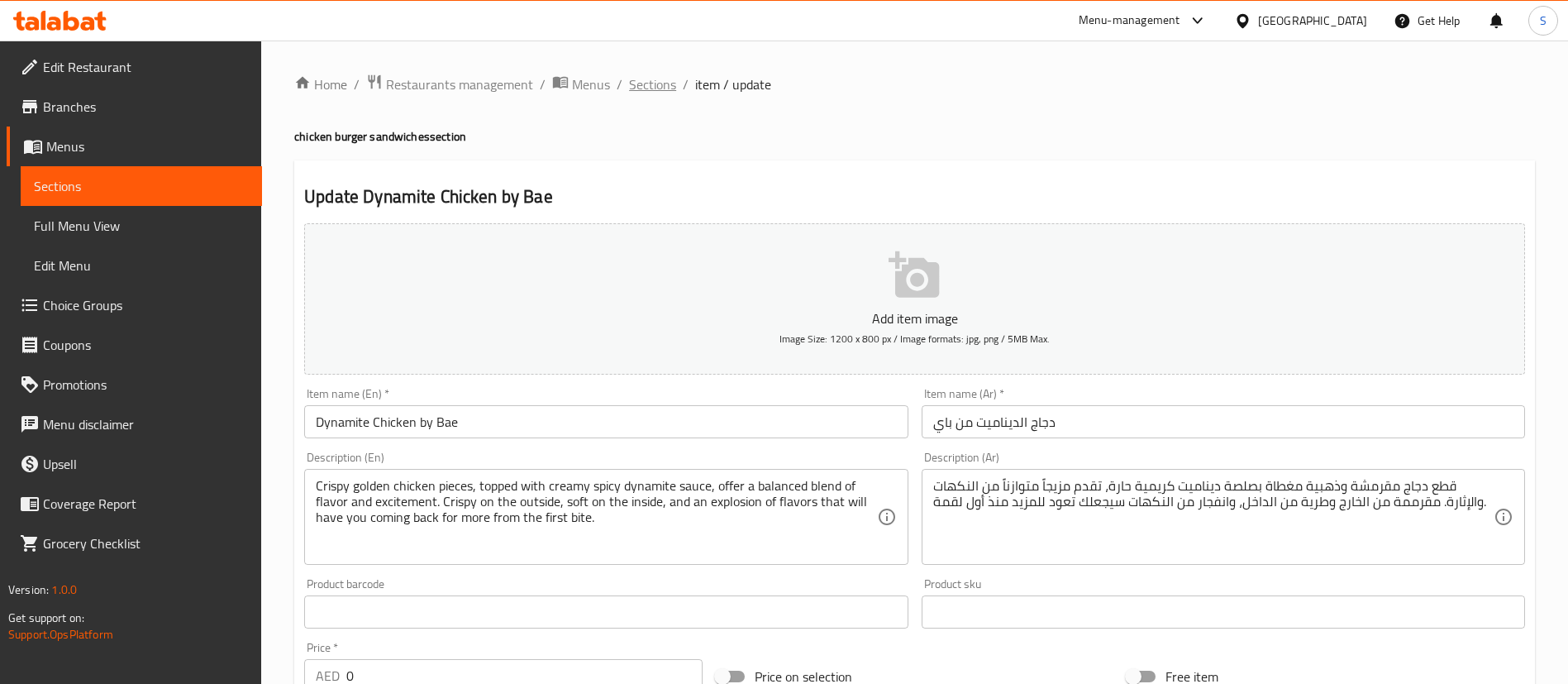
click at [656, 84] on span "Sections" at bounding box center [652, 85] width 47 height 20
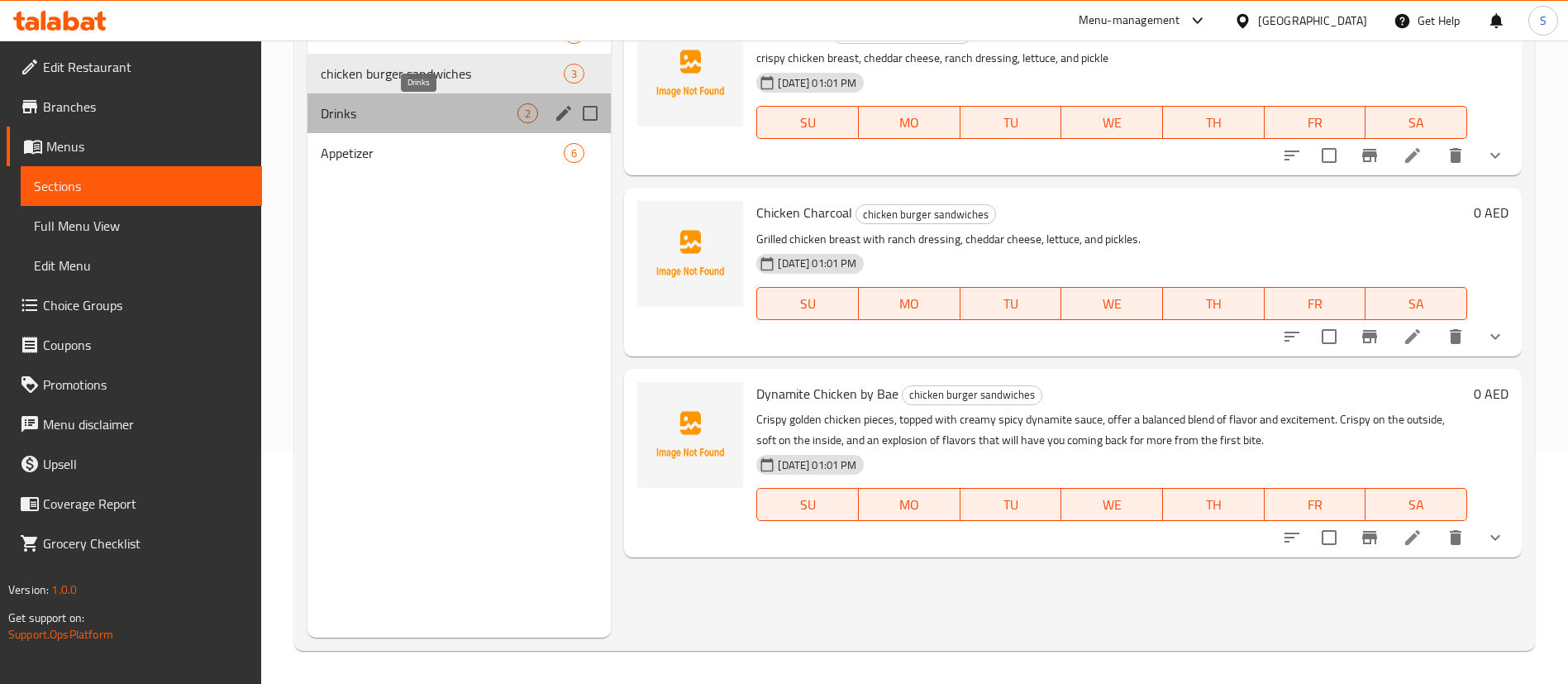
click at [447, 115] on span "Drinks" at bounding box center [419, 113] width 197 height 20
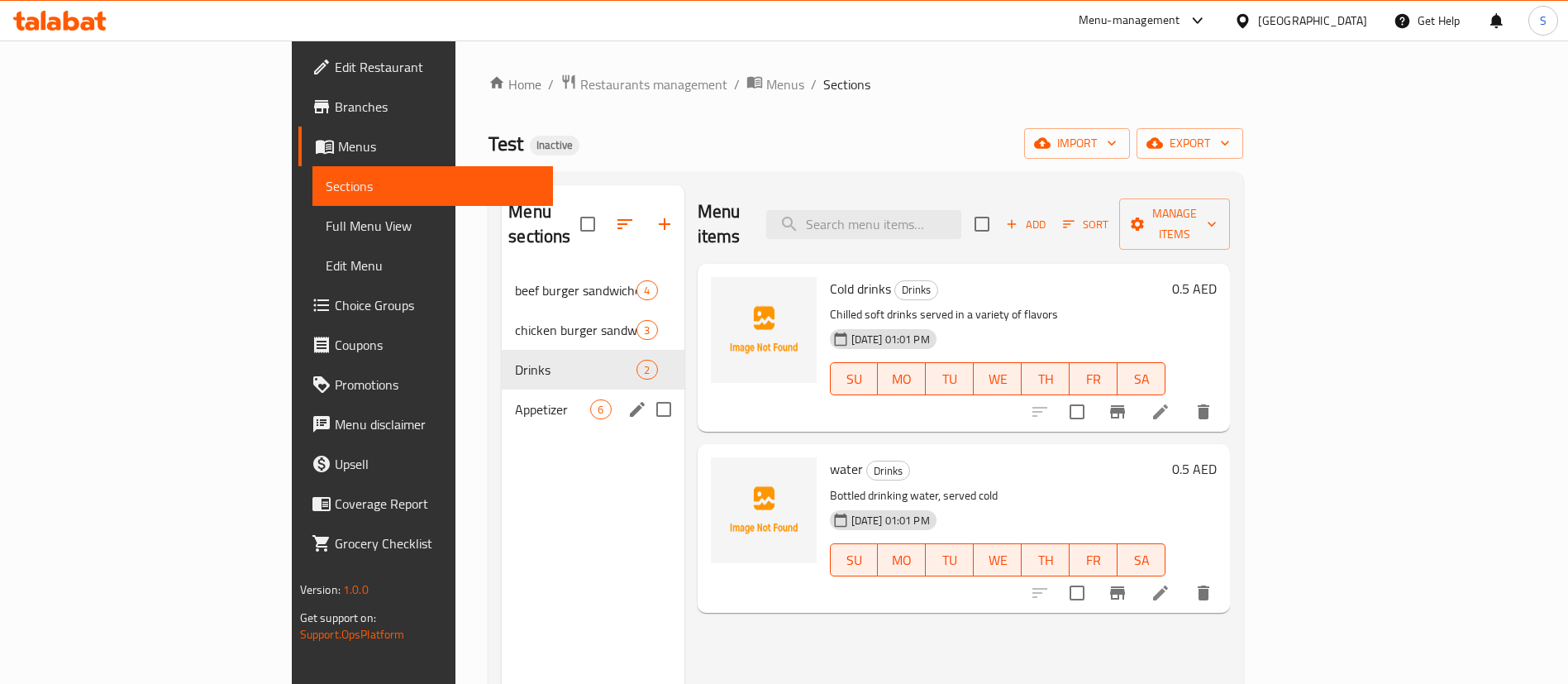
click at [502, 390] on div "Appetizer 6" at bounding box center [592, 409] width 181 height 40
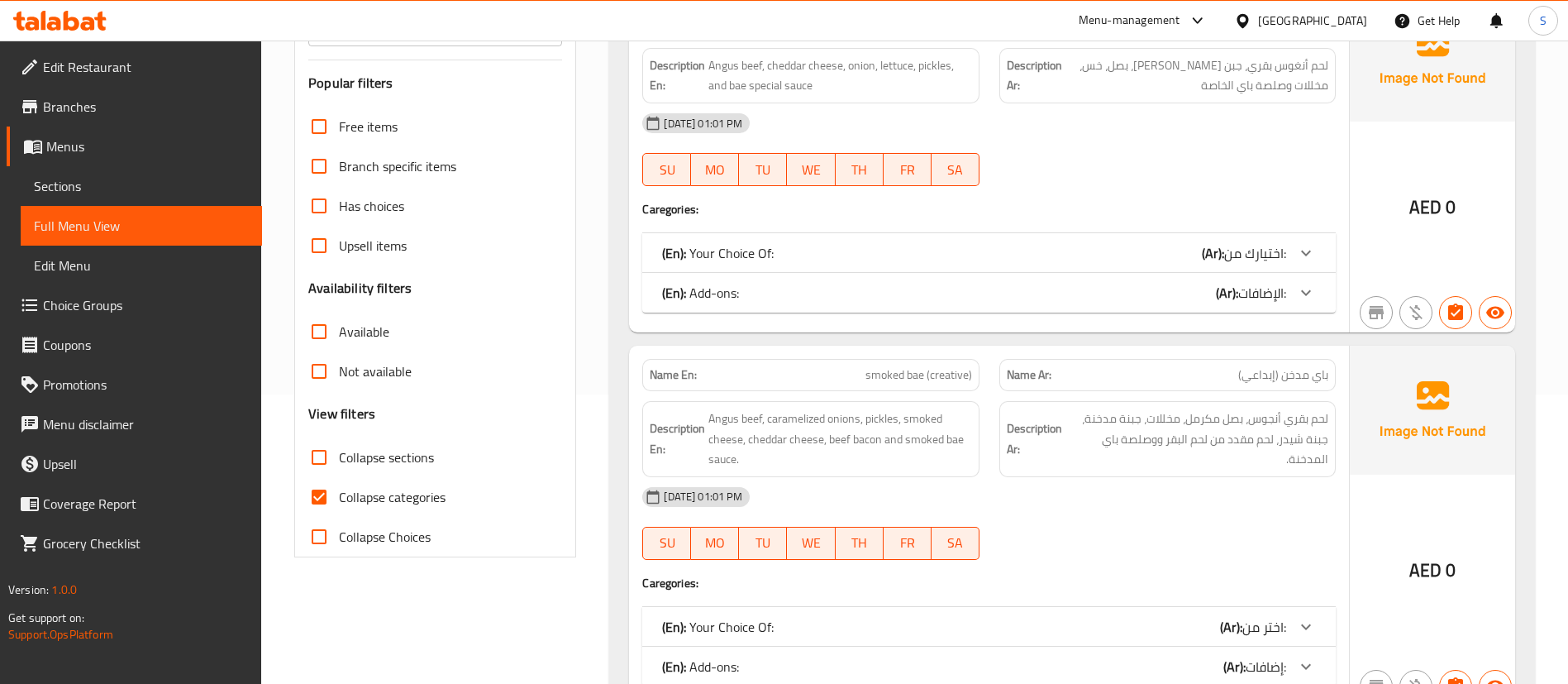
scroll to position [496, 0]
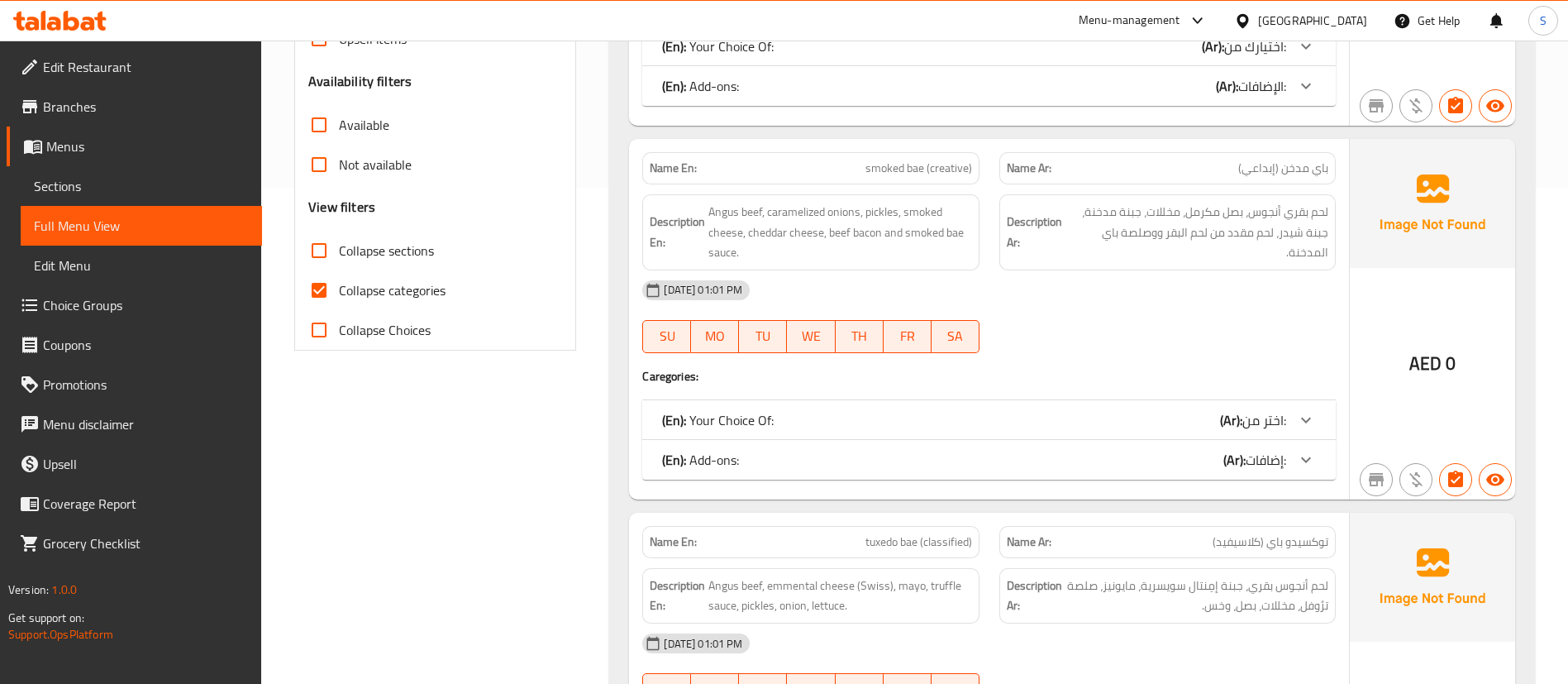
click at [318, 291] on input "Collapse categories" at bounding box center [319, 289] width 40 height 40
checkbox input "false"
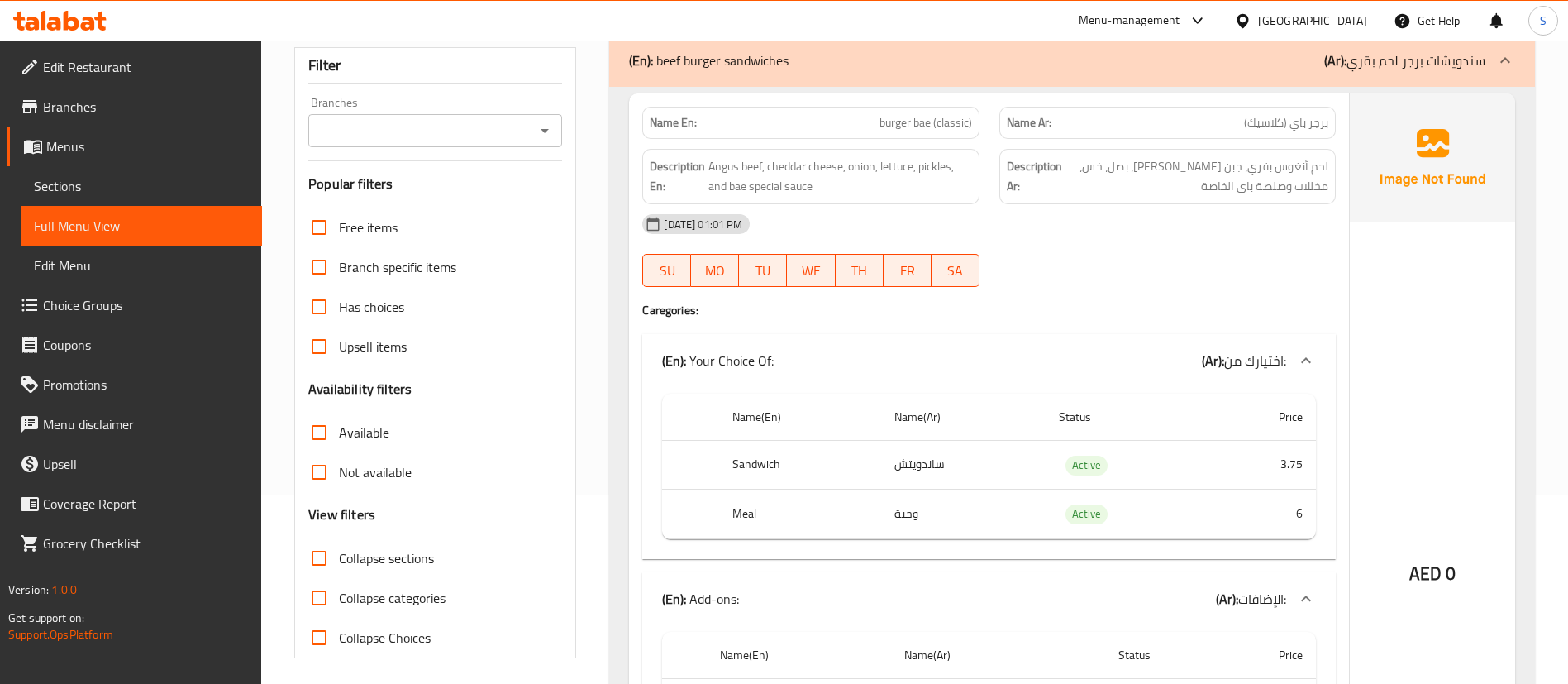
scroll to position [0, 0]
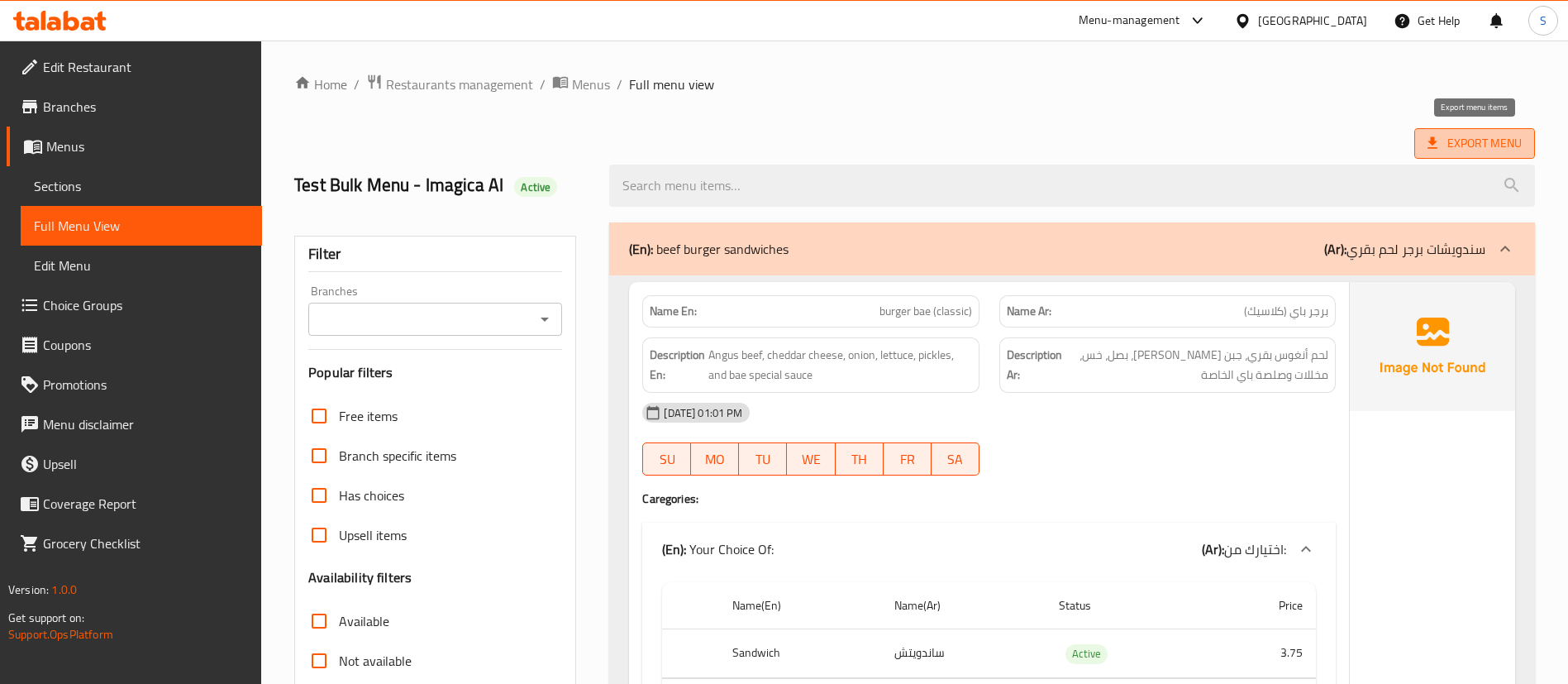
click at [1490, 145] on span "Export Menu" at bounding box center [1475, 143] width 94 height 20
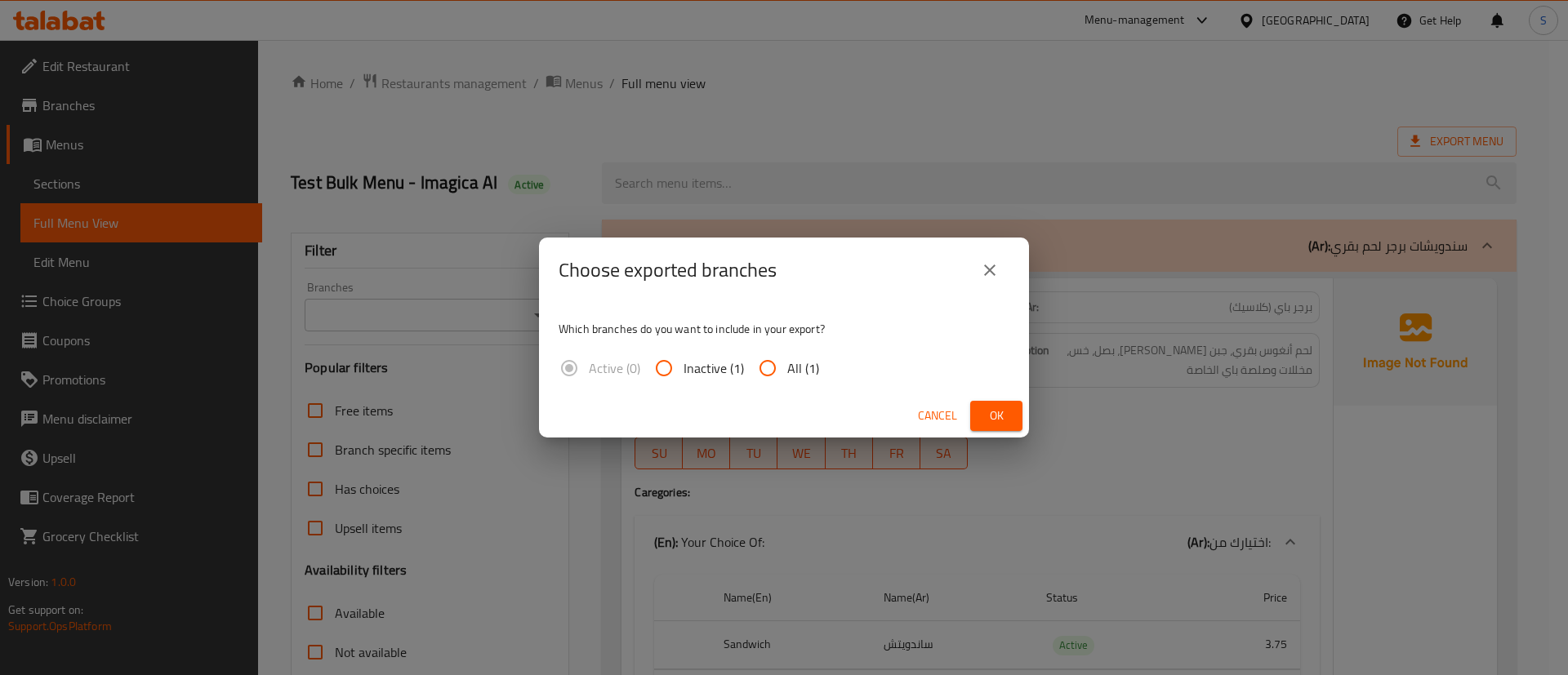
click at [772, 376] on input "All (1)" at bounding box center [767, 368] width 39 height 39
radio input "true"
click at [996, 406] on span "Ok" at bounding box center [996, 416] width 26 height 20
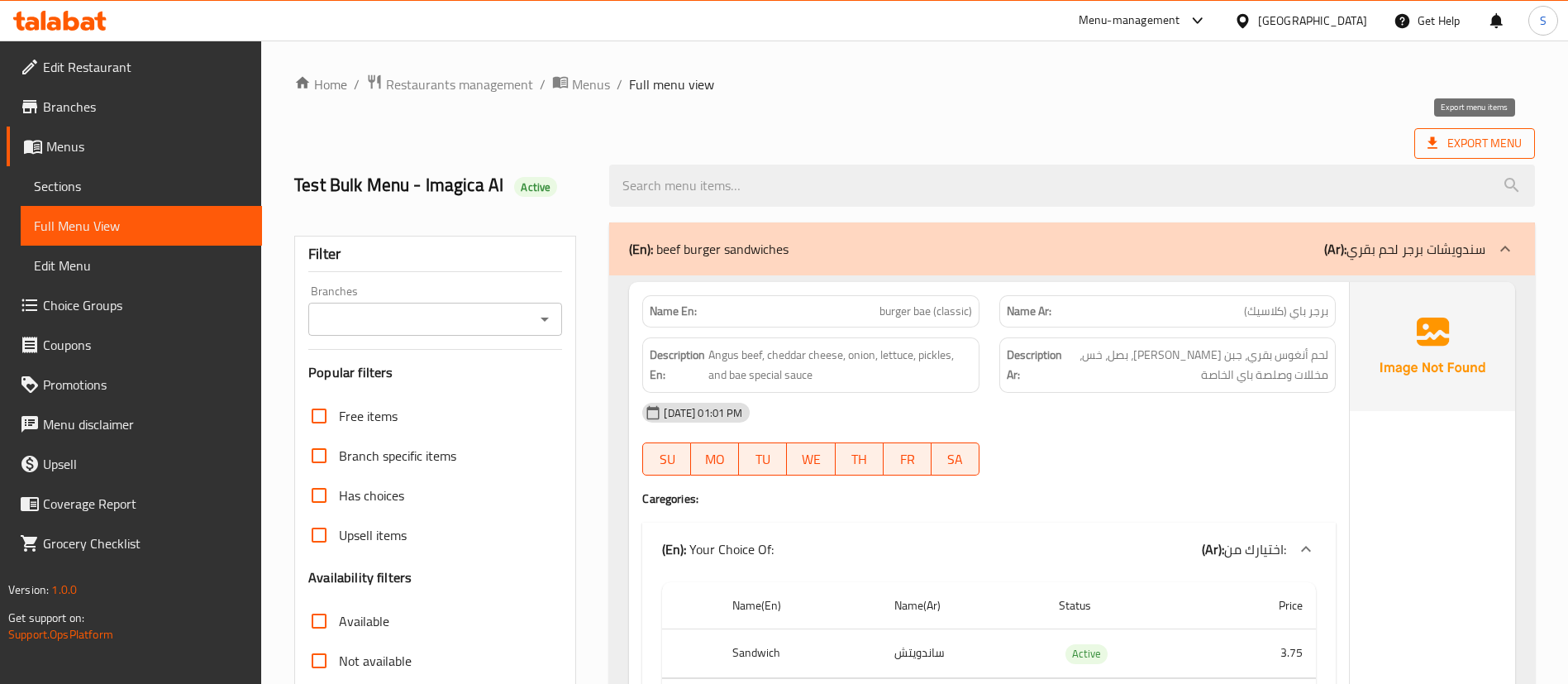
click at [1454, 152] on span "Export Menu" at bounding box center [1475, 143] width 94 height 20
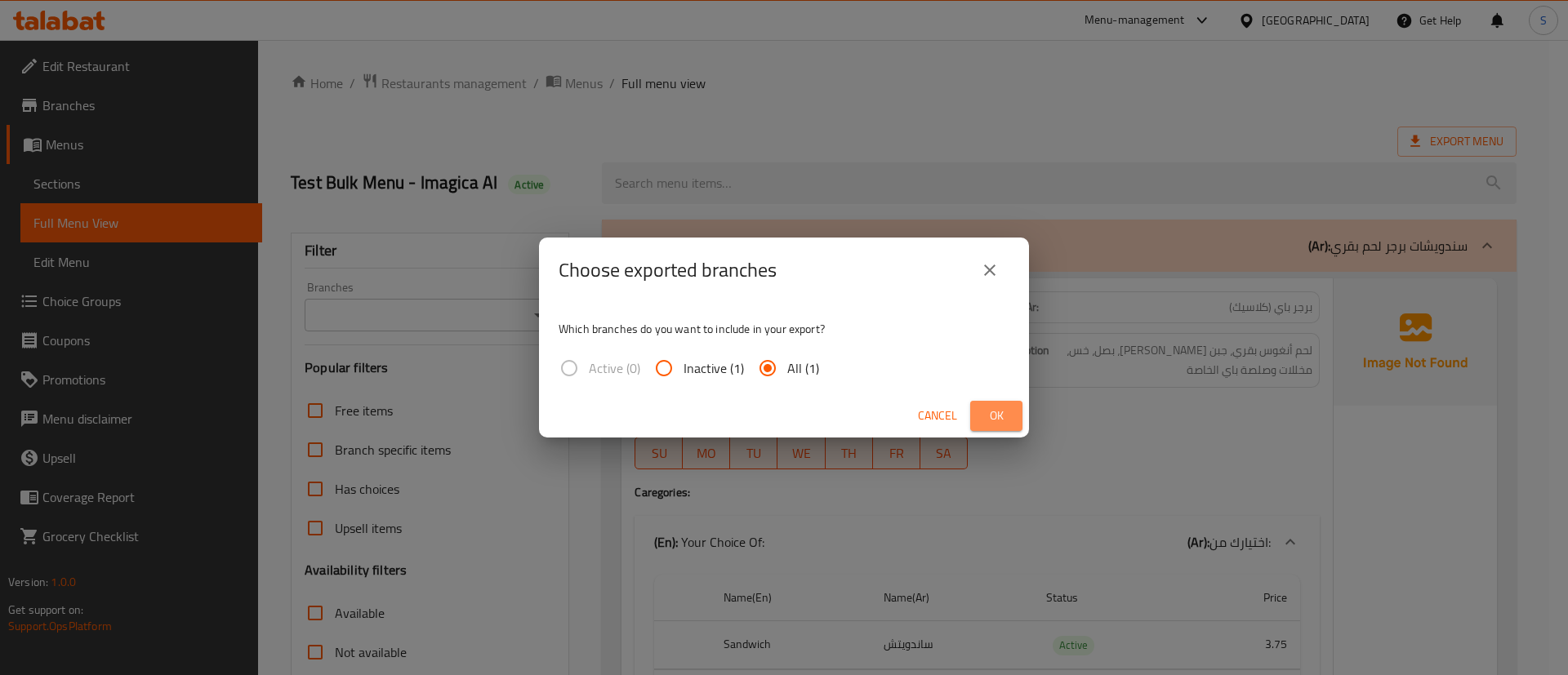
click at [1007, 425] on span "Ok" at bounding box center [996, 416] width 26 height 20
